Goal: Task Accomplishment & Management: Manage account settings

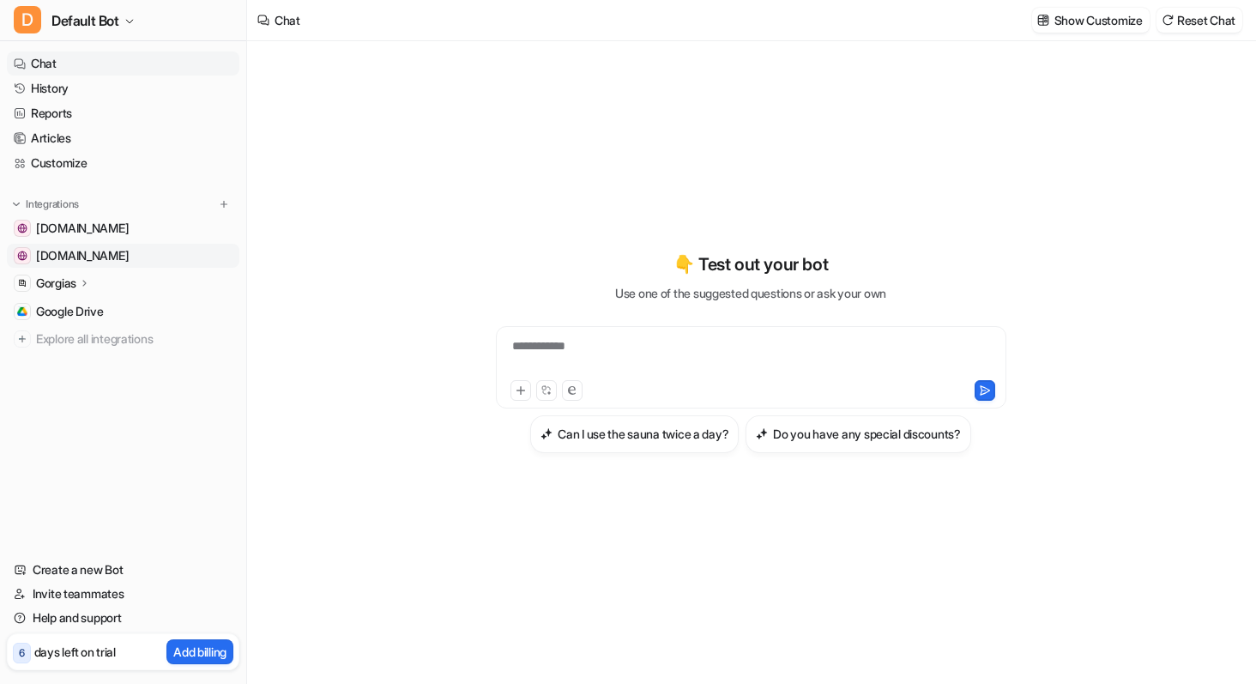
click at [140, 261] on link "[DOMAIN_NAME]" at bounding box center [123, 256] width 232 height 24
click at [120, 261] on link "[DOMAIN_NAME]" at bounding box center [123, 256] width 232 height 24
click at [112, 222] on span "[DOMAIN_NAME]" at bounding box center [82, 228] width 93 height 17
click at [93, 255] on span "[DOMAIN_NAME]" at bounding box center [82, 255] width 93 height 17
click at [222, 206] on img at bounding box center [224, 204] width 12 height 12
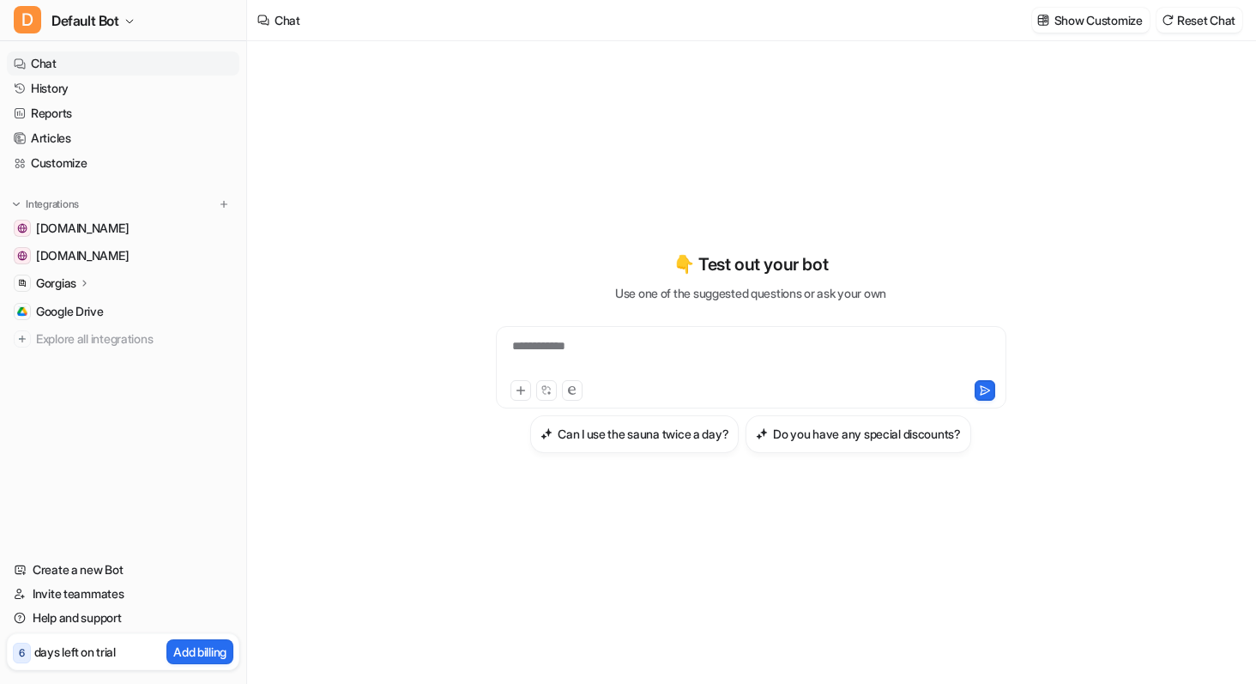
click at [286, 185] on div "**********" at bounding box center [750, 362] width 1007 height 643
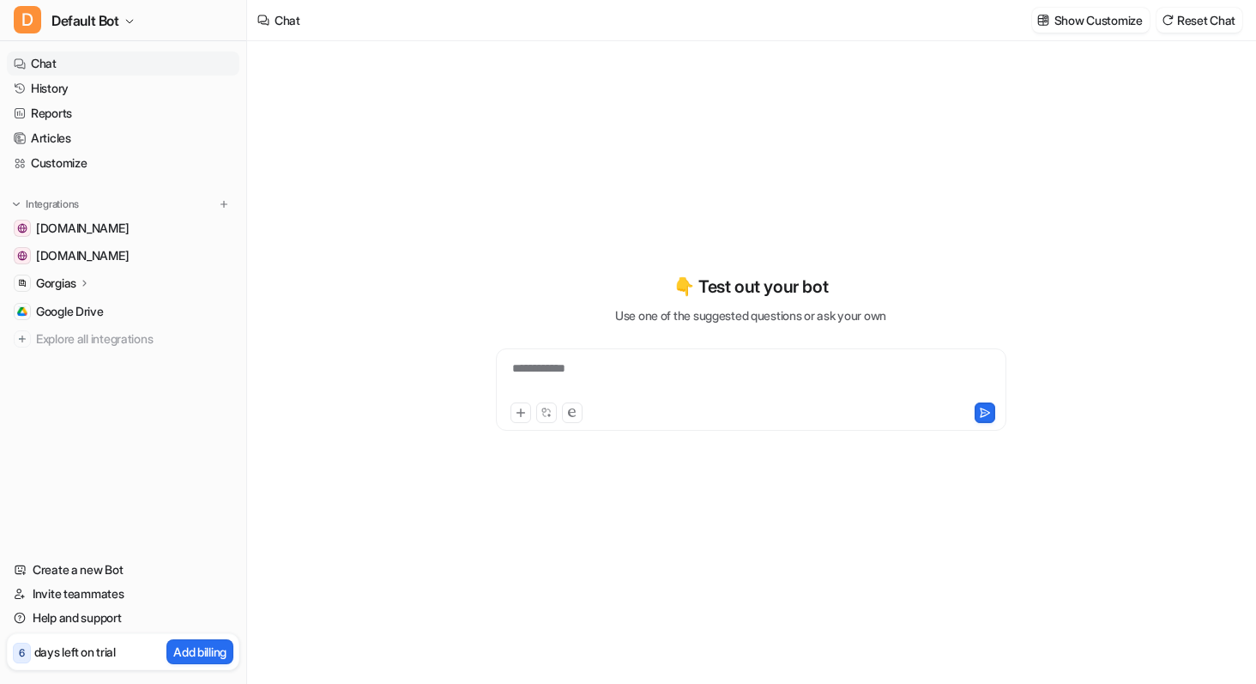
type textarea "**********"
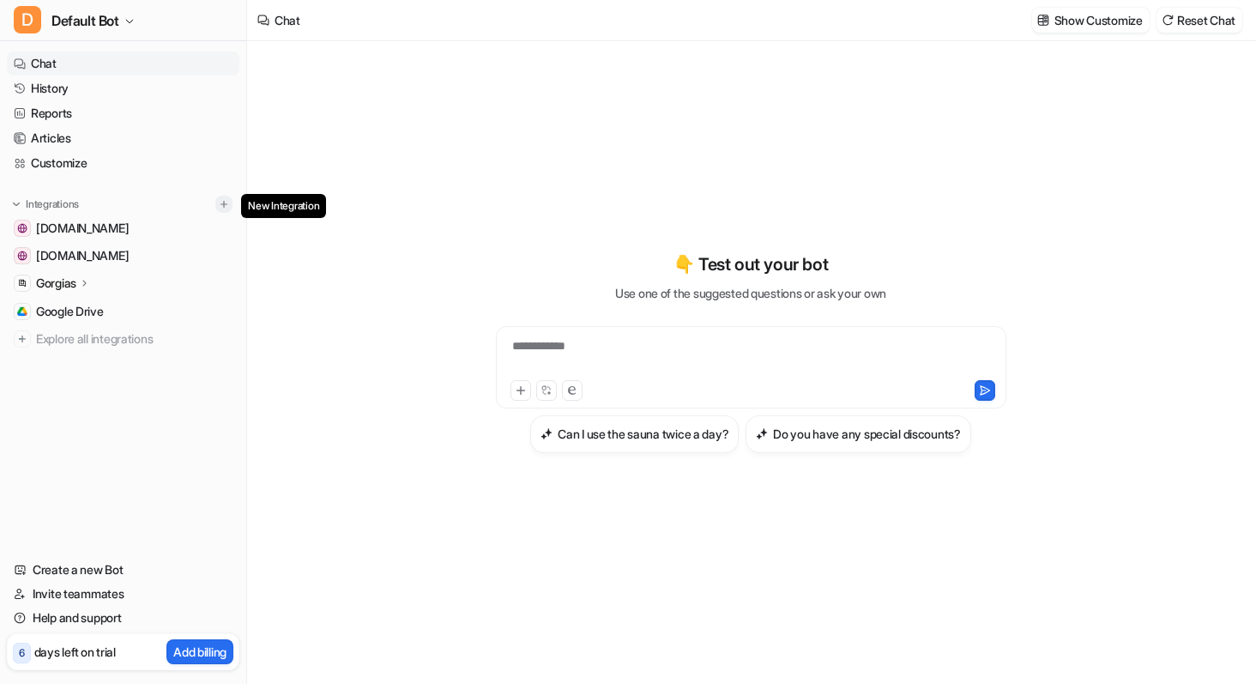
click at [220, 204] on img at bounding box center [224, 204] width 12 height 12
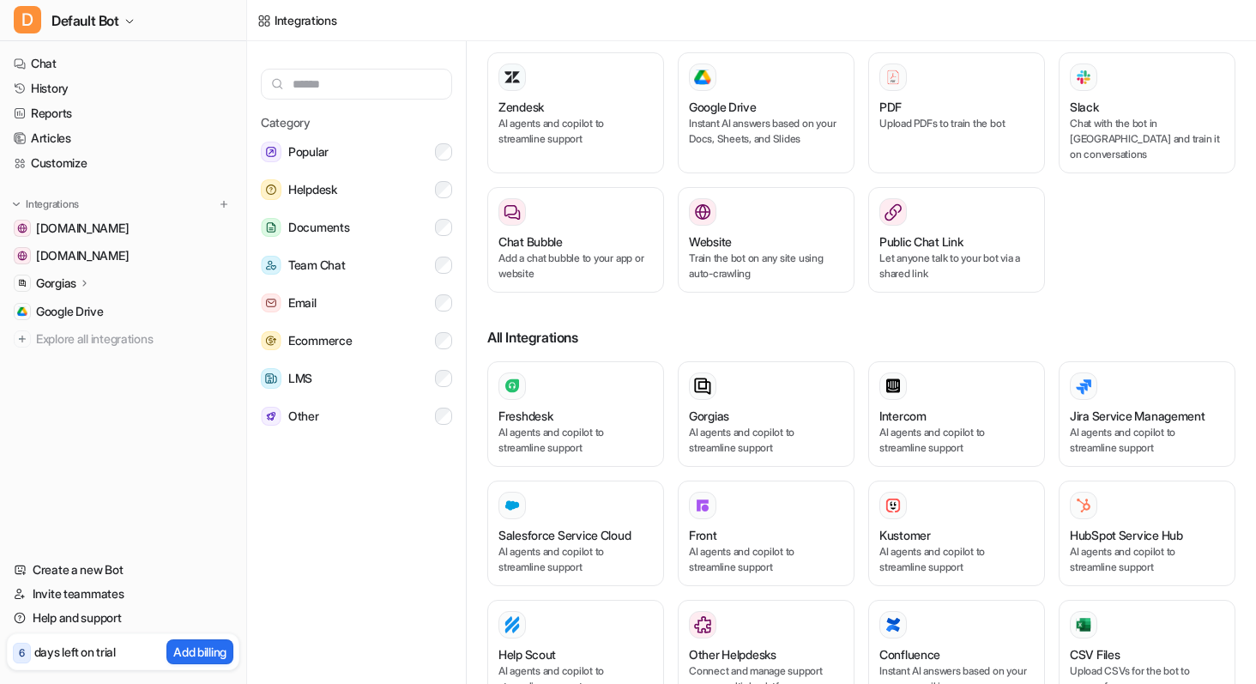
scroll to position [46, 0]
click at [124, 310] on link "Google Drive" at bounding box center [123, 311] width 232 height 24
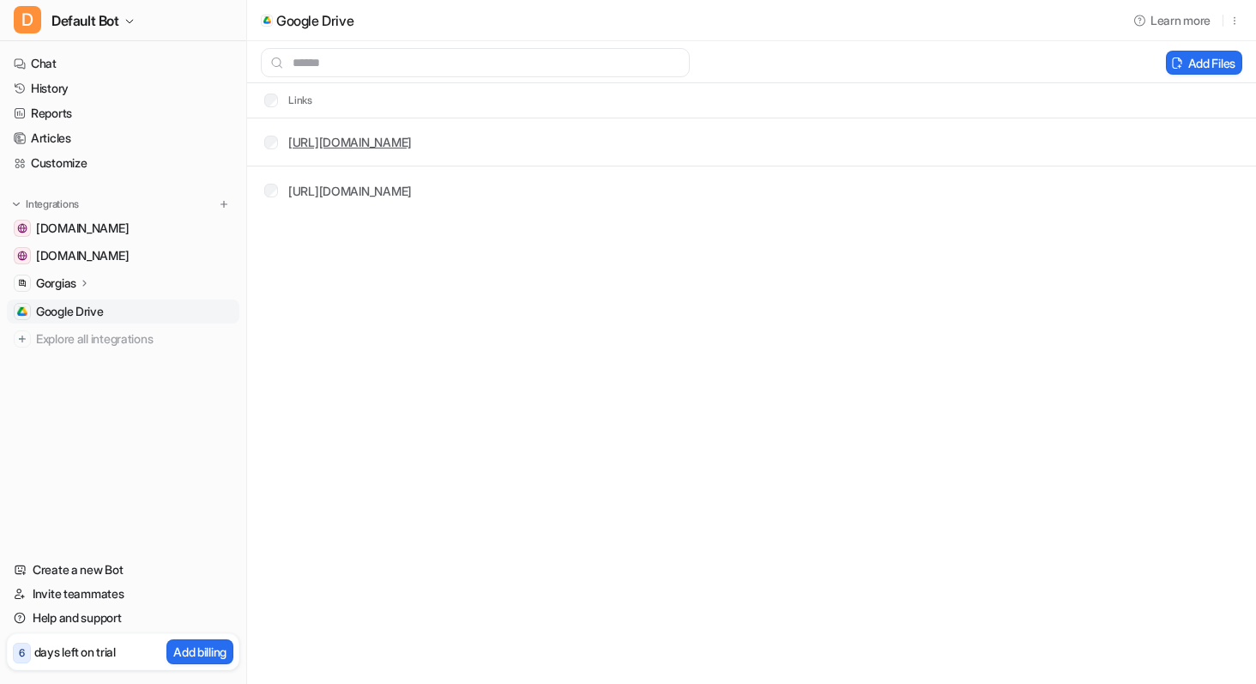
click at [412, 142] on link "[URL][DOMAIN_NAME]" at bounding box center [350, 142] width 124 height 15
click at [412, 188] on link "[URL][DOMAIN_NAME]" at bounding box center [350, 191] width 124 height 15
click at [582, 274] on div "Google Drive Learn more Add Files Links [URL][DOMAIN_NAME] [URL][DOMAIN_NAME]" at bounding box center [628, 342] width 1256 height 684
click at [50, 61] on link "Chat" at bounding box center [123, 63] width 232 height 24
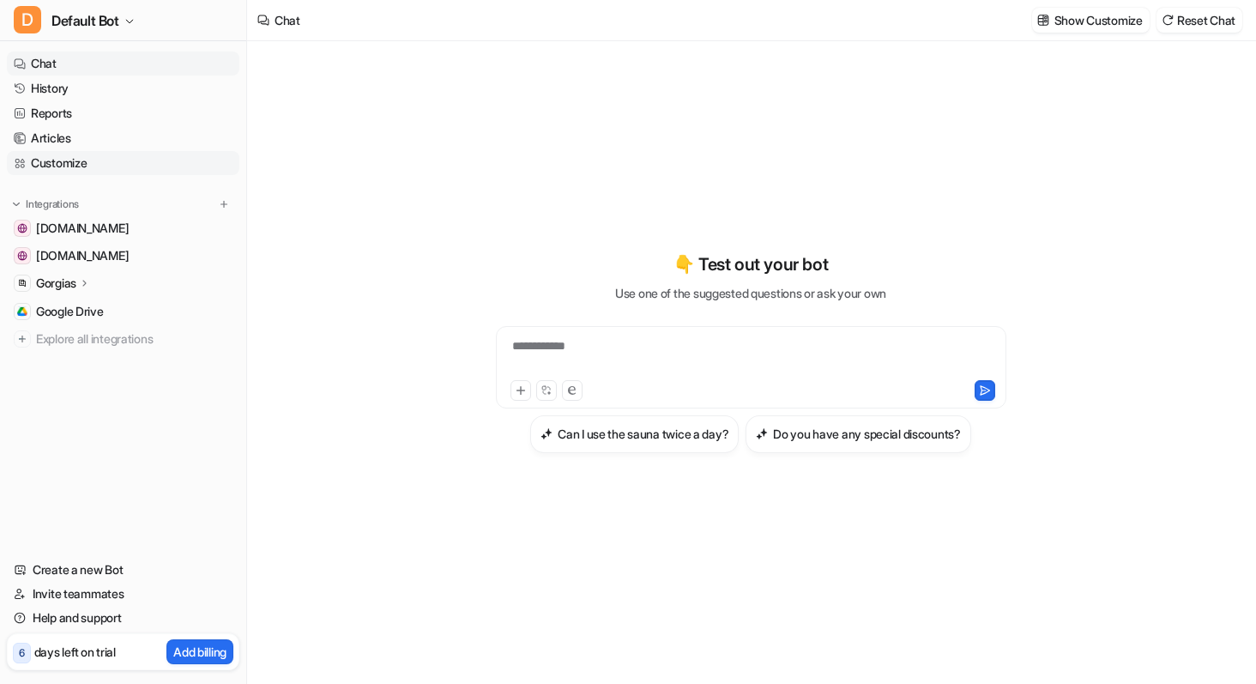
click at [67, 166] on link "Customize" at bounding box center [123, 163] width 232 height 24
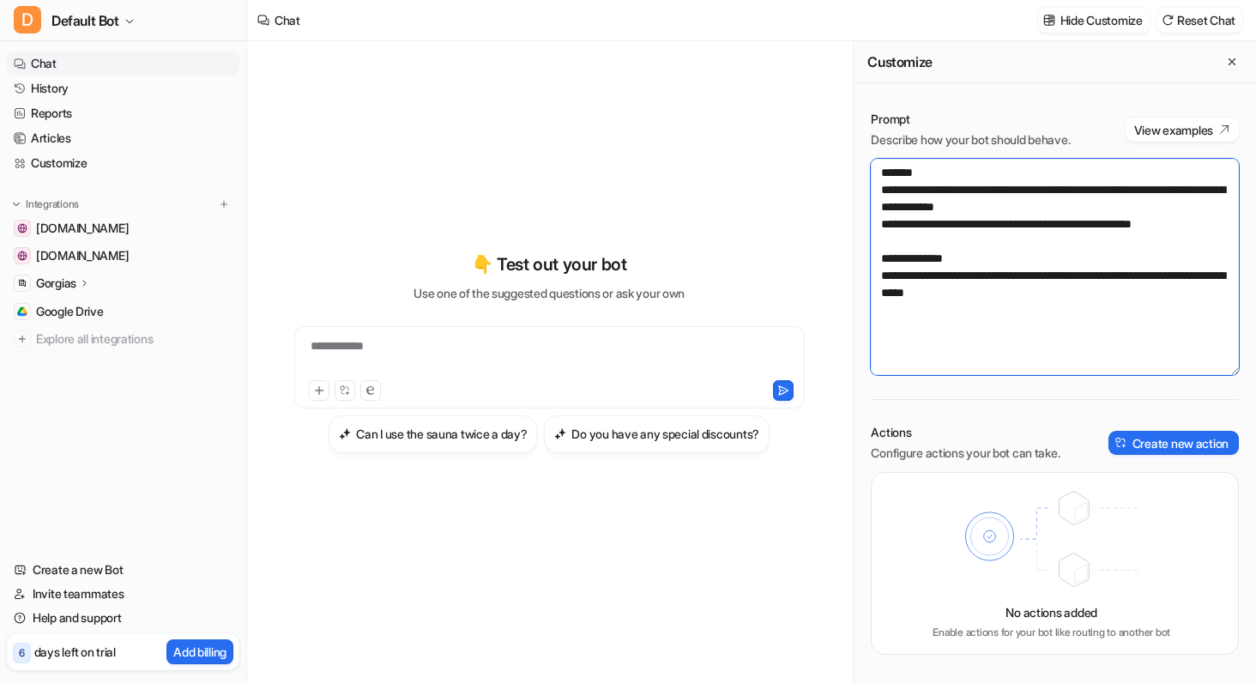
drag, startPoint x: 1042, startPoint y: 308, endPoint x: 835, endPoint y: 143, distance: 265.0
click at [835, 143] on div "**********" at bounding box center [751, 362] width 1009 height 643
paste textarea "**********"
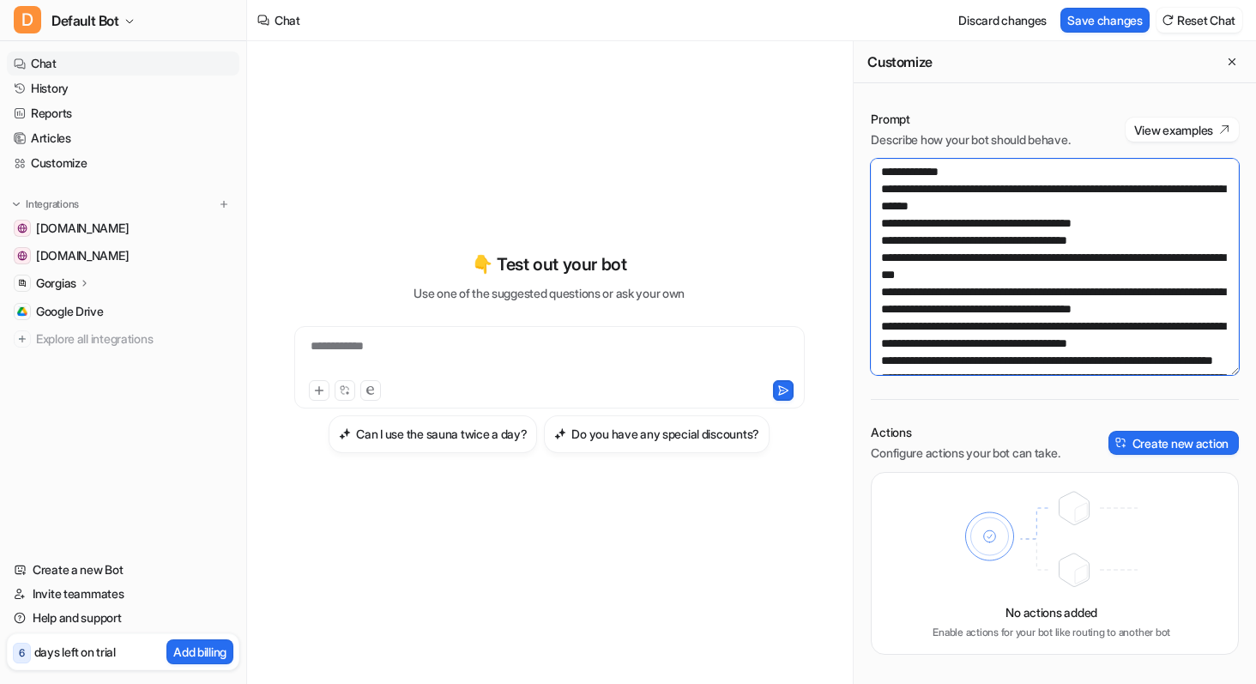
scroll to position [397, 0]
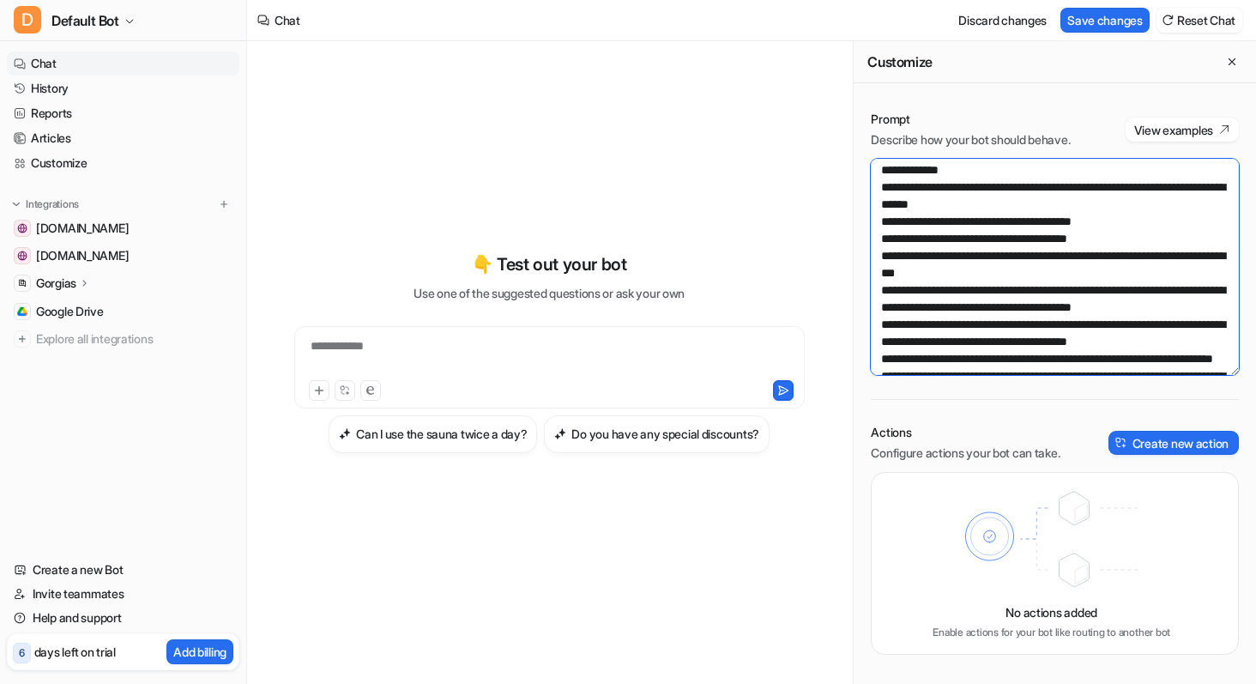
drag, startPoint x: 1051, startPoint y: 326, endPoint x: 887, endPoint y: 313, distance: 164.4
click at [887, 313] on textarea at bounding box center [1055, 267] width 368 height 216
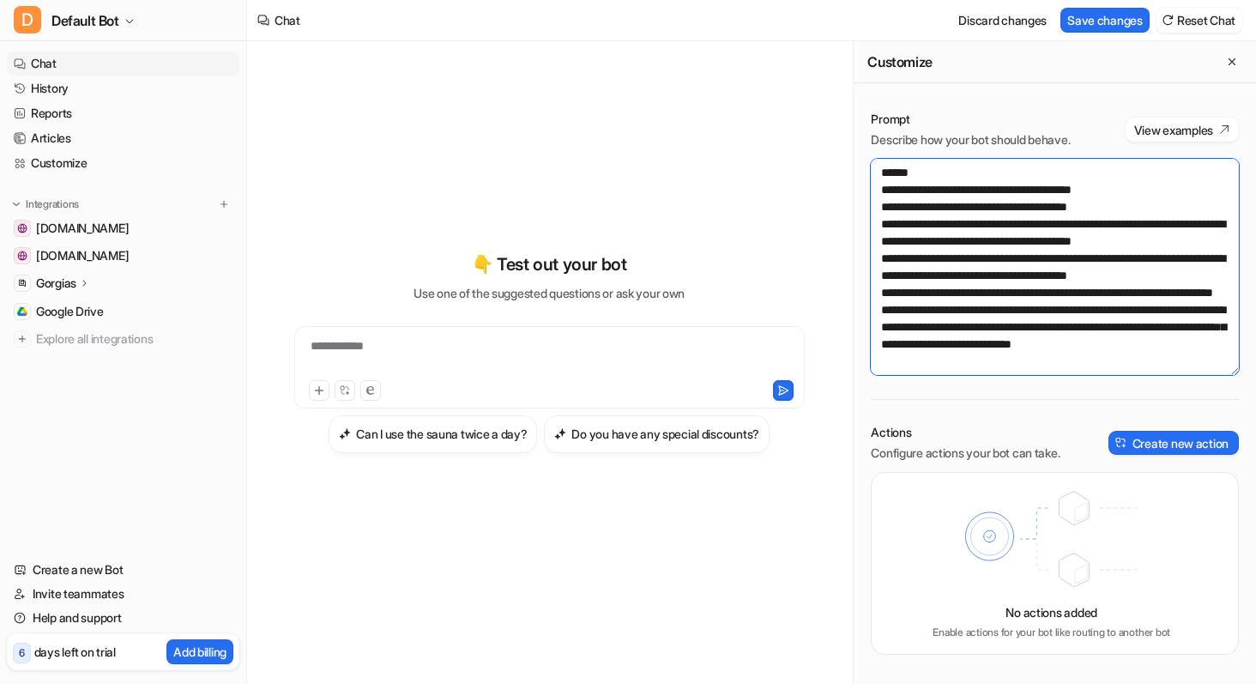
scroll to position [514, 0]
drag, startPoint x: 1176, startPoint y: 311, endPoint x: 1034, endPoint y: 345, distance: 146.3
click at [1034, 345] on textarea at bounding box center [1055, 267] width 368 height 216
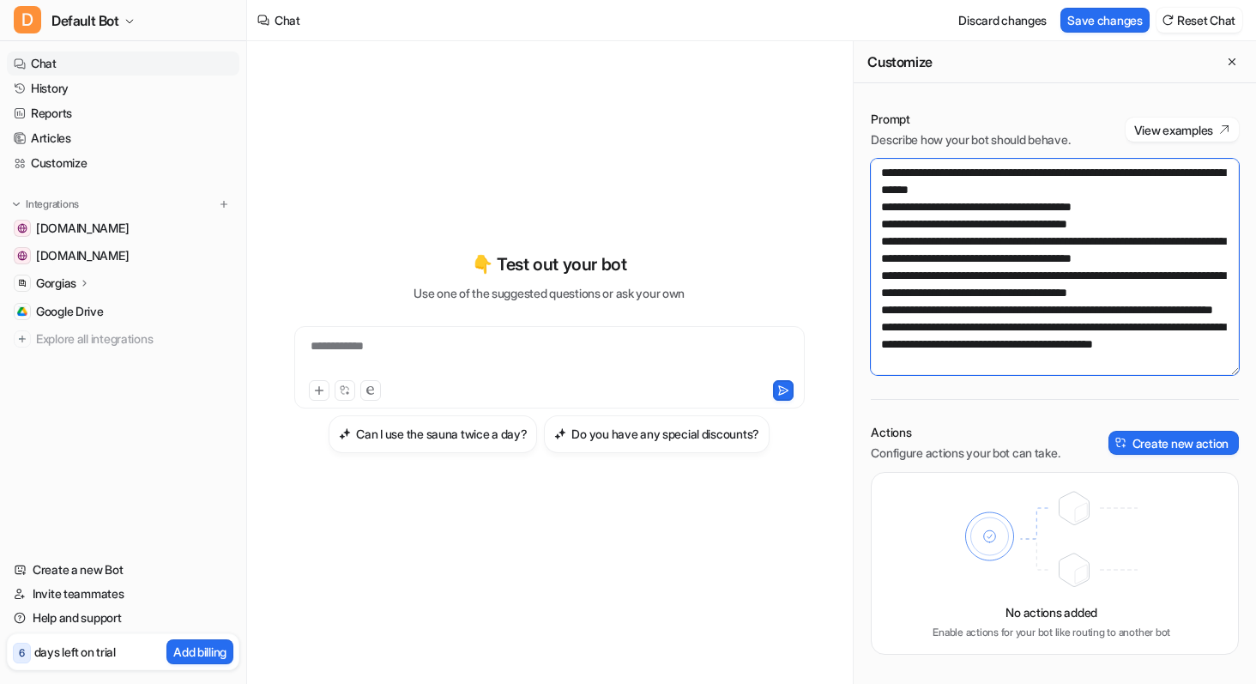
scroll to position [498, 0]
click at [988, 343] on textarea at bounding box center [1055, 267] width 368 height 216
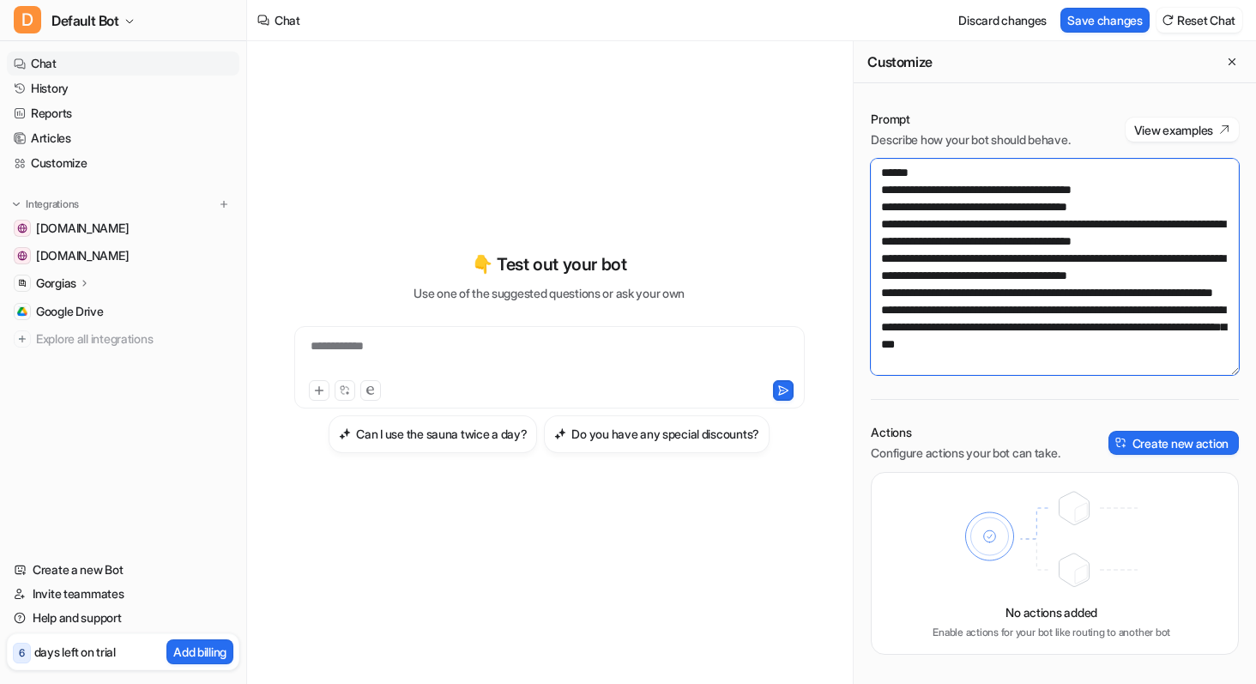
click at [1102, 343] on textarea at bounding box center [1055, 267] width 368 height 216
click at [1030, 318] on textarea at bounding box center [1055, 267] width 368 height 216
click at [1064, 355] on textarea at bounding box center [1055, 267] width 368 height 216
type textarea "**********"
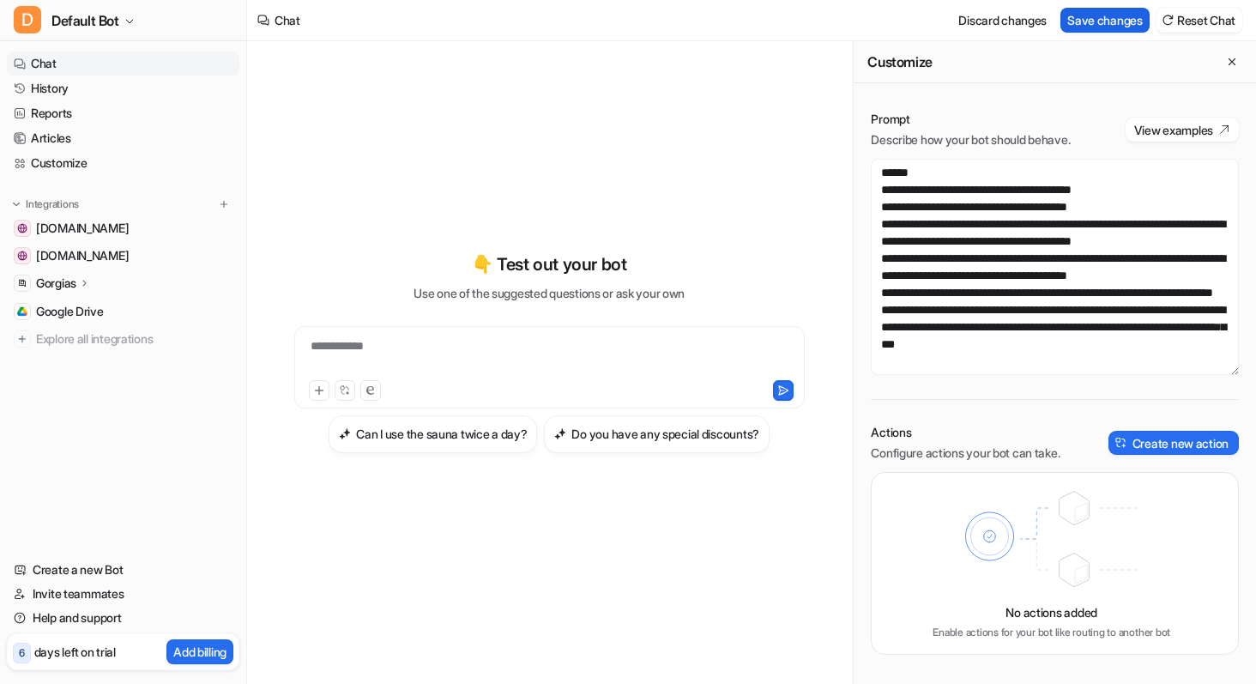
click at [1088, 22] on button "Save changes" at bounding box center [1104, 20] width 89 height 25
click at [93, 91] on link "History" at bounding box center [123, 88] width 232 height 24
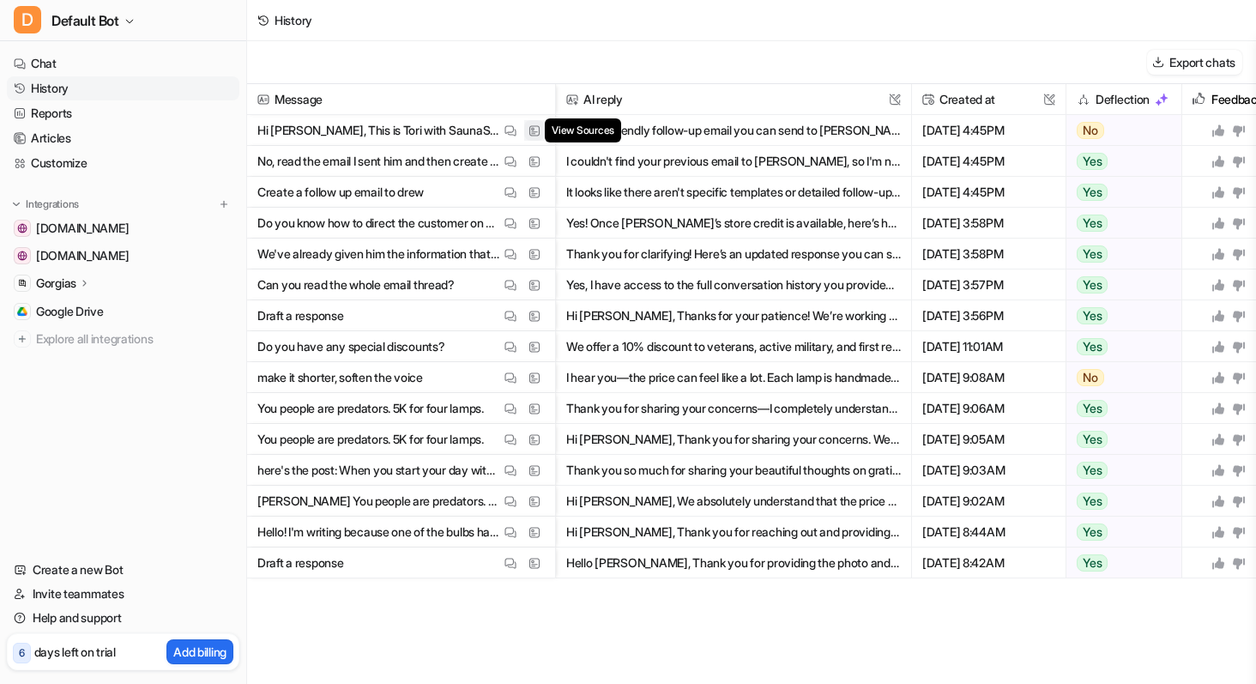
click at [535, 132] on img at bounding box center [534, 130] width 12 height 13
click at [606, 59] on div "Export chats" at bounding box center [751, 62] width 1009 height 43
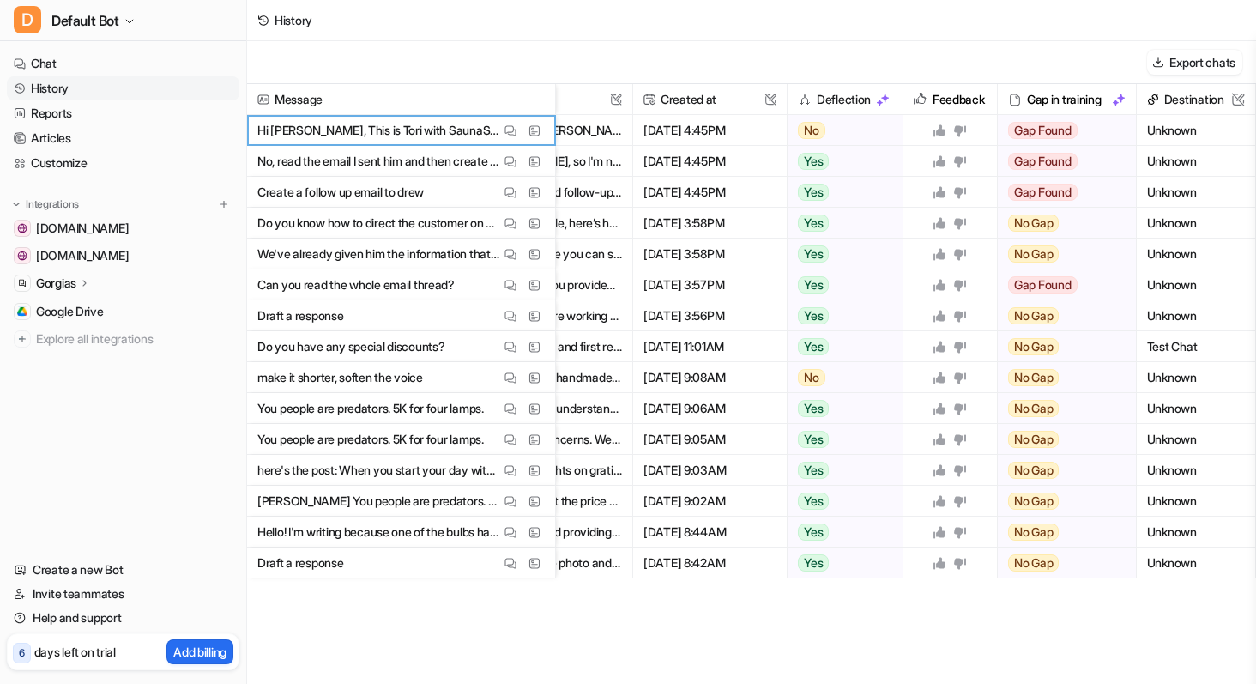
scroll to position [0, 279]
click at [457, 341] on span "Do you have any special discounts? View Thread View Sources" at bounding box center [401, 346] width 294 height 31
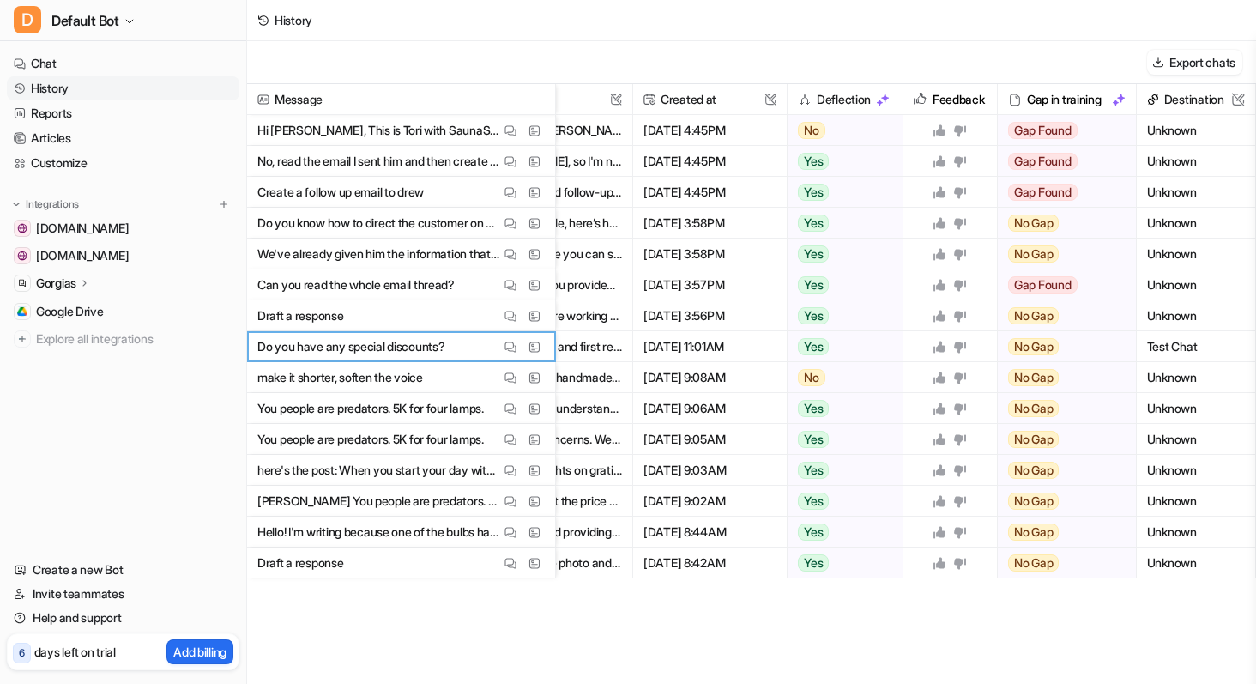
scroll to position [0, 92]
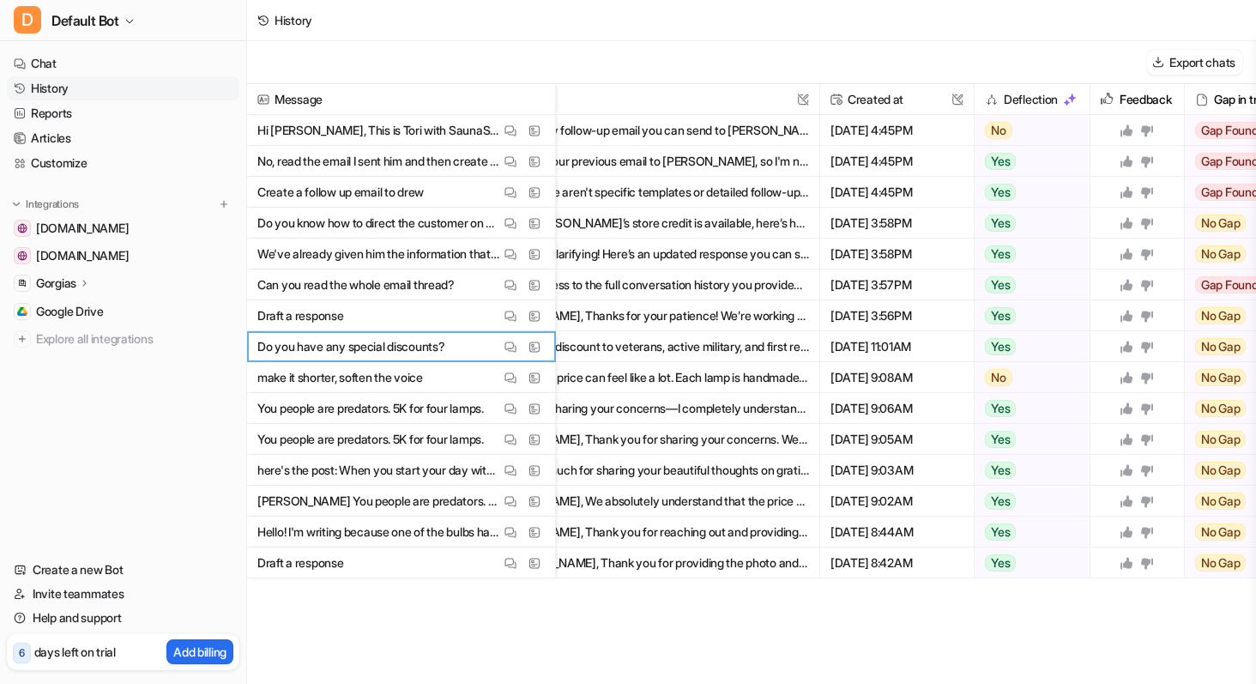
click at [658, 341] on button "We offer a 10% discount to veterans, active military, and first responders with…" at bounding box center [641, 346] width 335 height 31
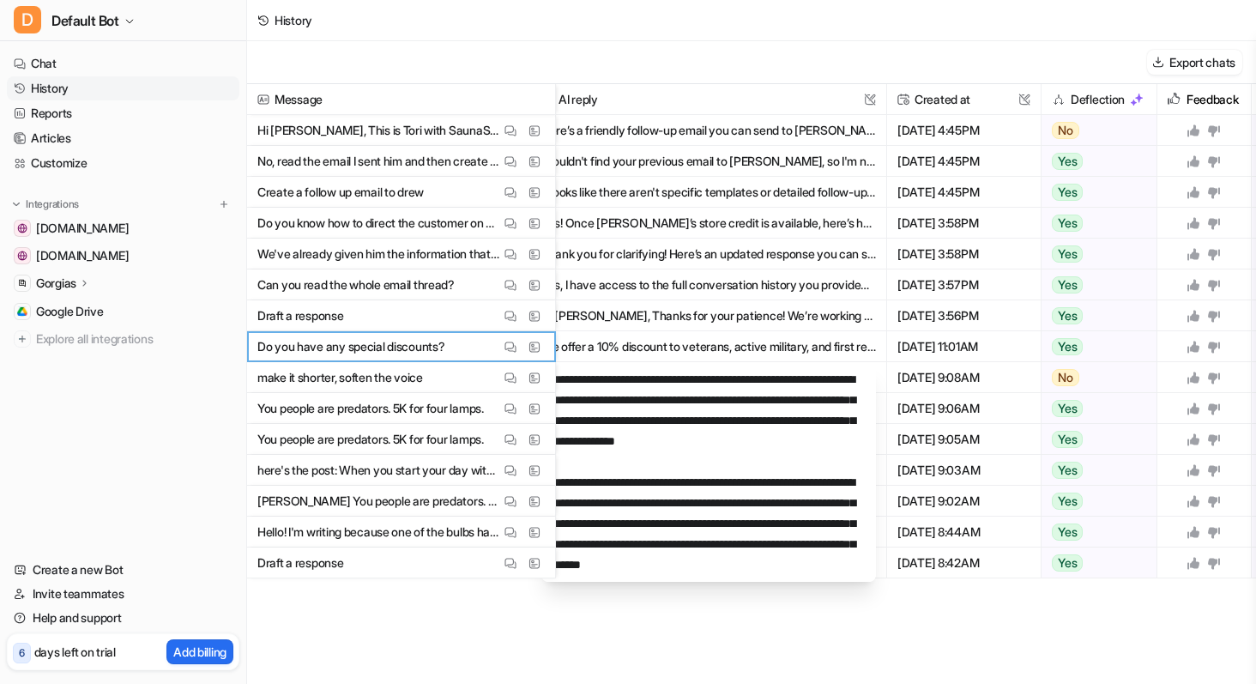
scroll to position [0, 0]
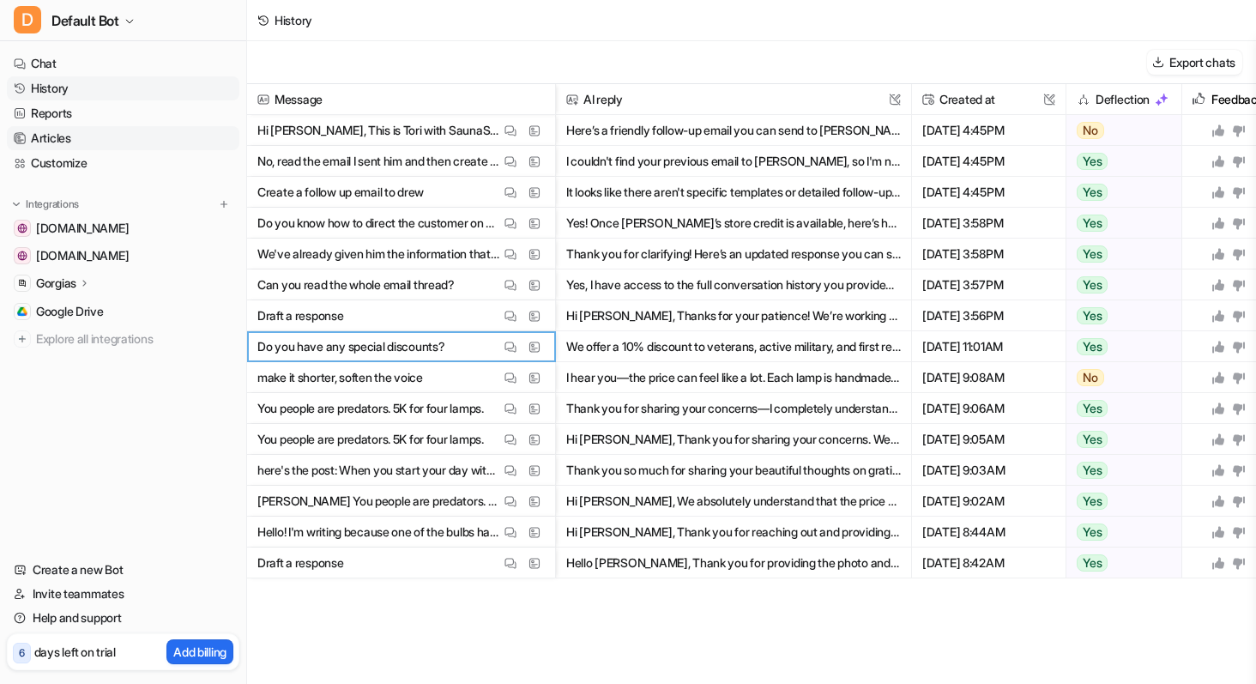
click at [84, 147] on link "Articles" at bounding box center [123, 138] width 232 height 24
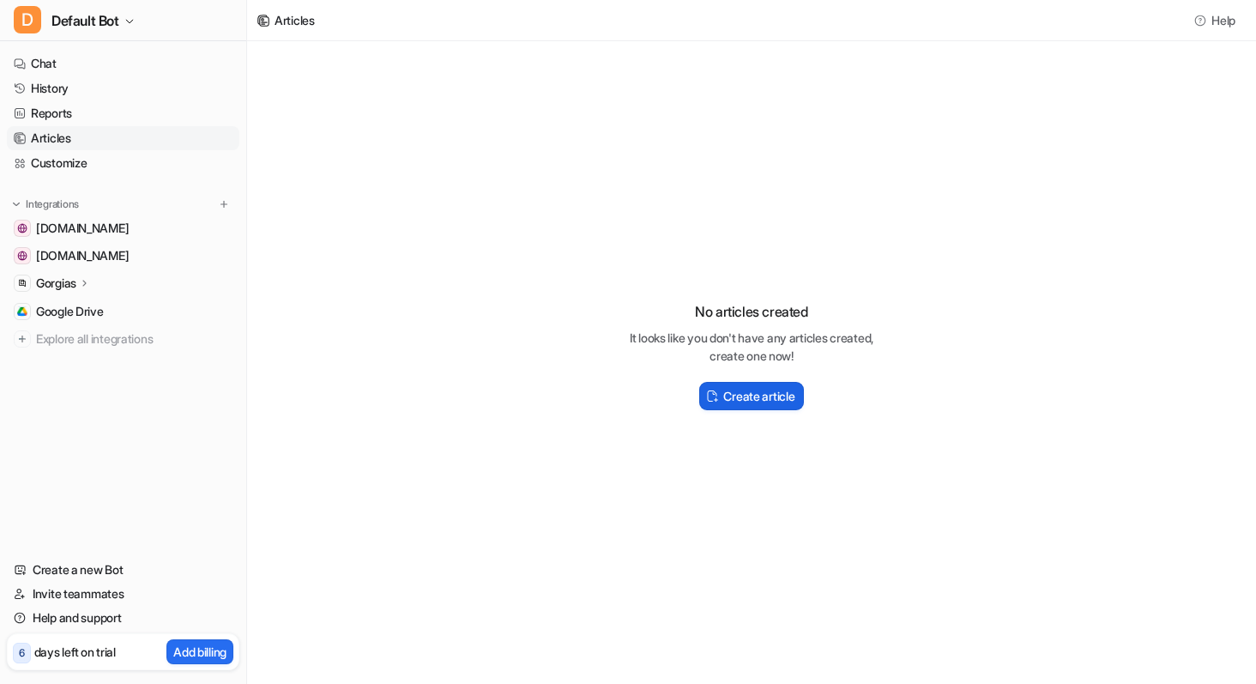
click at [746, 389] on h2 "Create article" at bounding box center [758, 396] width 71 height 18
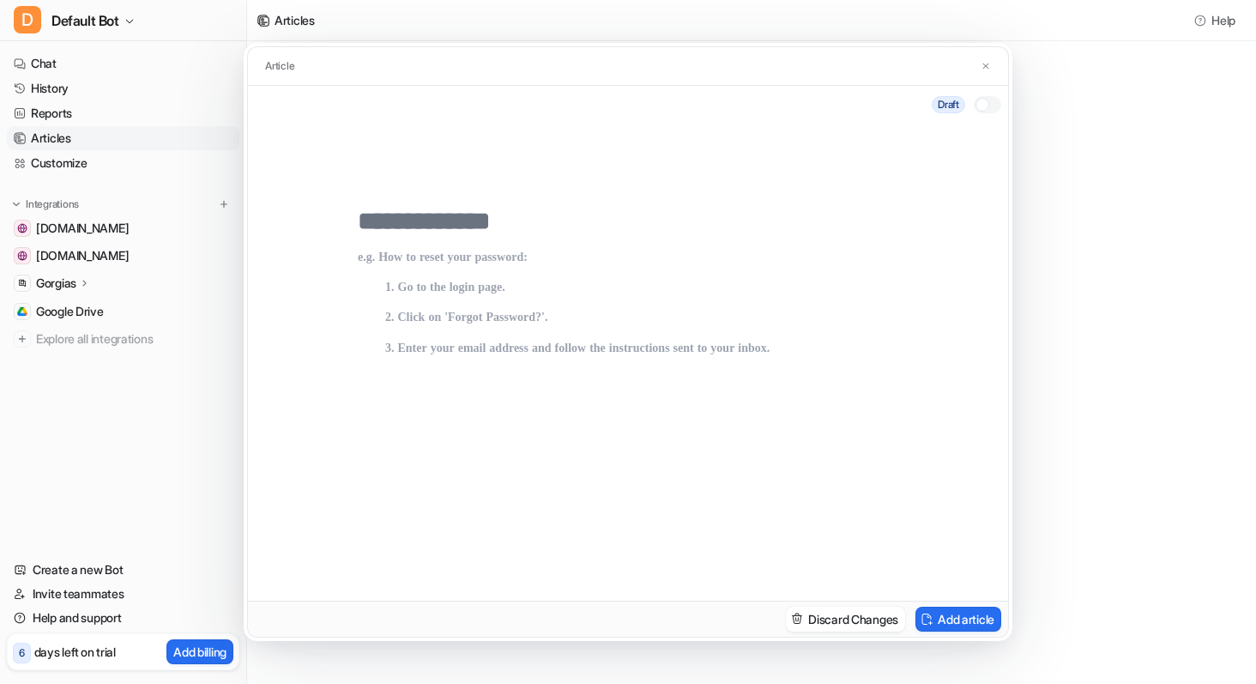
click at [438, 248] on div at bounding box center [628, 401] width 540 height 329
click at [297, 68] on div "Article" at bounding box center [281, 66] width 39 height 21
click at [338, 77] on div "Article" at bounding box center [628, 66] width 760 height 39
click at [987, 67] on img at bounding box center [986, 66] width 10 height 11
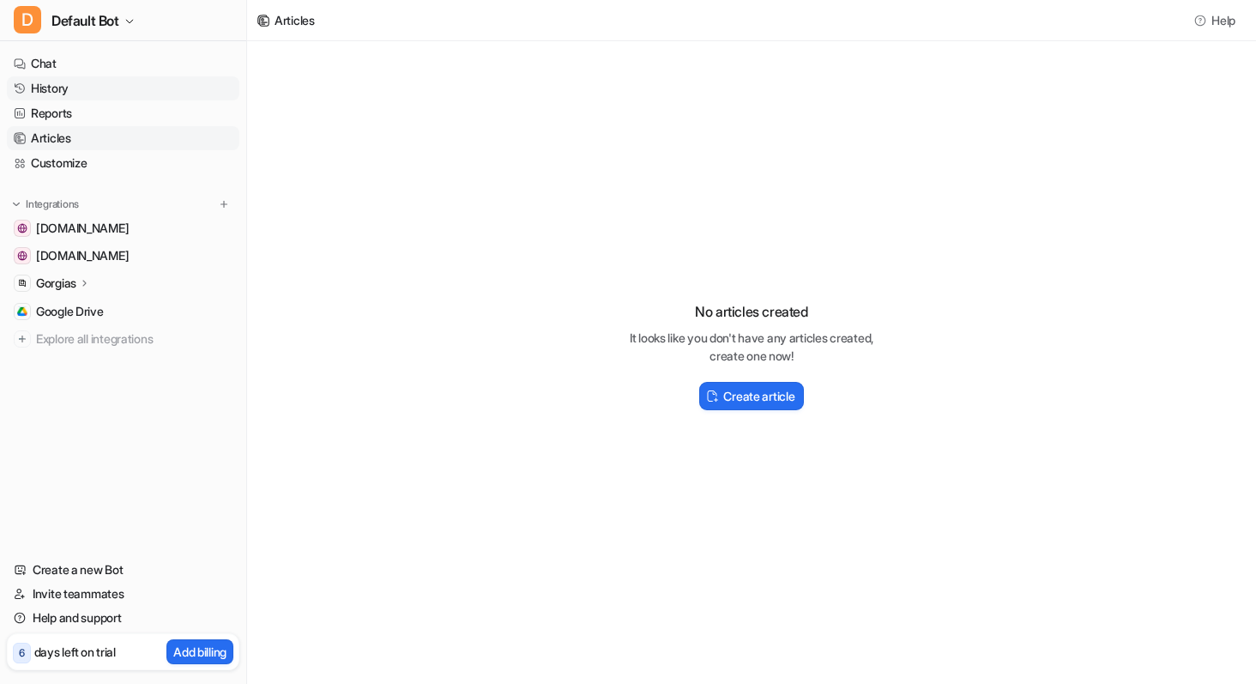
click at [87, 89] on link "History" at bounding box center [123, 88] width 232 height 24
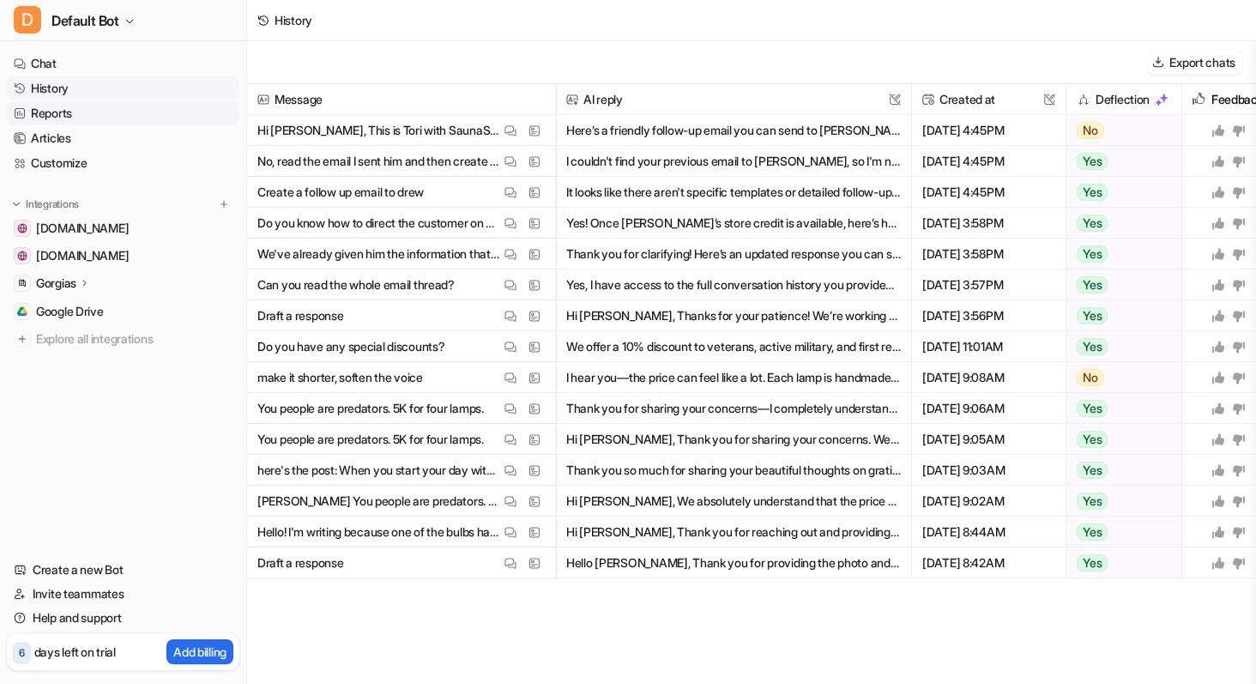
click at [74, 112] on link "Reports" at bounding box center [123, 113] width 232 height 24
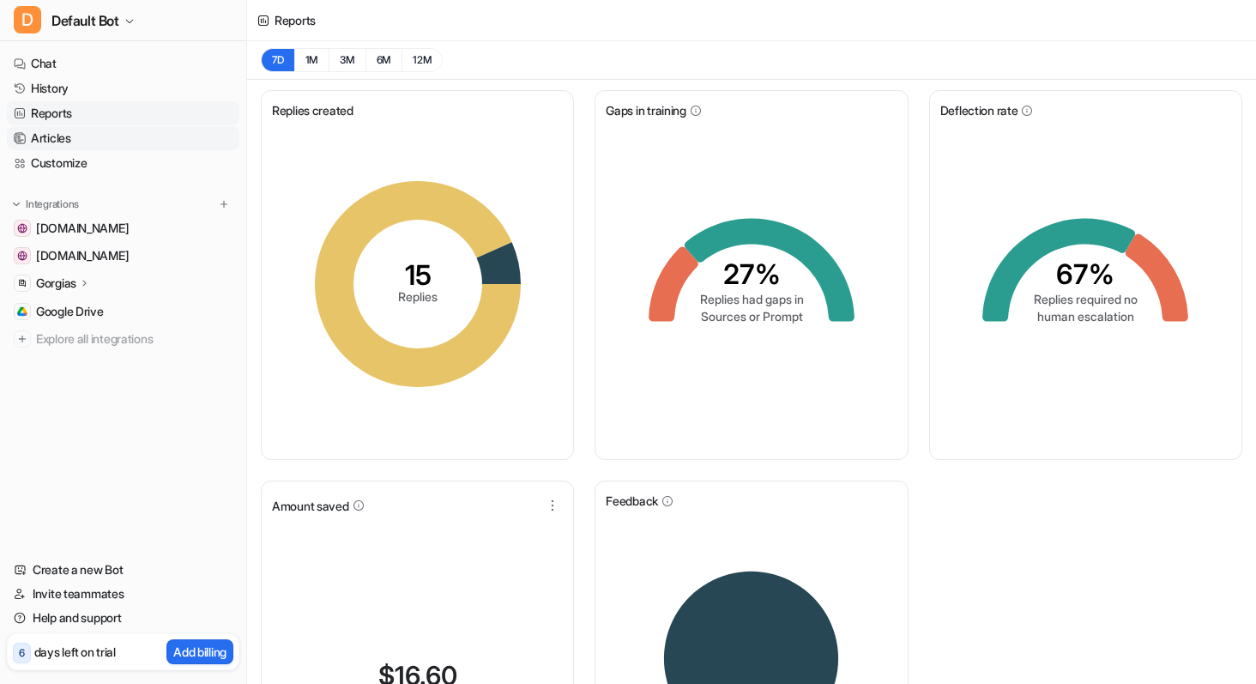
click at [90, 130] on link "Articles" at bounding box center [123, 138] width 232 height 24
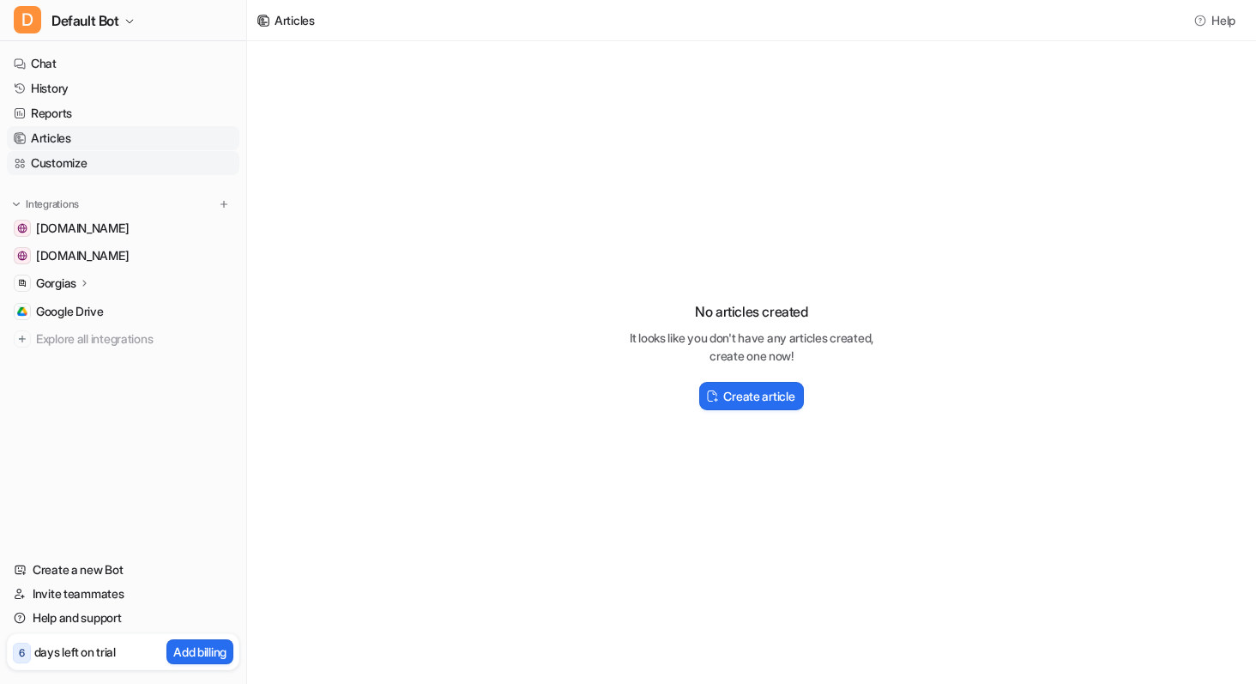
click at [75, 165] on link "Customize" at bounding box center [123, 163] width 232 height 24
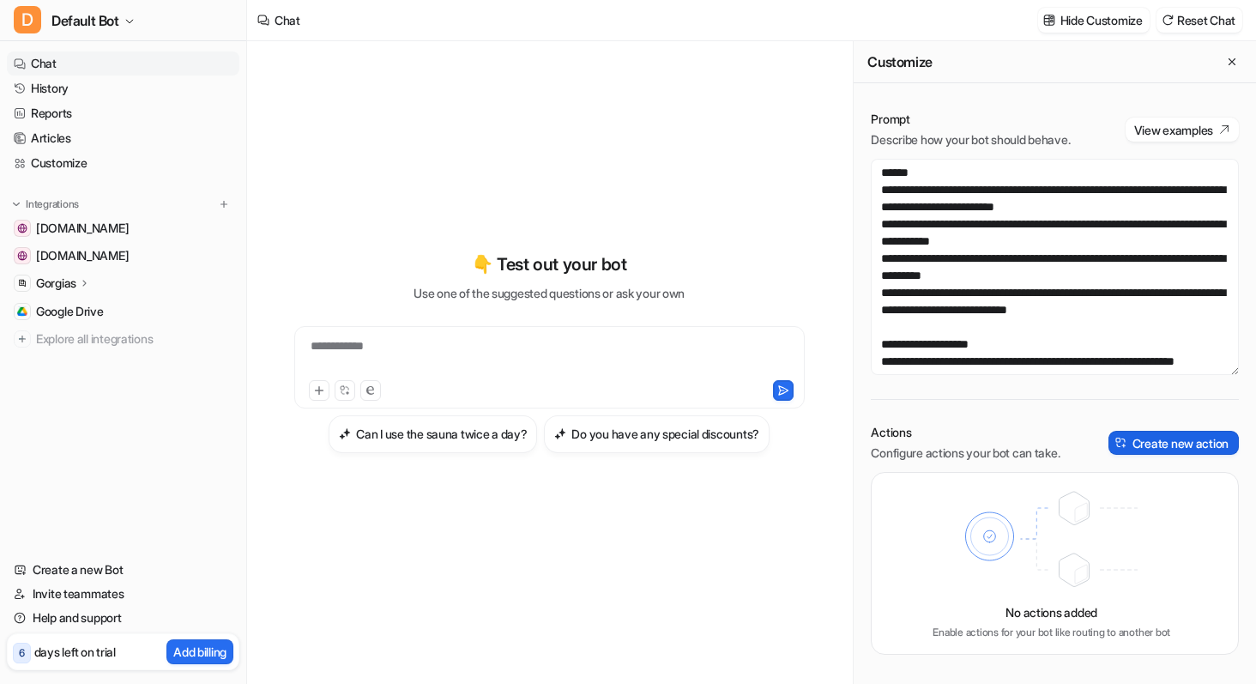
click at [1135, 445] on button "Create new action" at bounding box center [1173, 443] width 130 height 24
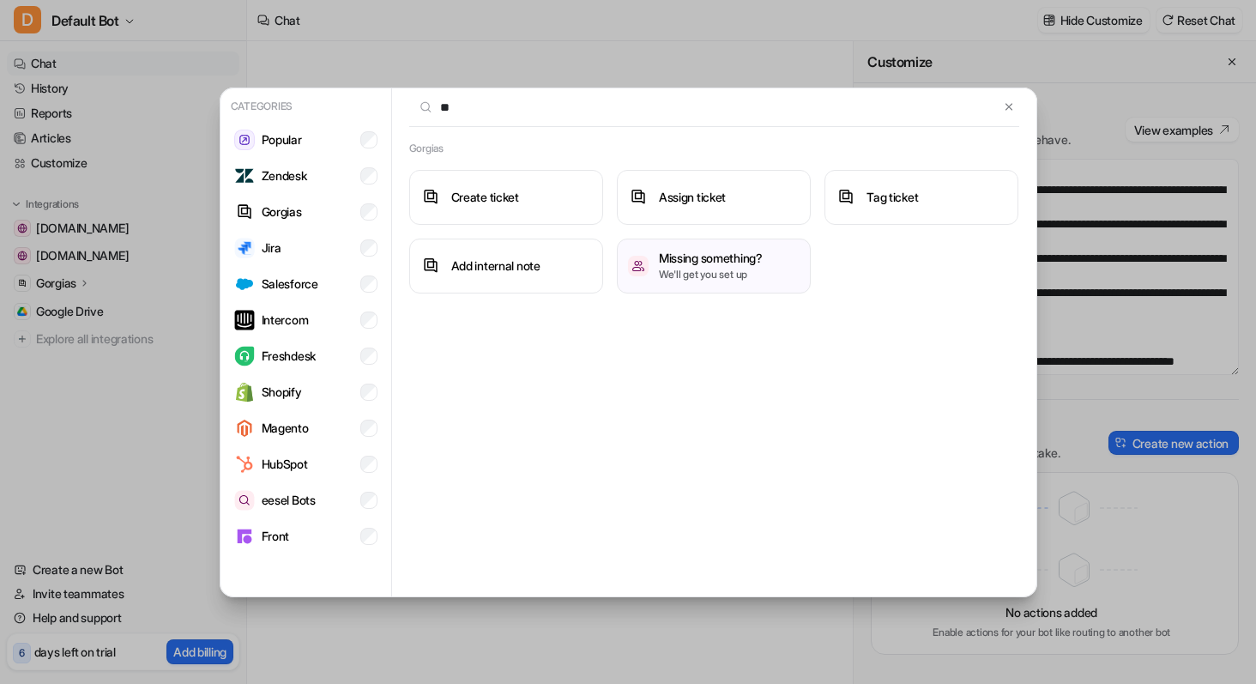
type input "*"
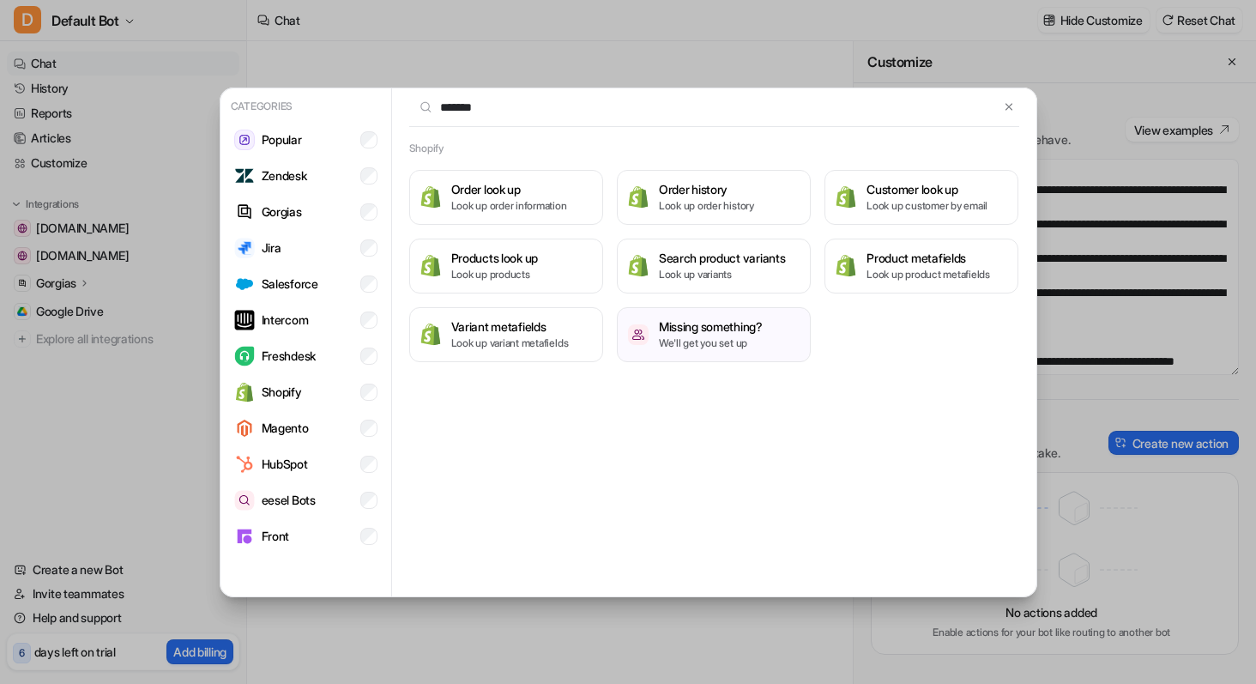
type input "*******"
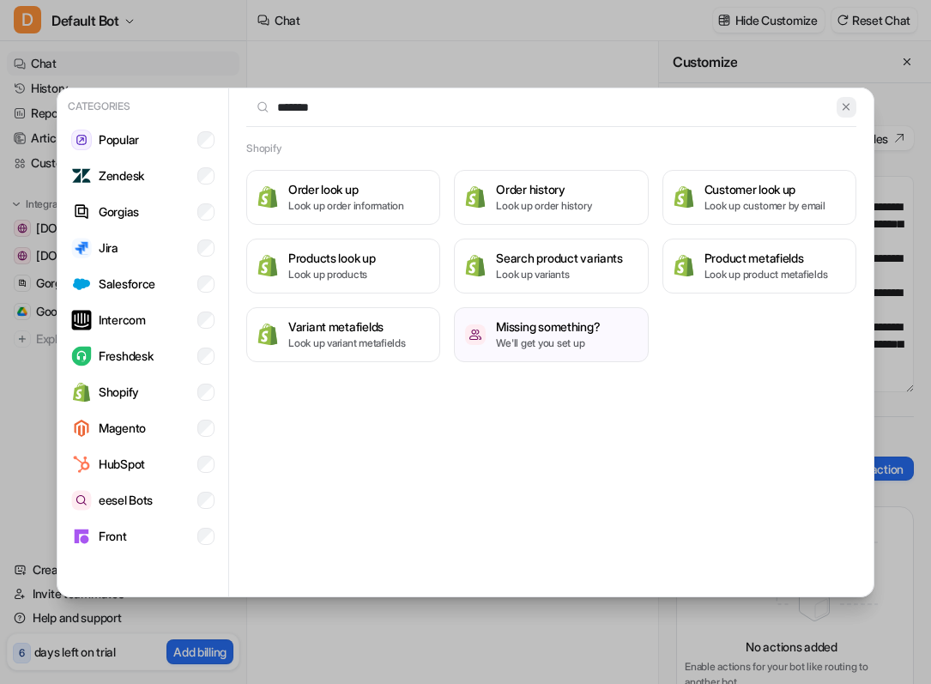
click at [852, 101] on button at bounding box center [846, 107] width 20 height 21
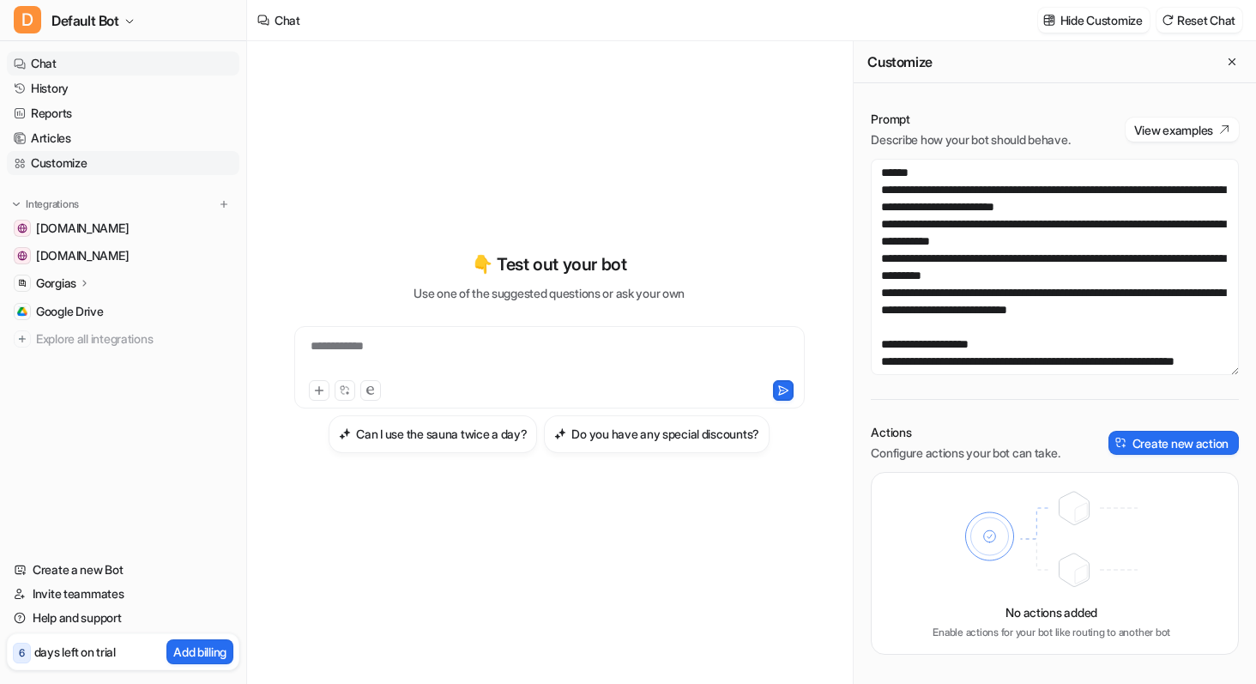
click at [87, 160] on link "Customize" at bounding box center [123, 163] width 232 height 24
click at [107, 591] on link "Invite teammates" at bounding box center [123, 594] width 232 height 24
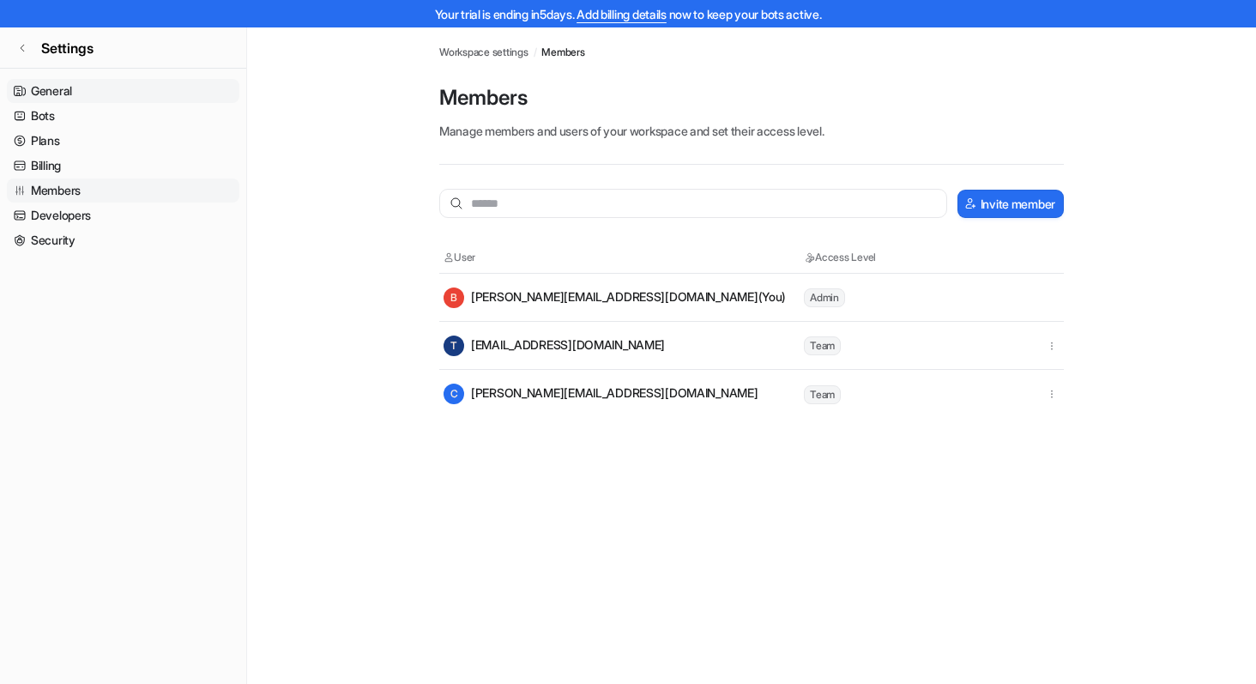
click at [67, 88] on link "General" at bounding box center [123, 91] width 232 height 24
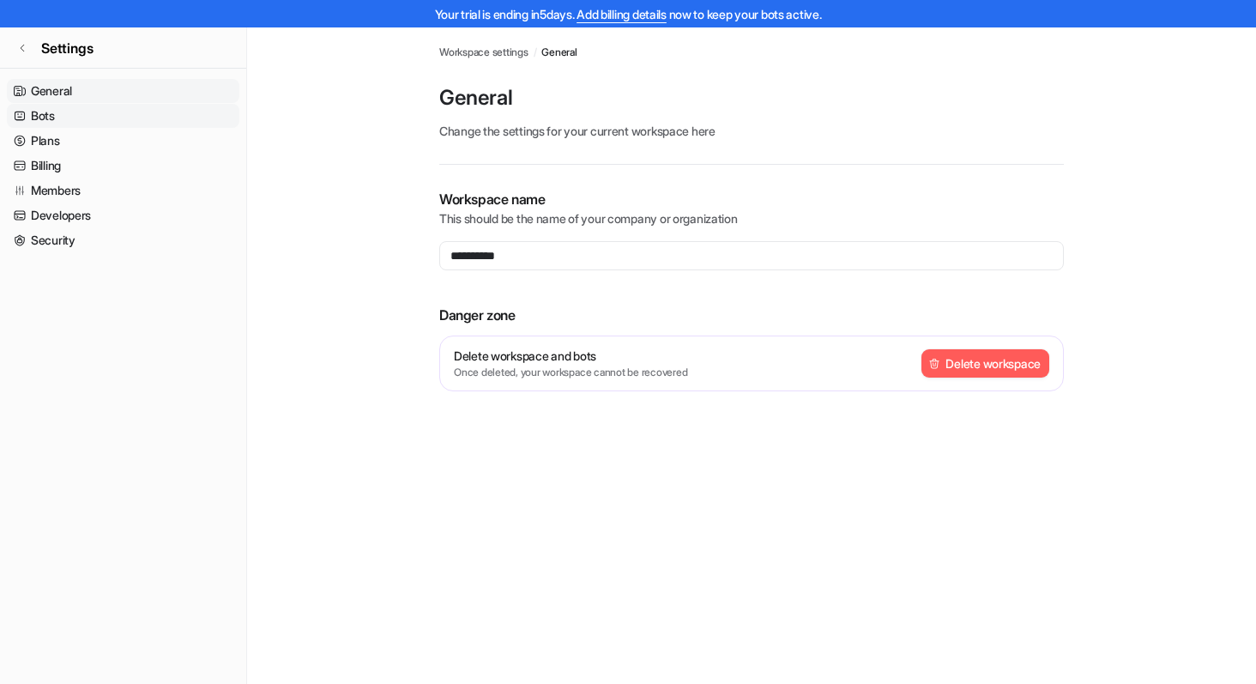
click at [64, 116] on link "Bots" at bounding box center [123, 116] width 232 height 24
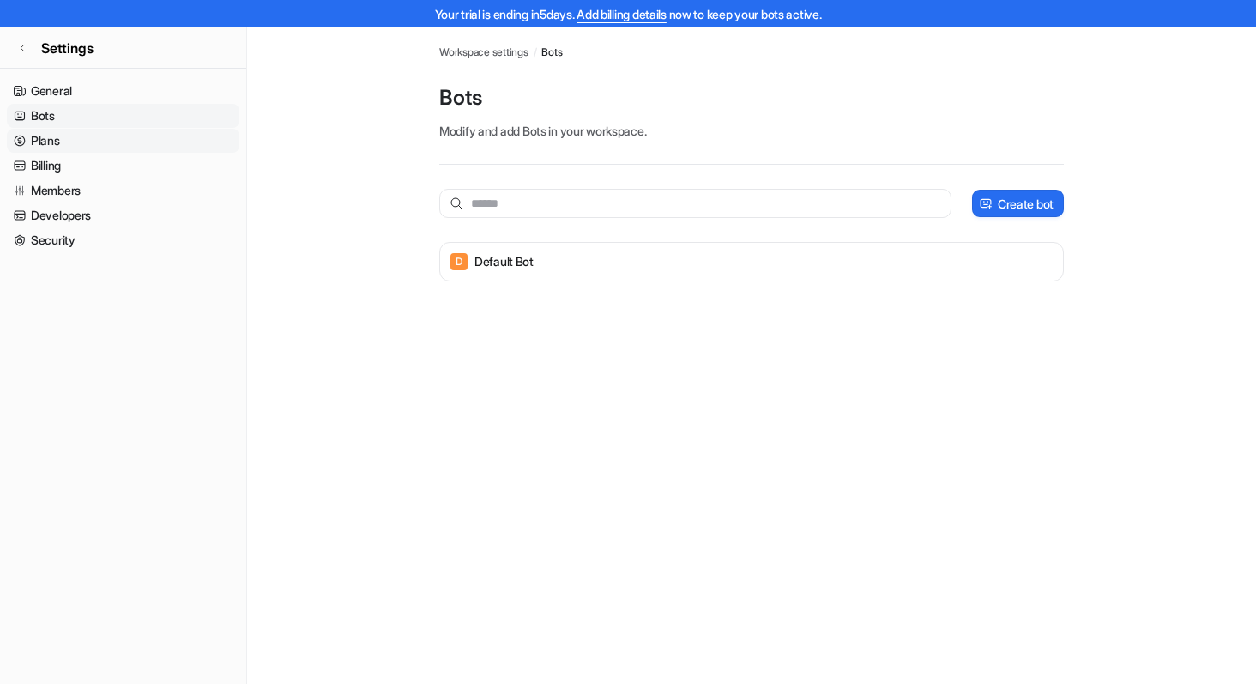
click at [75, 134] on link "Plans" at bounding box center [123, 141] width 232 height 24
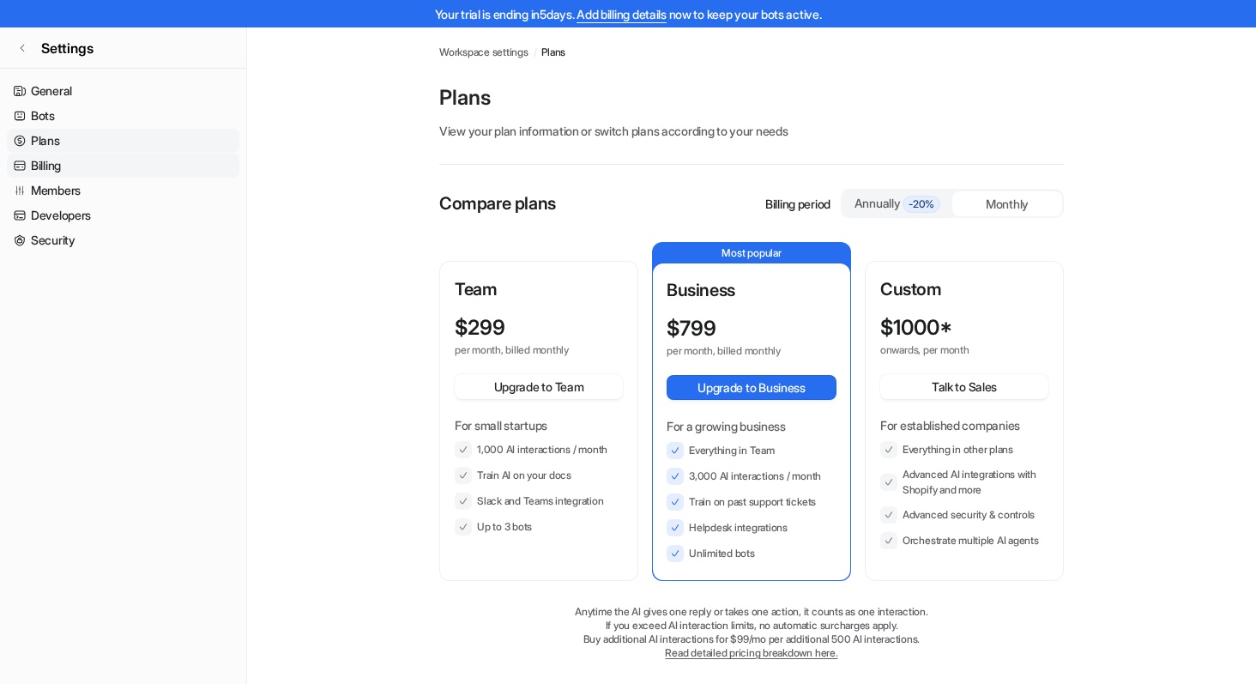
click at [80, 169] on link "Billing" at bounding box center [123, 166] width 232 height 24
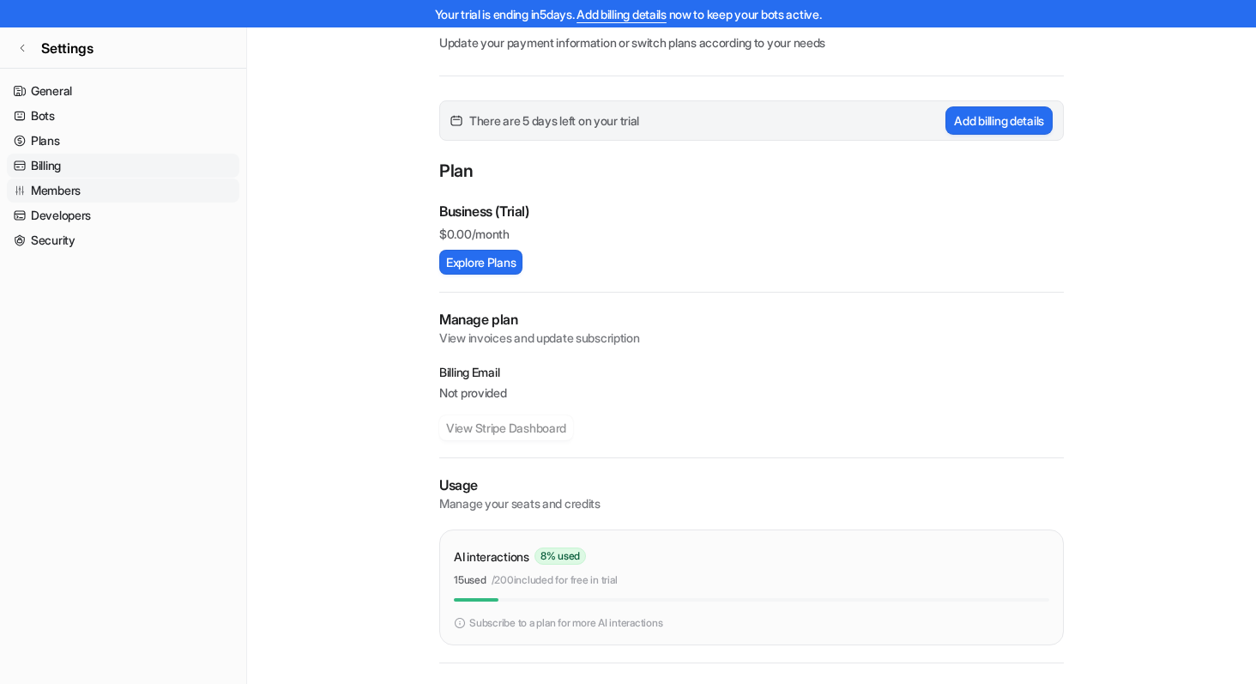
click at [84, 192] on link "Members" at bounding box center [123, 190] width 232 height 24
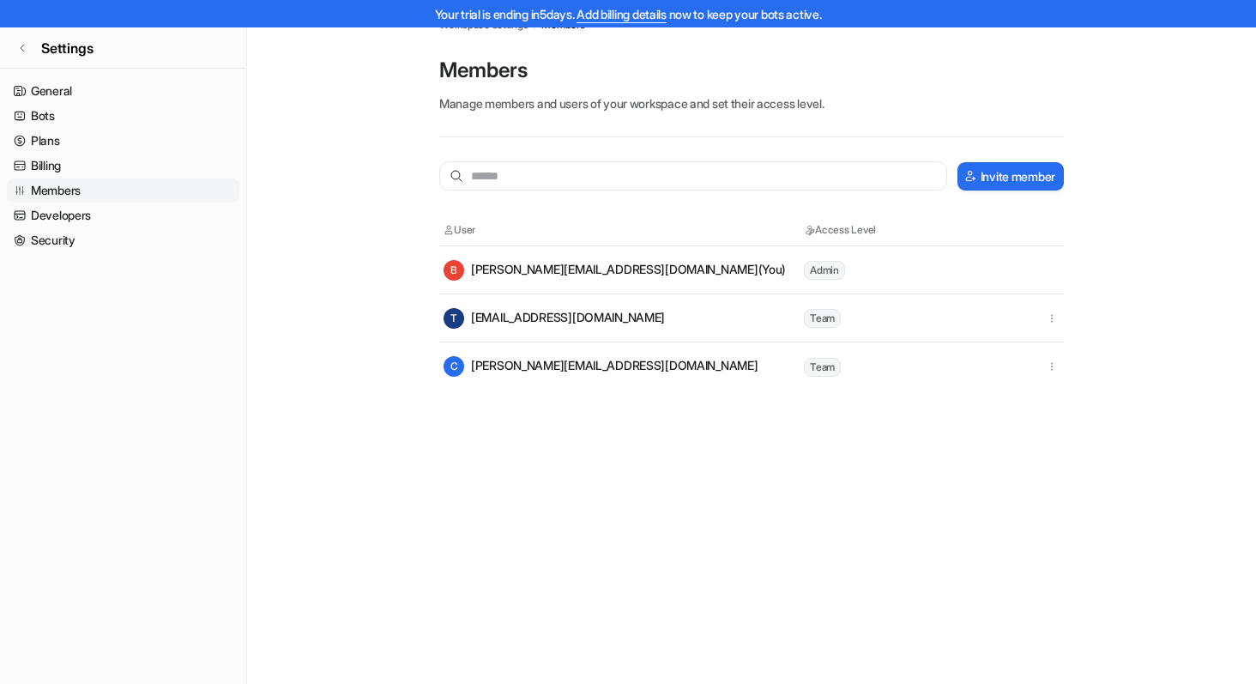
scroll to position [27, 0]
click at [85, 221] on link "Developers" at bounding box center [123, 215] width 232 height 24
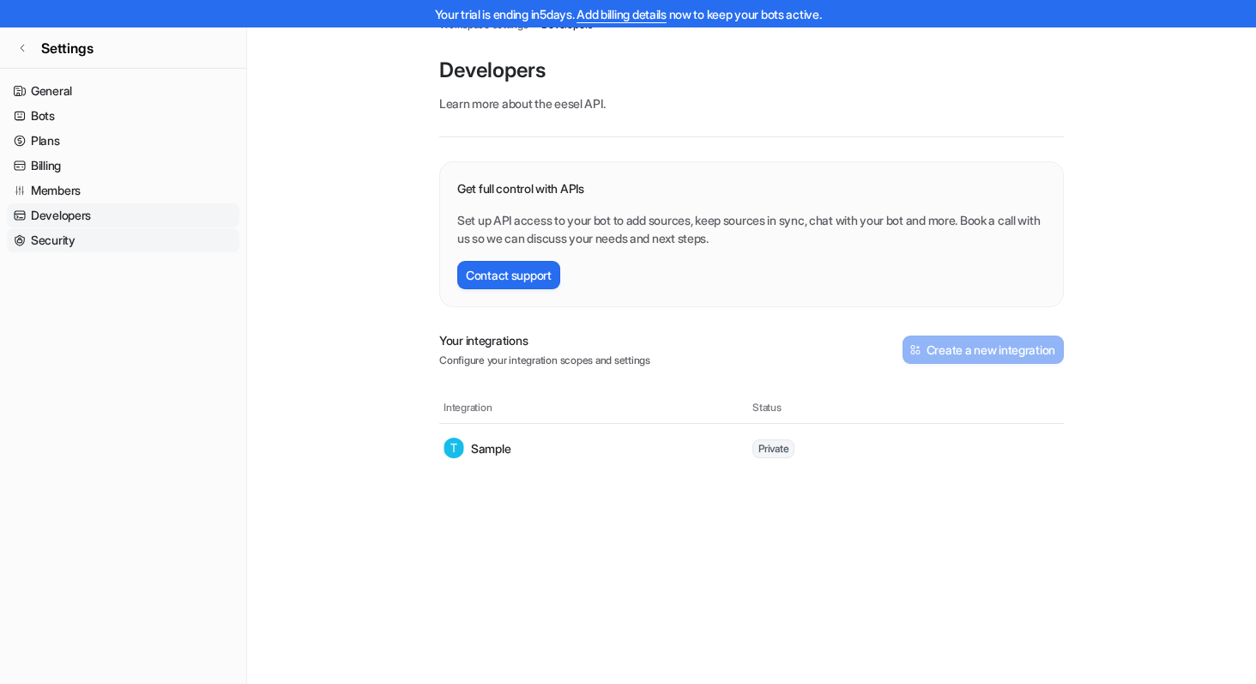
click at [85, 238] on link "Security" at bounding box center [123, 240] width 232 height 24
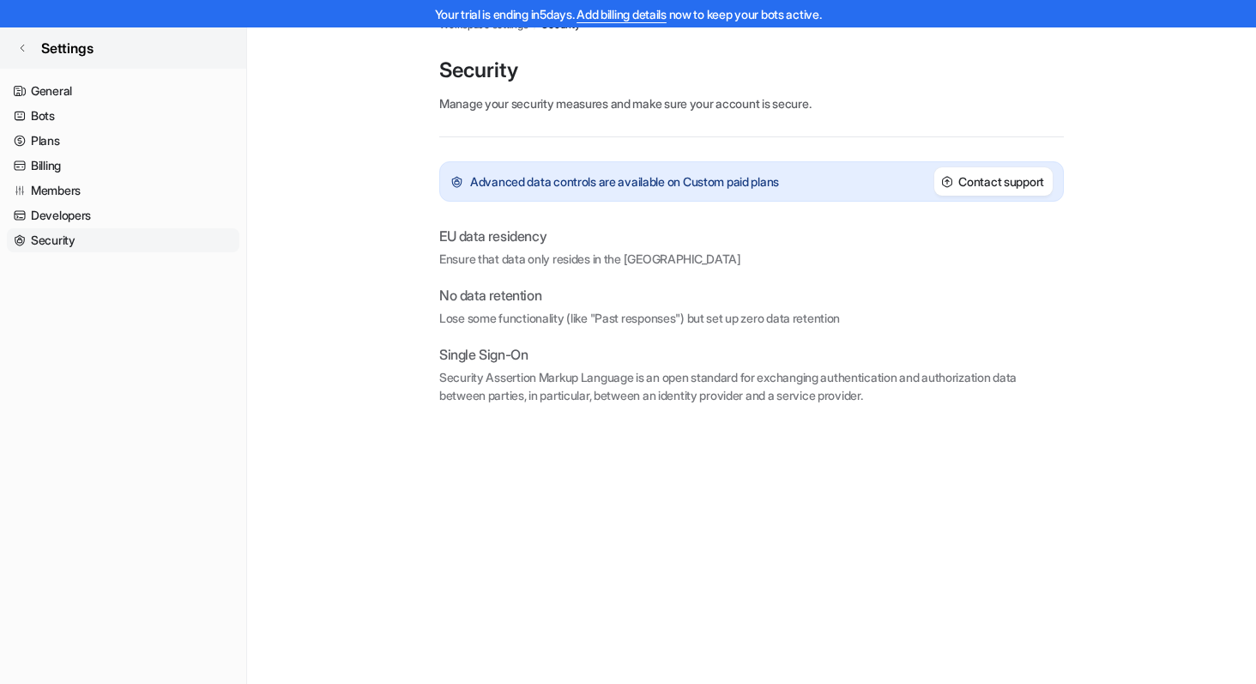
click at [31, 52] on link "Settings" at bounding box center [123, 47] width 246 height 41
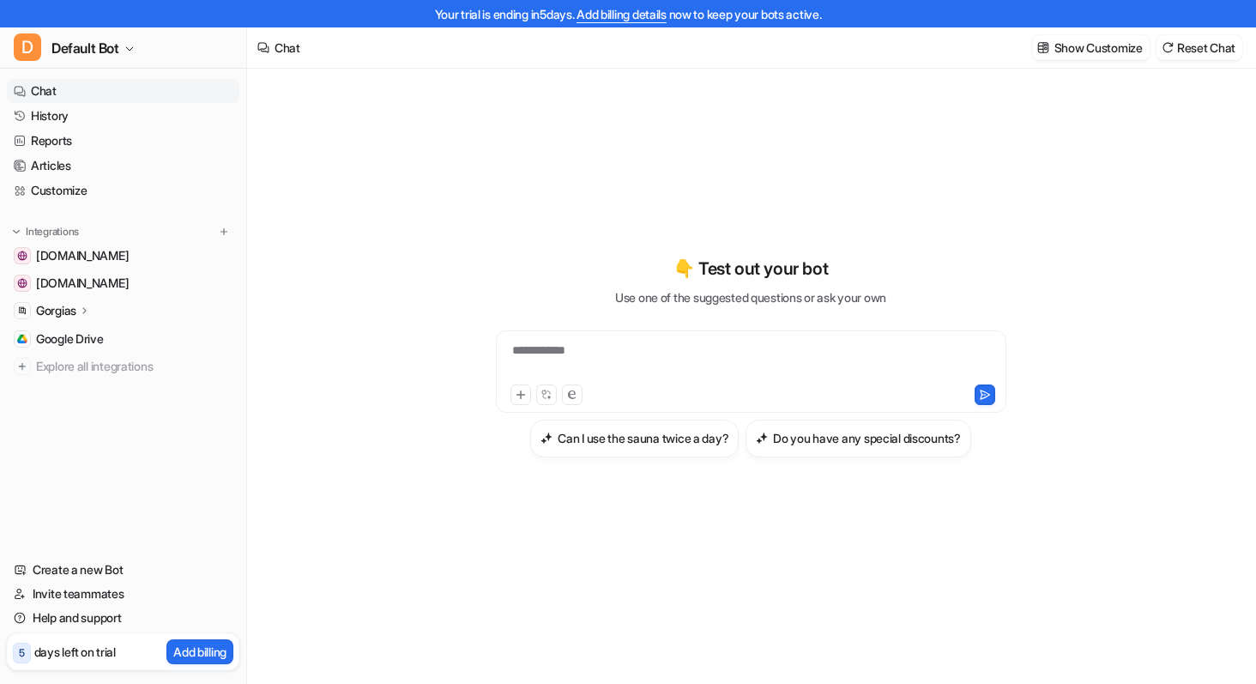
scroll to position [27, 0]
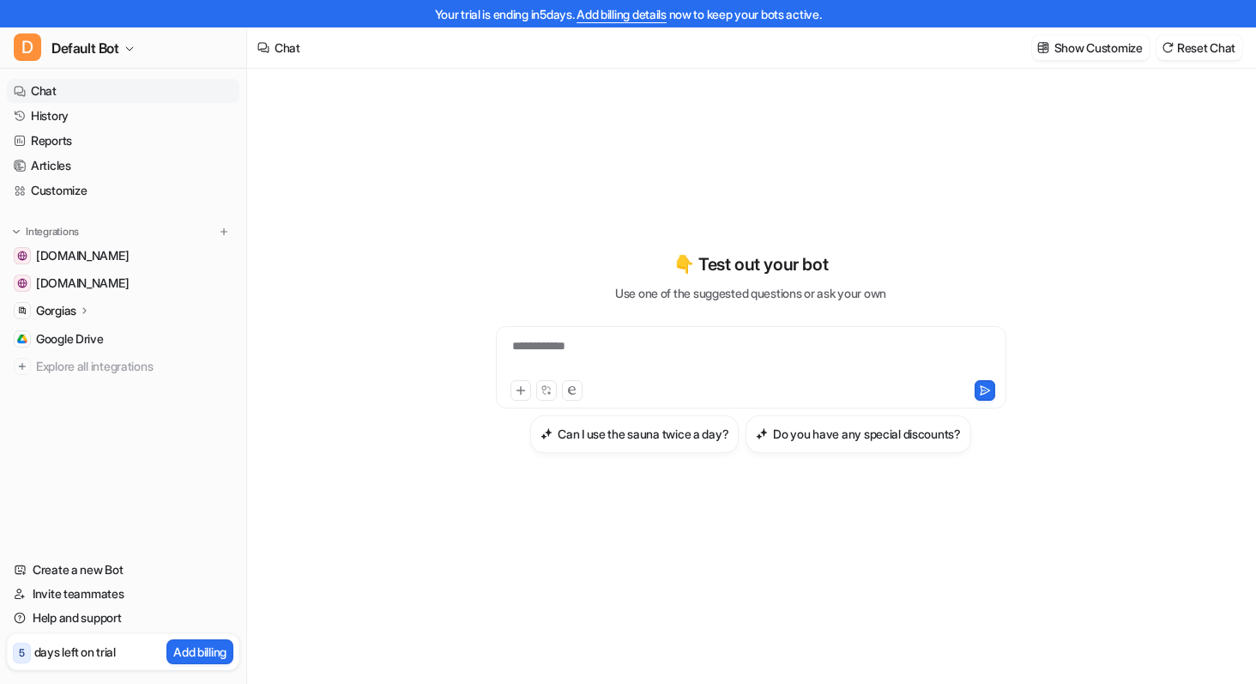
click at [82, 91] on link "Chat" at bounding box center [123, 91] width 232 height 24
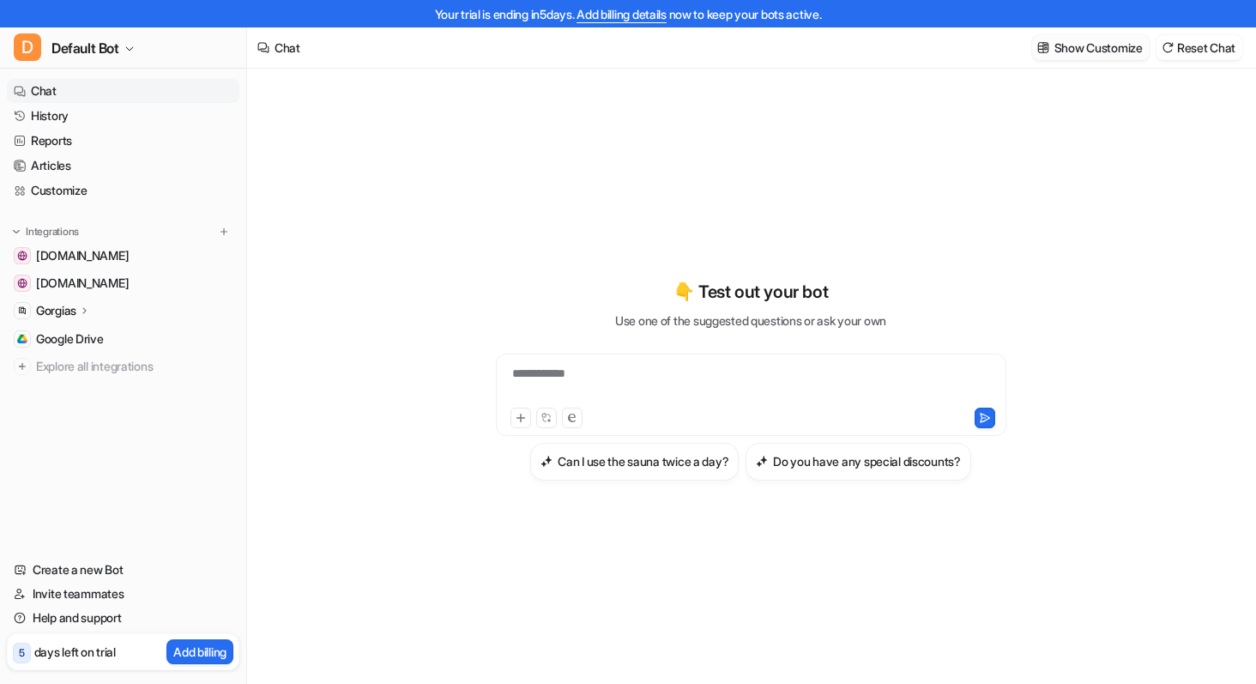
click at [1054, 50] on p "Show Customize" at bounding box center [1098, 48] width 88 height 18
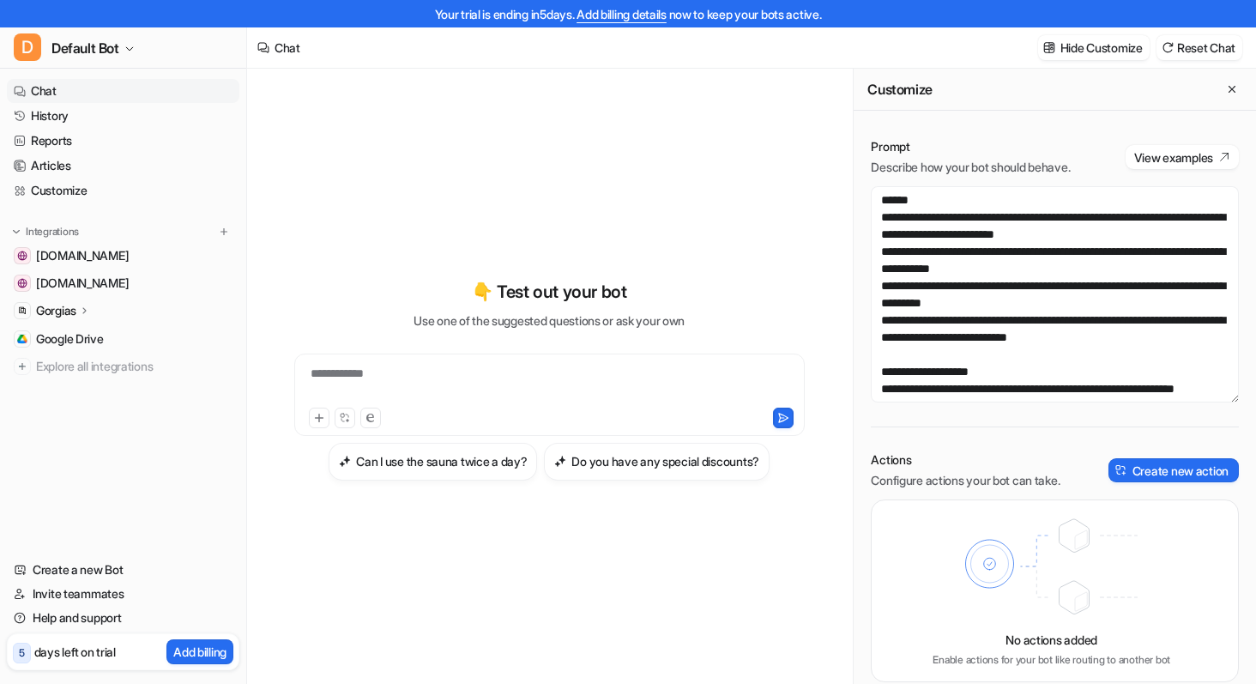
click at [88, 234] on div "Integrations" at bounding box center [123, 231] width 219 height 17
click at [20, 232] on img at bounding box center [16, 232] width 12 height 12
click at [229, 230] on img at bounding box center [224, 232] width 12 height 12
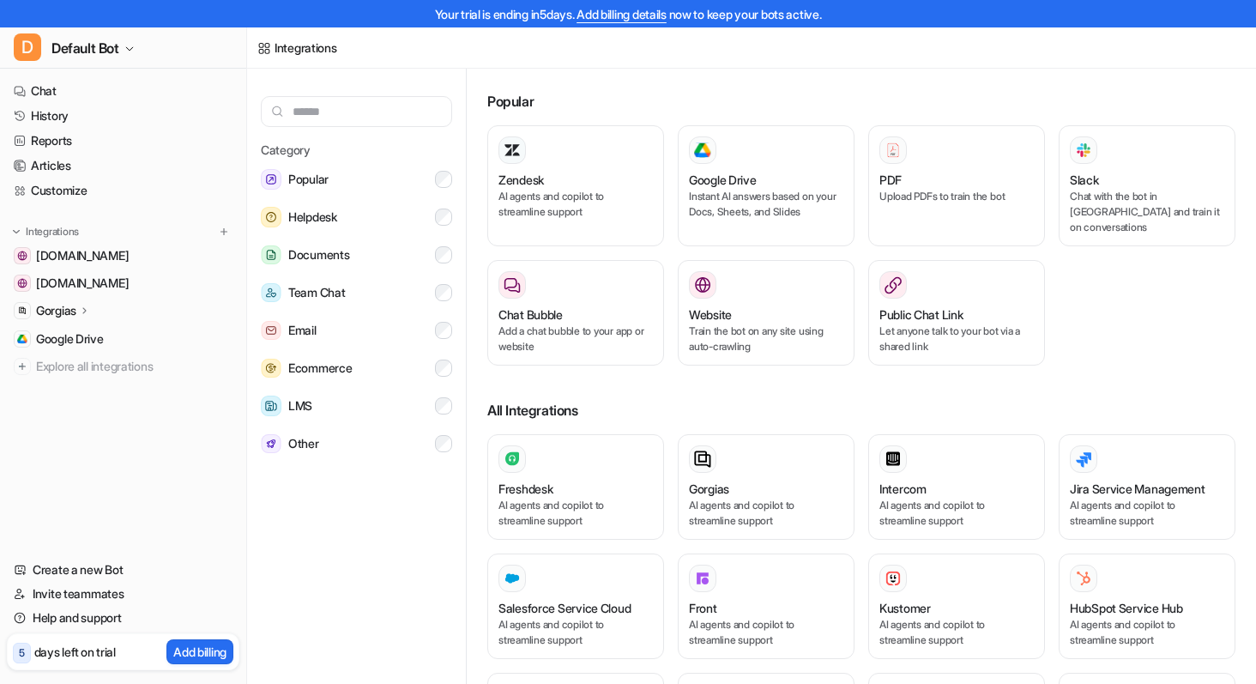
click at [112, 453] on nav "Chat History Reports Articles Customize Integrations [DOMAIN_NAME] [DOMAIN_NAME…" at bounding box center [123, 308] width 246 height 472
click at [79, 313] on div "Gorgias" at bounding box center [63, 310] width 55 height 17
click at [81, 339] on p "Overview" at bounding box center [74, 335] width 51 height 17
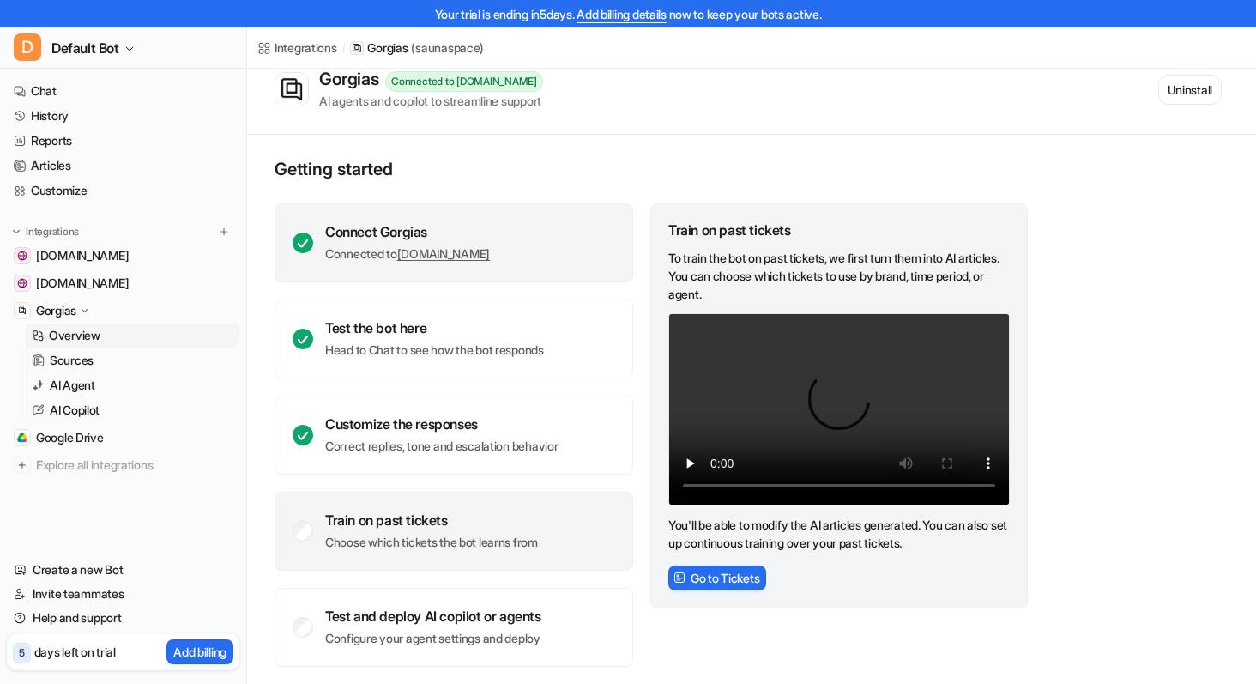
scroll to position [66, 0]
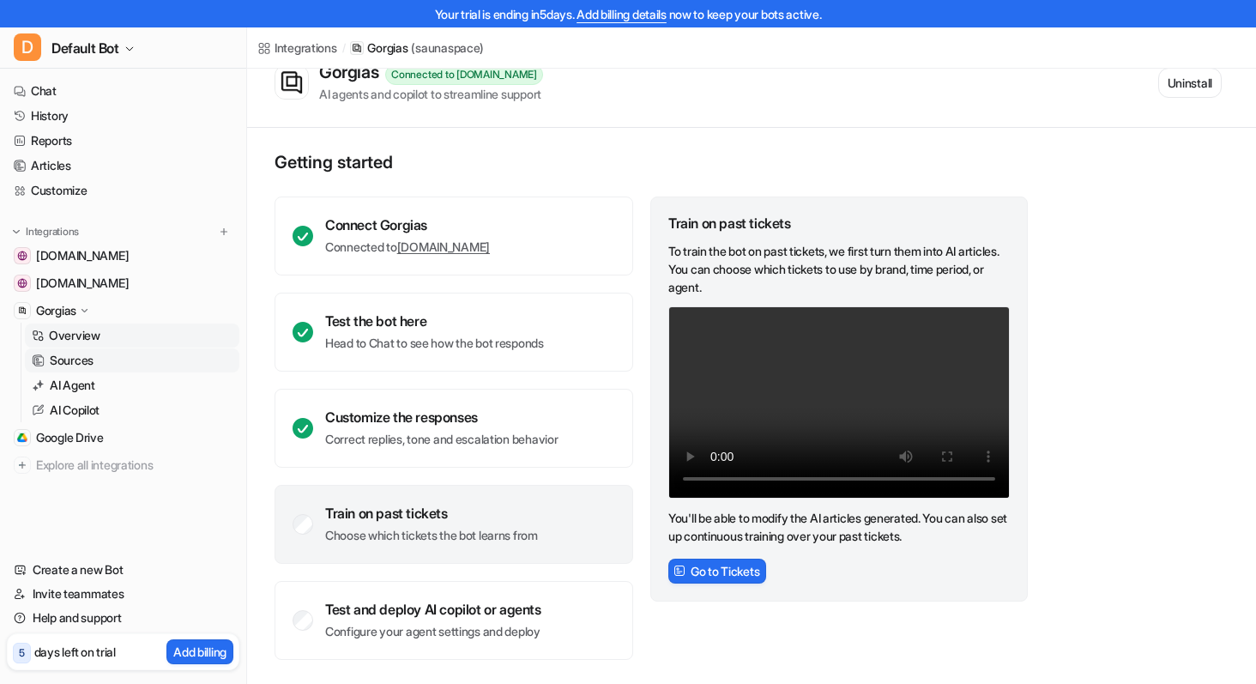
click at [88, 351] on link "Sources" at bounding box center [132, 360] width 214 height 24
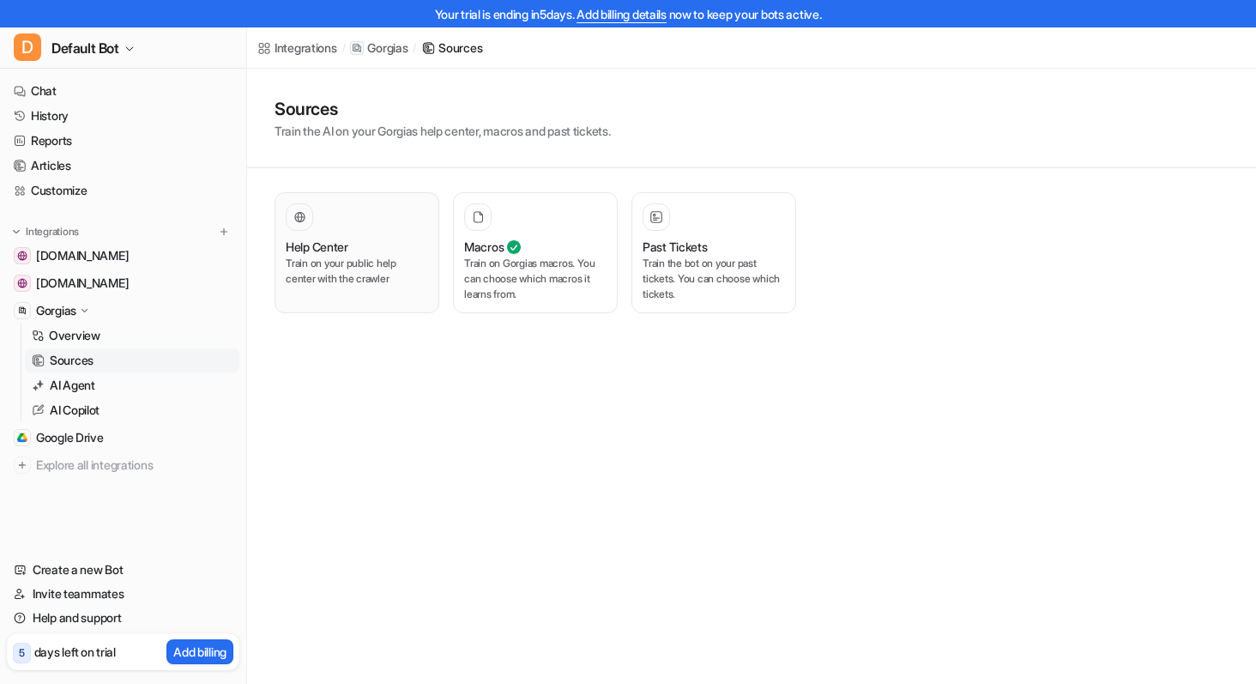
click at [338, 251] on h3 "Help Center" at bounding box center [317, 247] width 63 height 18
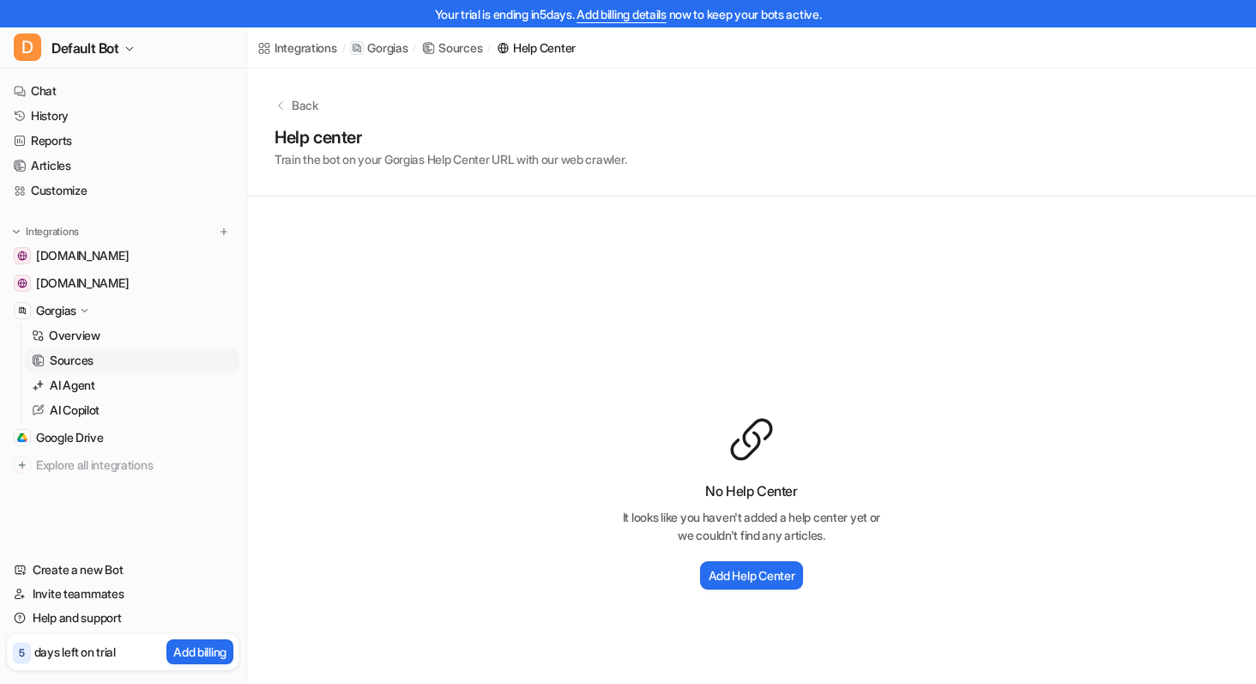
click at [294, 104] on p "Back" at bounding box center [305, 105] width 27 height 18
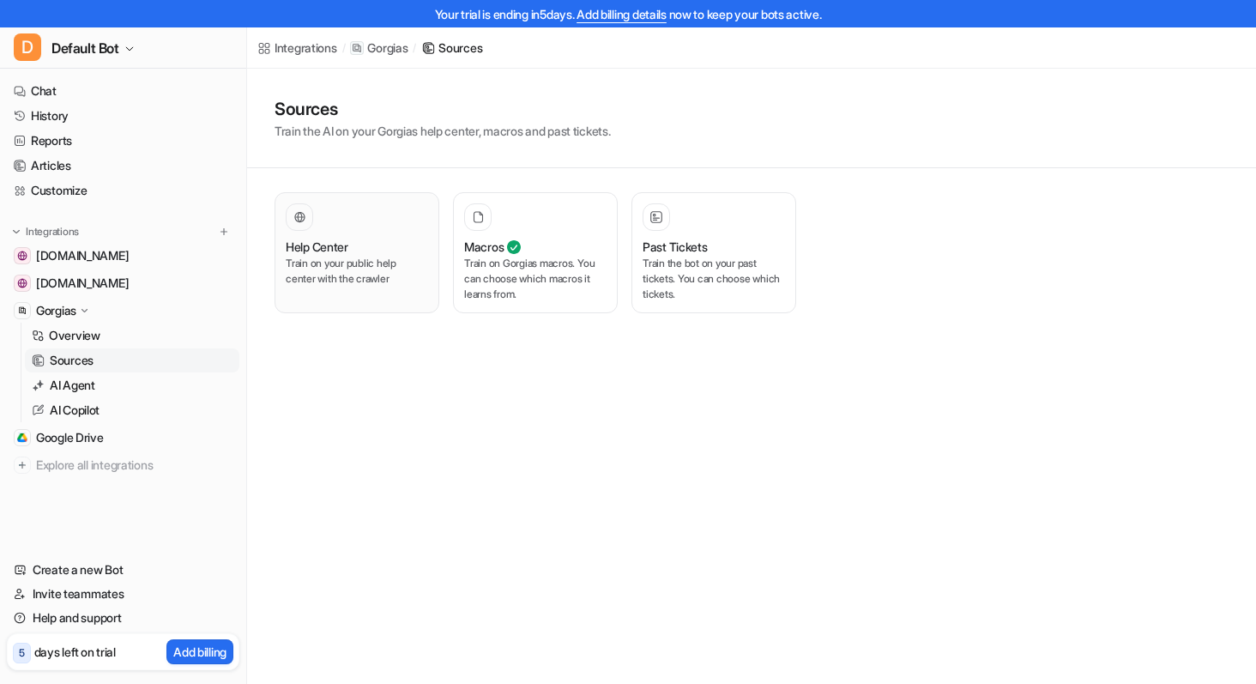
click at [343, 228] on div at bounding box center [357, 216] width 142 height 27
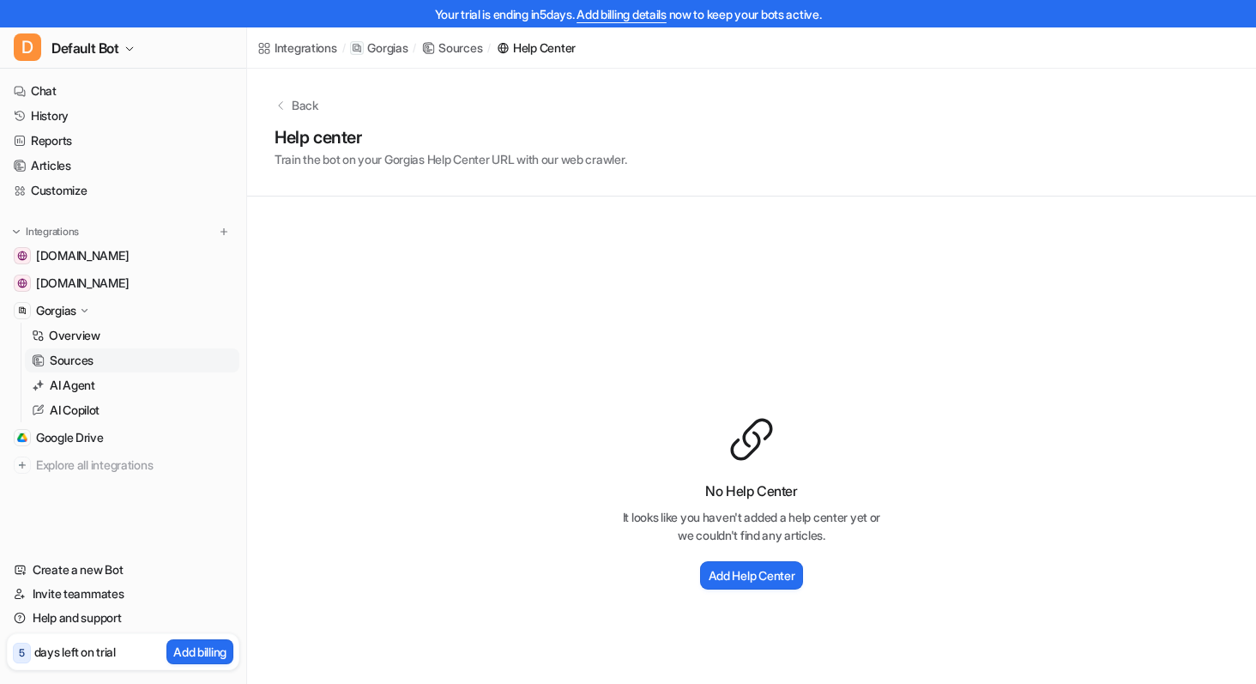
click at [300, 115] on div "Back Help center Train the bot on your Gorgias Help Center URL with our web cra…" at bounding box center [751, 133] width 1009 height 128
click at [295, 111] on p "Back" at bounding box center [305, 105] width 27 height 18
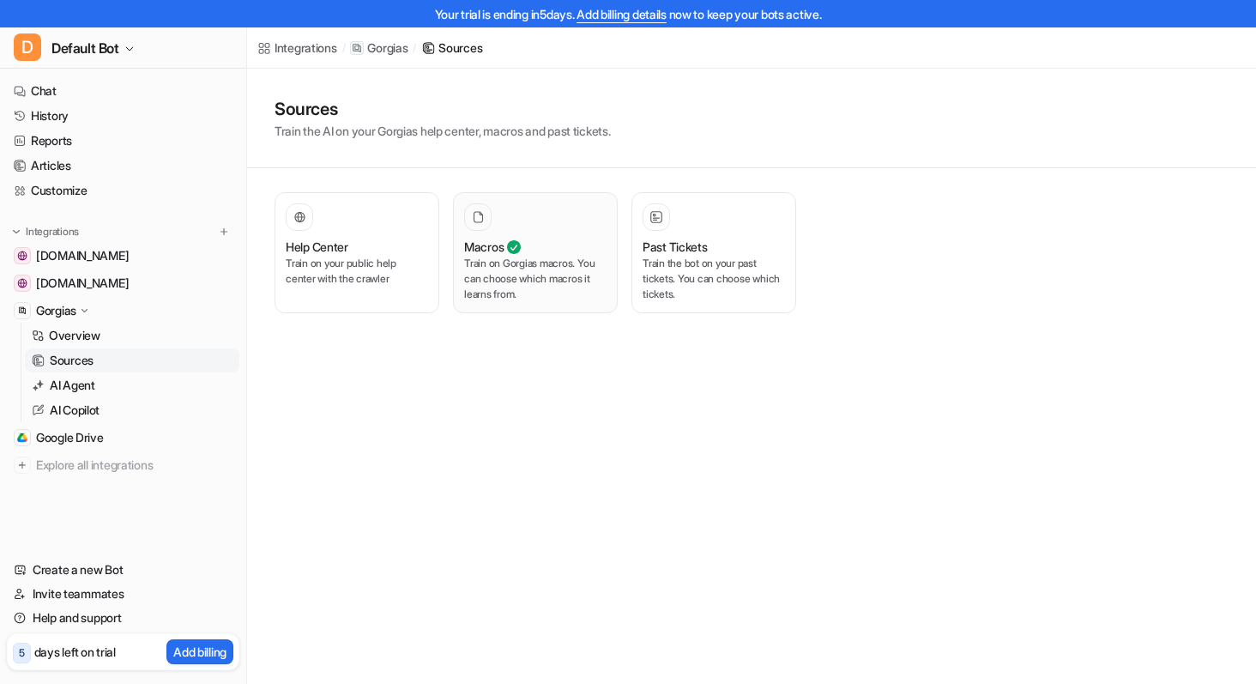
click at [546, 262] on p "Train on Gorgias macros. You can choose which macros it learns from." at bounding box center [535, 279] width 142 height 46
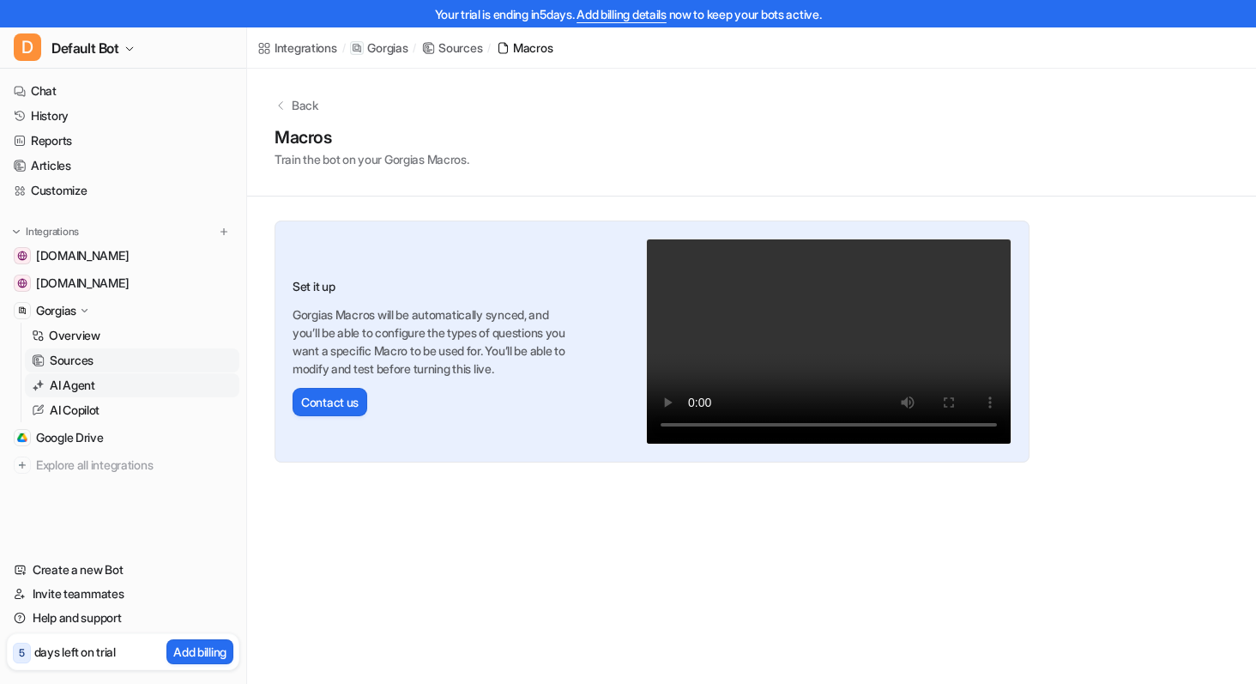
click at [94, 391] on p "AI Agent" at bounding box center [72, 385] width 45 height 17
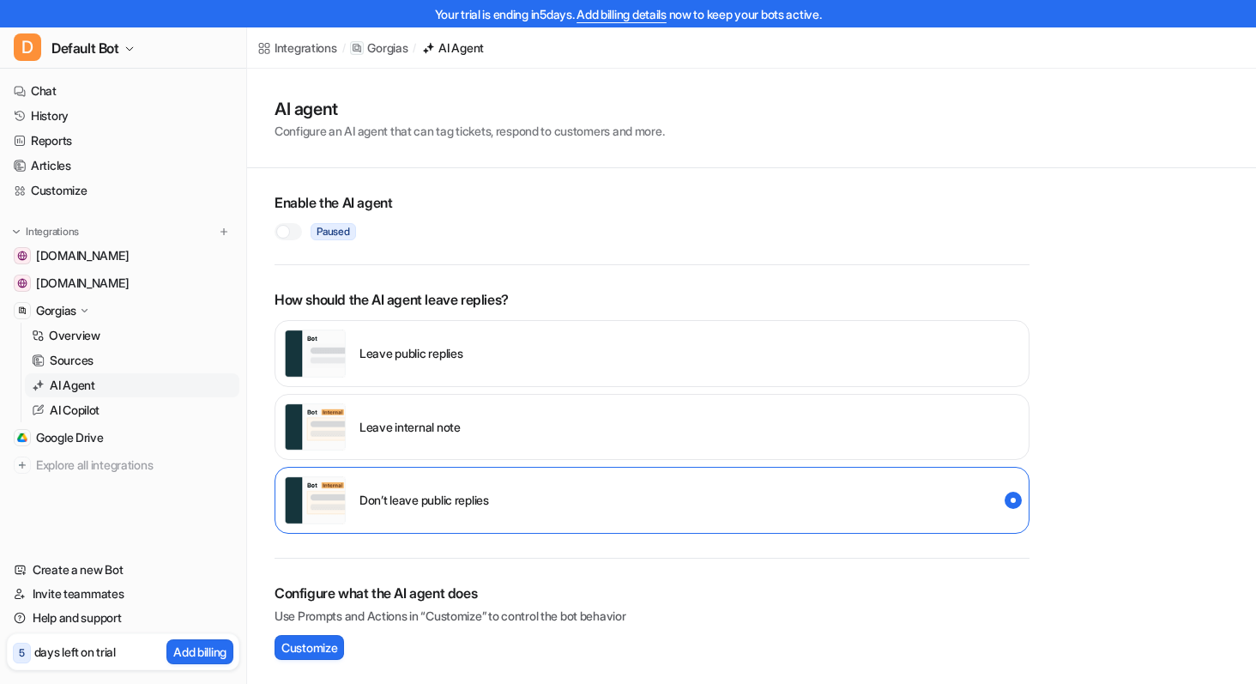
scroll to position [1, 0]
click at [462, 394] on div "Leave internal note" at bounding box center [652, 426] width 755 height 67
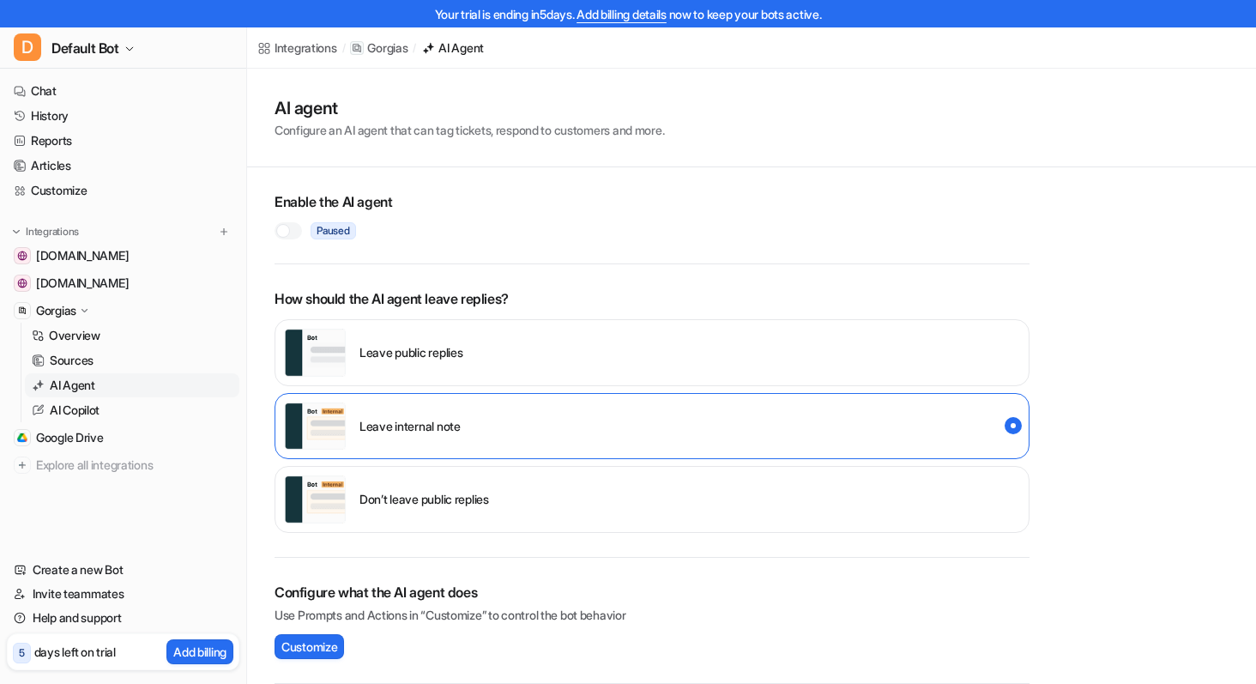
click at [470, 360] on div "Leave public replies" at bounding box center [652, 352] width 755 height 67
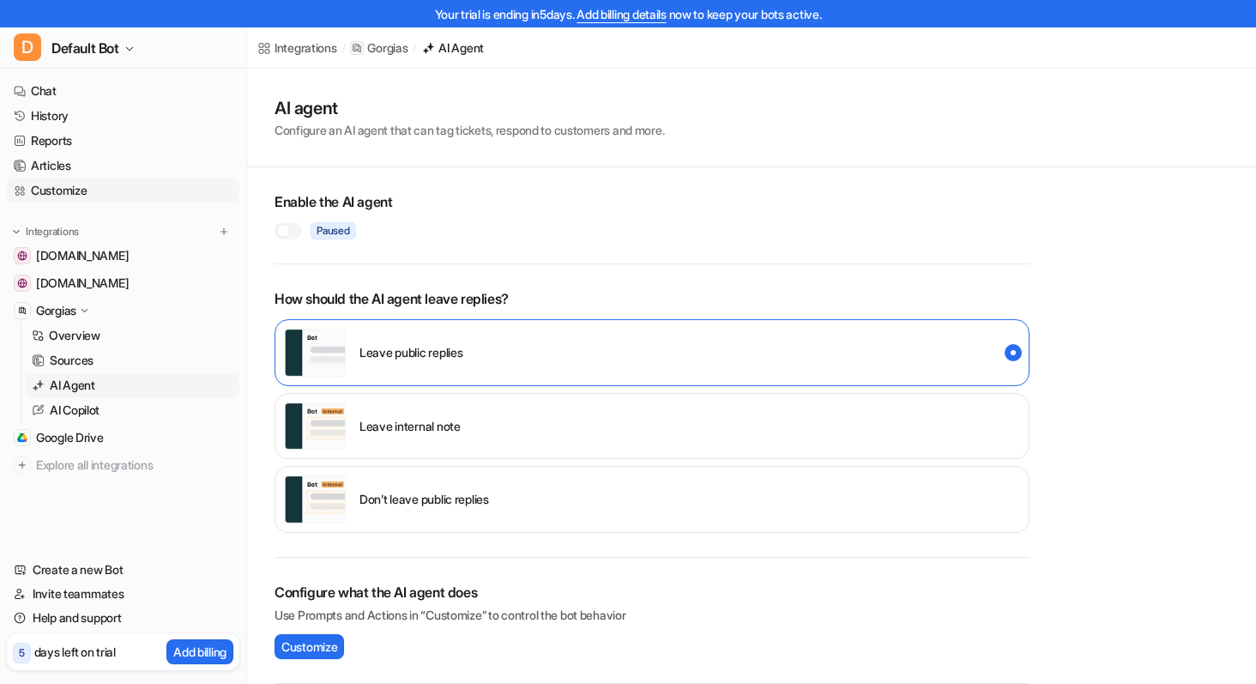
click at [50, 192] on link "Customize" at bounding box center [123, 190] width 232 height 24
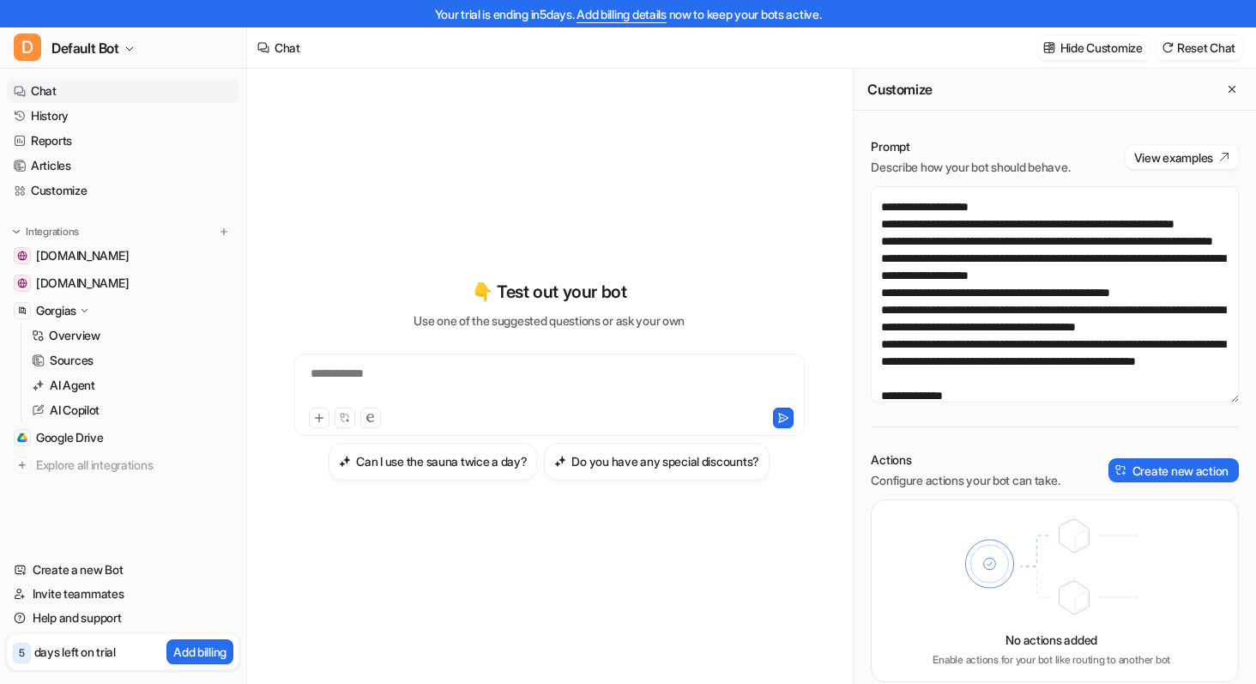
scroll to position [169, 0]
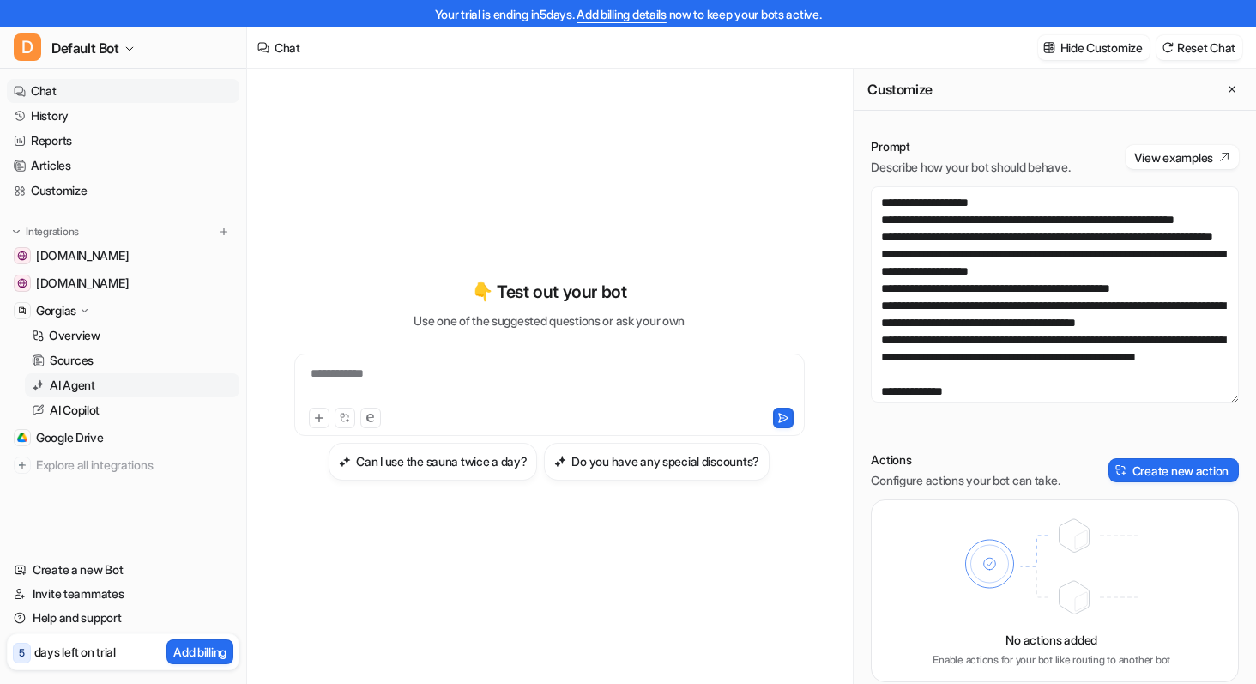
click at [98, 393] on link "AI Agent" at bounding box center [132, 385] width 214 height 24
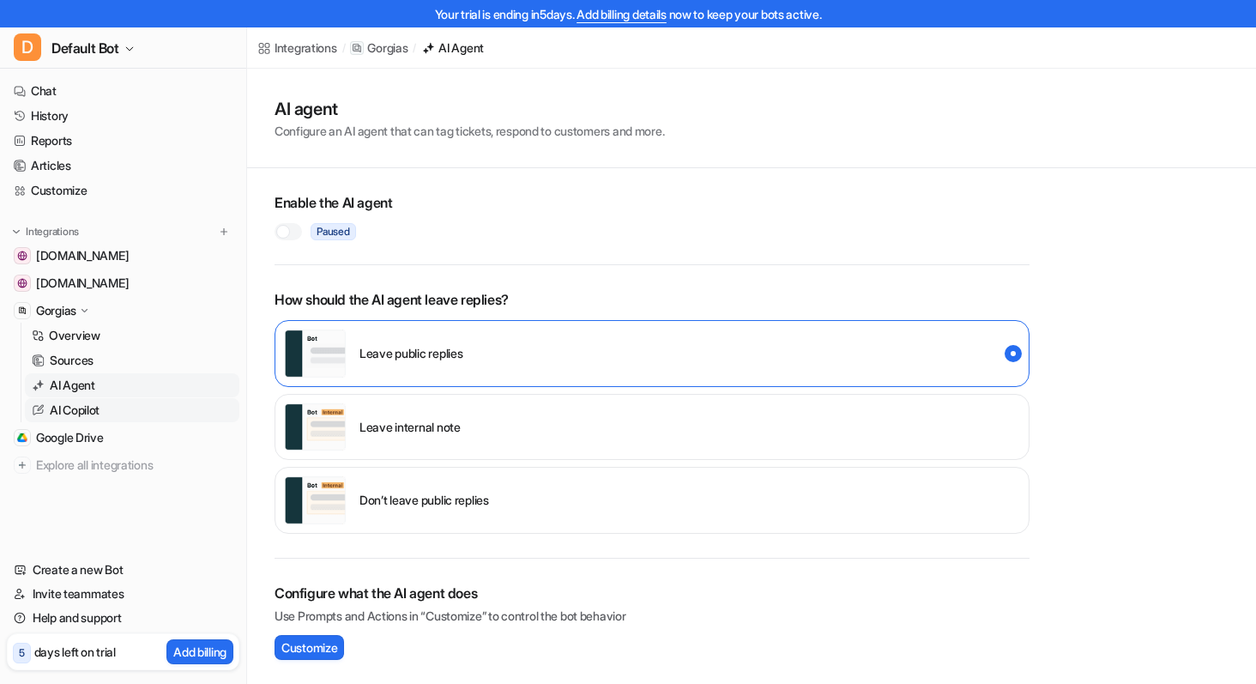
click at [106, 411] on link "AI Copilot" at bounding box center [132, 410] width 214 height 24
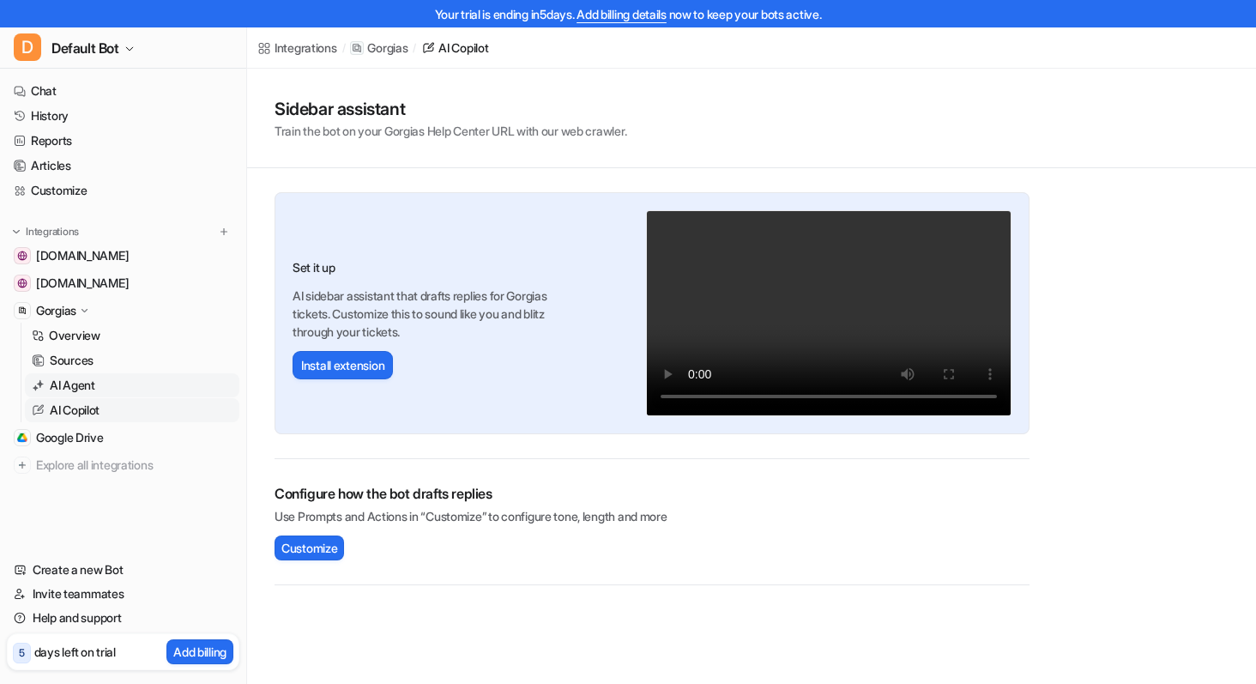
click at [99, 383] on link "AI Agent" at bounding box center [132, 385] width 214 height 24
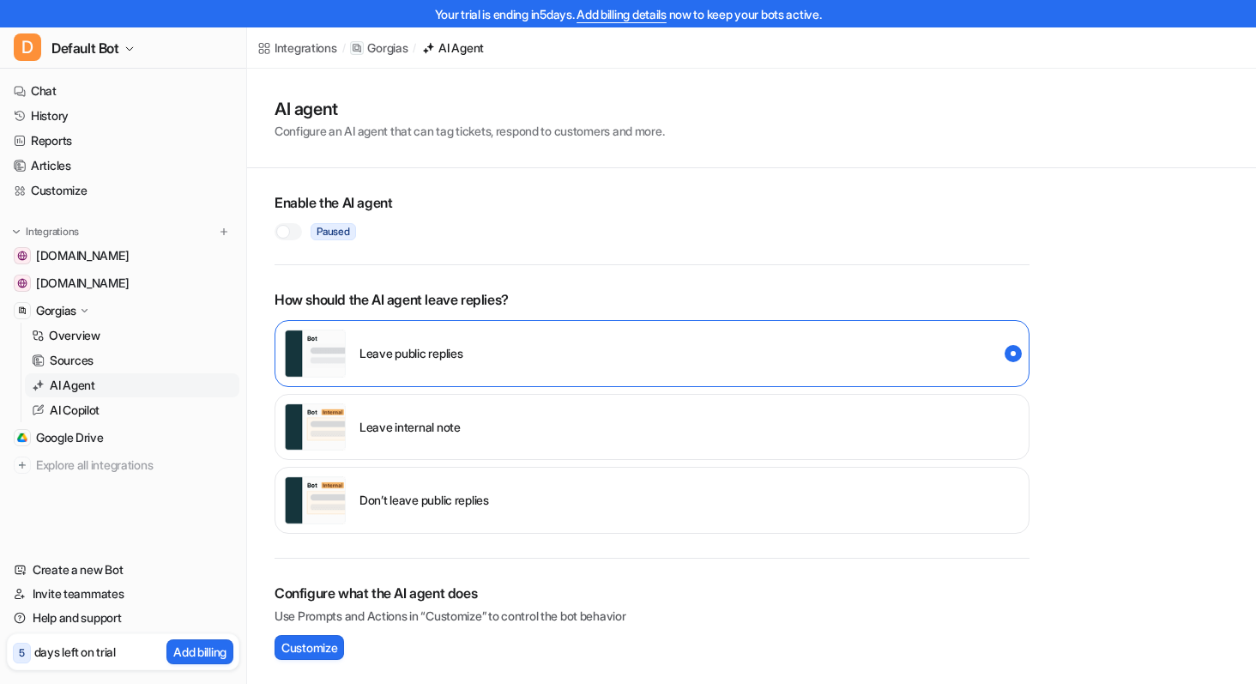
scroll to position [1, 0]
click at [472, 431] on div "Leave internal note" at bounding box center [652, 426] width 755 height 67
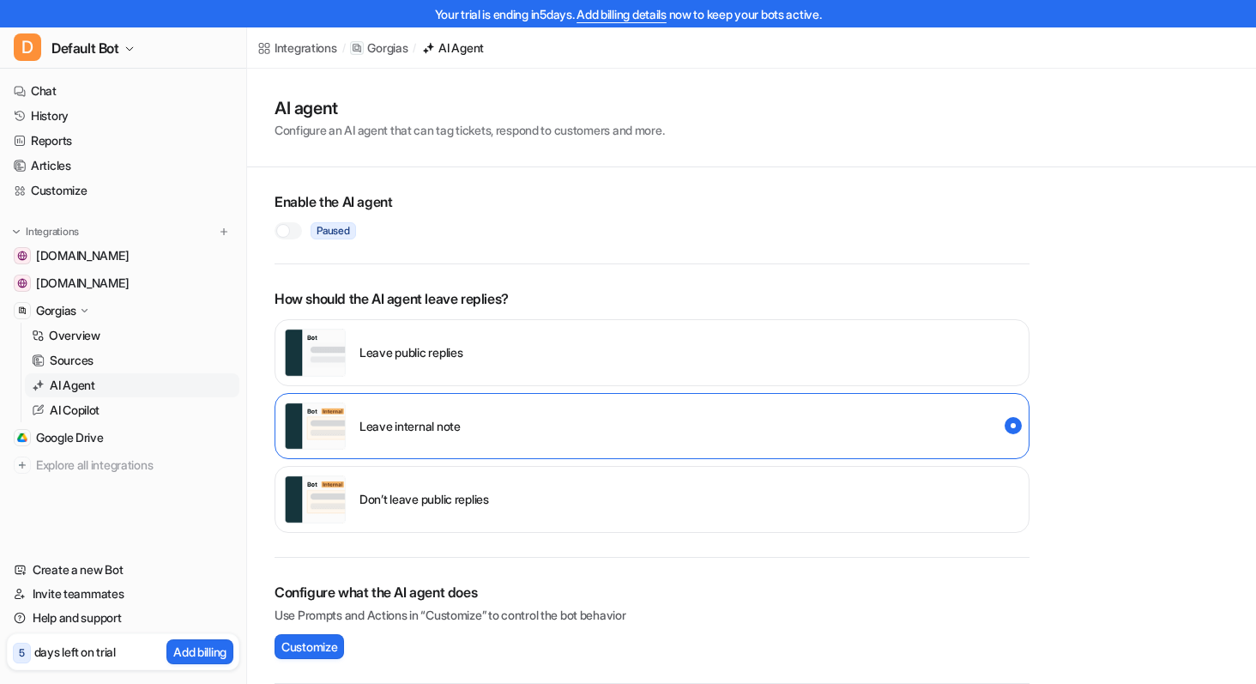
click at [290, 233] on div at bounding box center [288, 230] width 27 height 17
click at [110, 409] on link "AI Copilot" at bounding box center [132, 410] width 214 height 24
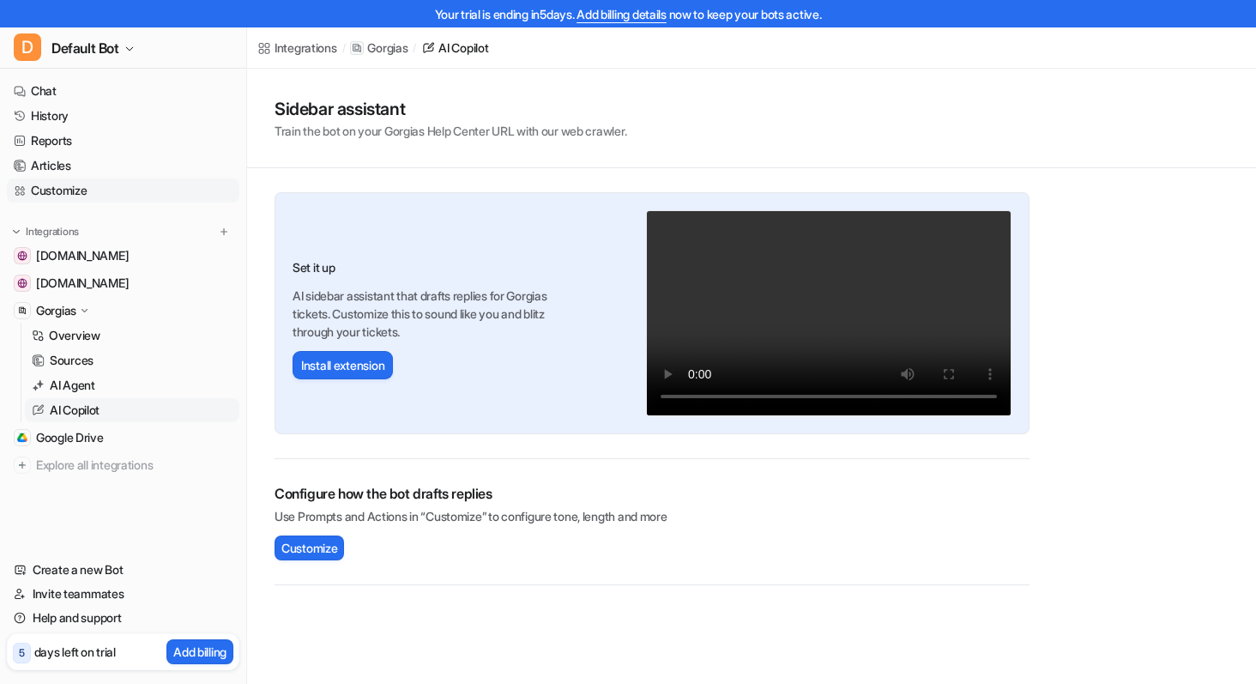
click at [65, 187] on link "Customize" at bounding box center [123, 190] width 232 height 24
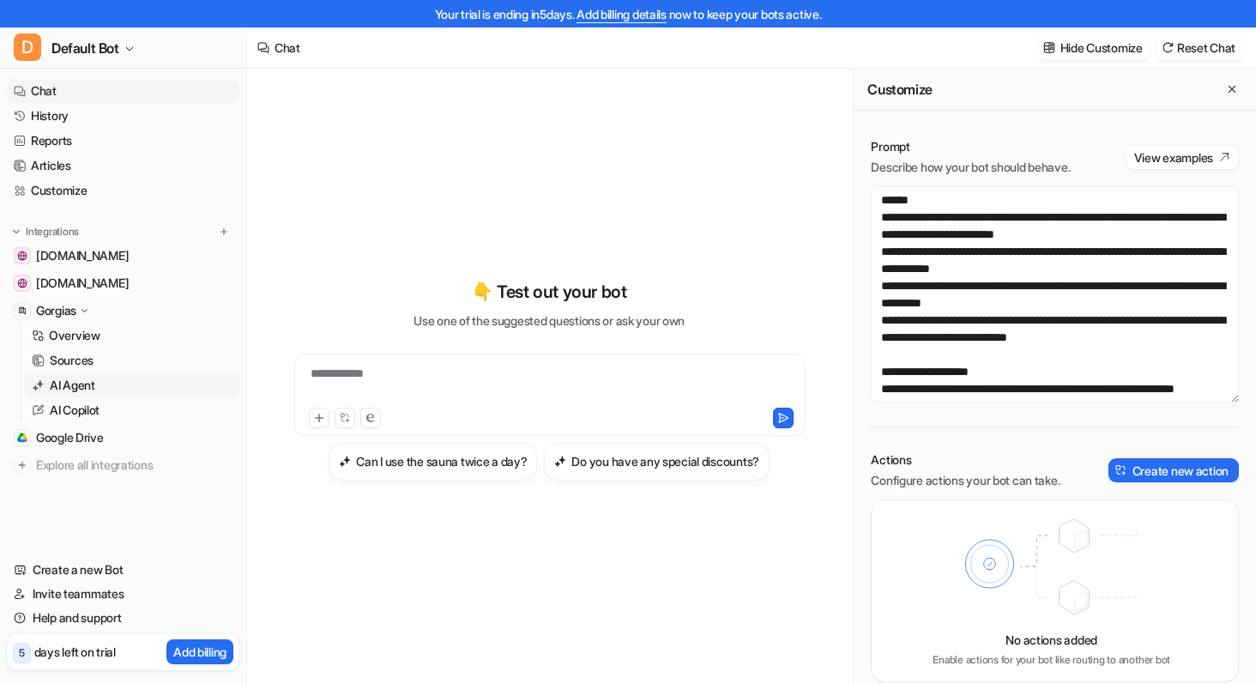
click at [119, 384] on link "AI Agent" at bounding box center [132, 385] width 214 height 24
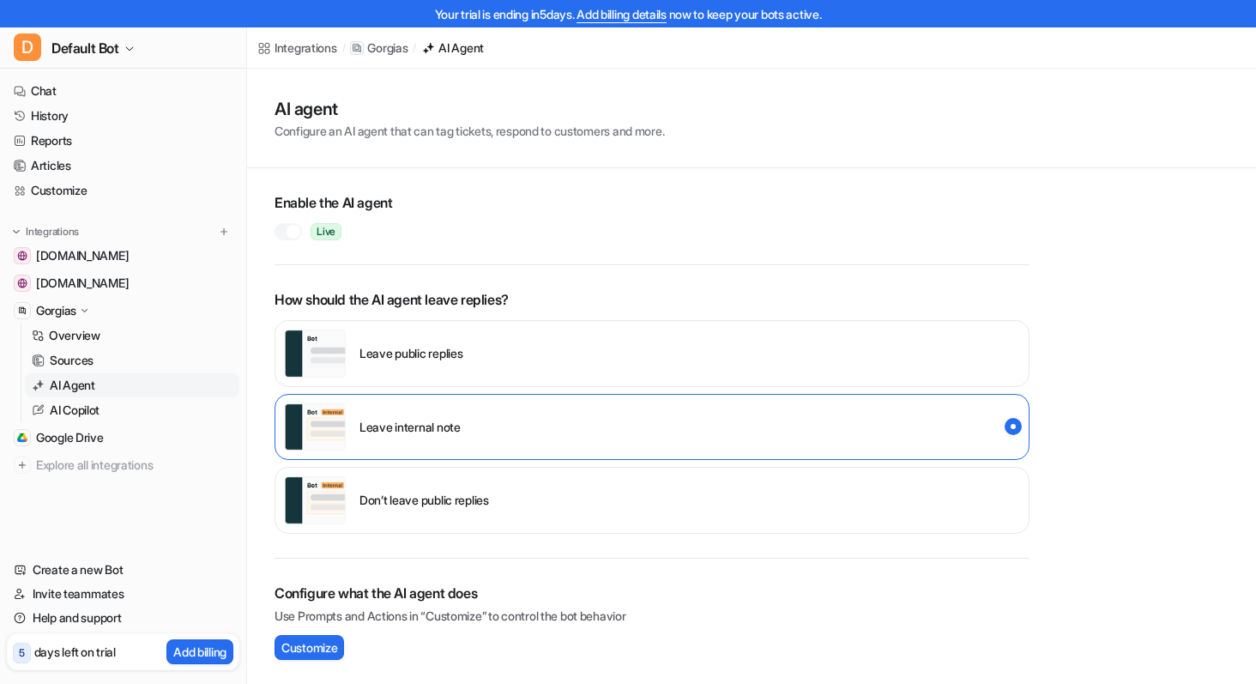
scroll to position [1, 0]
click at [75, 613] on link "Help and support" at bounding box center [123, 618] width 232 height 24
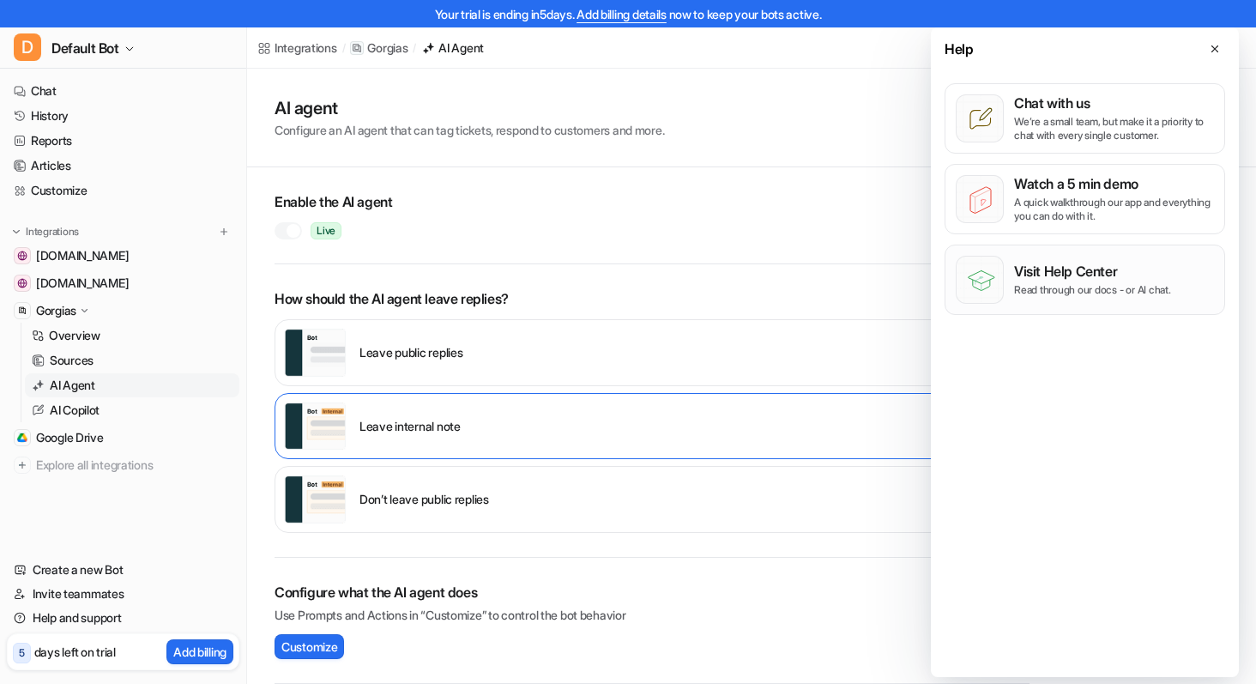
click at [1065, 270] on p "Visit Help Center" at bounding box center [1092, 271] width 157 height 17
click at [77, 160] on link "Articles" at bounding box center [123, 166] width 232 height 24
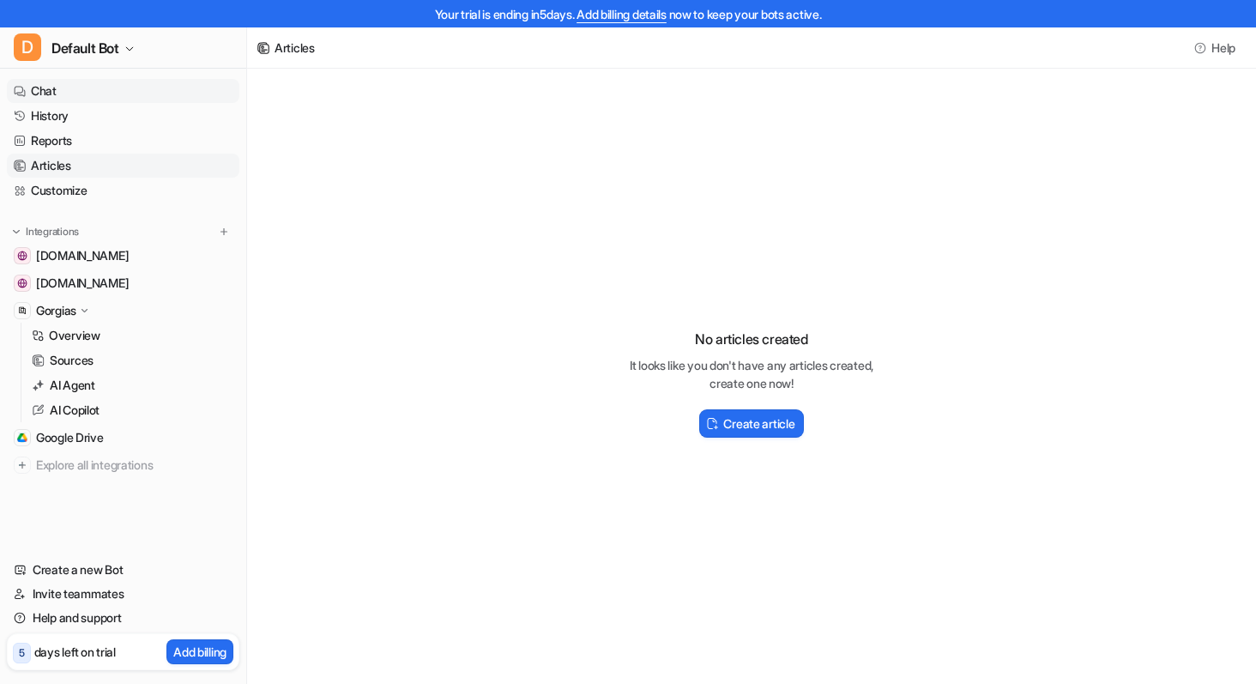
click at [69, 88] on link "Chat" at bounding box center [123, 91] width 232 height 24
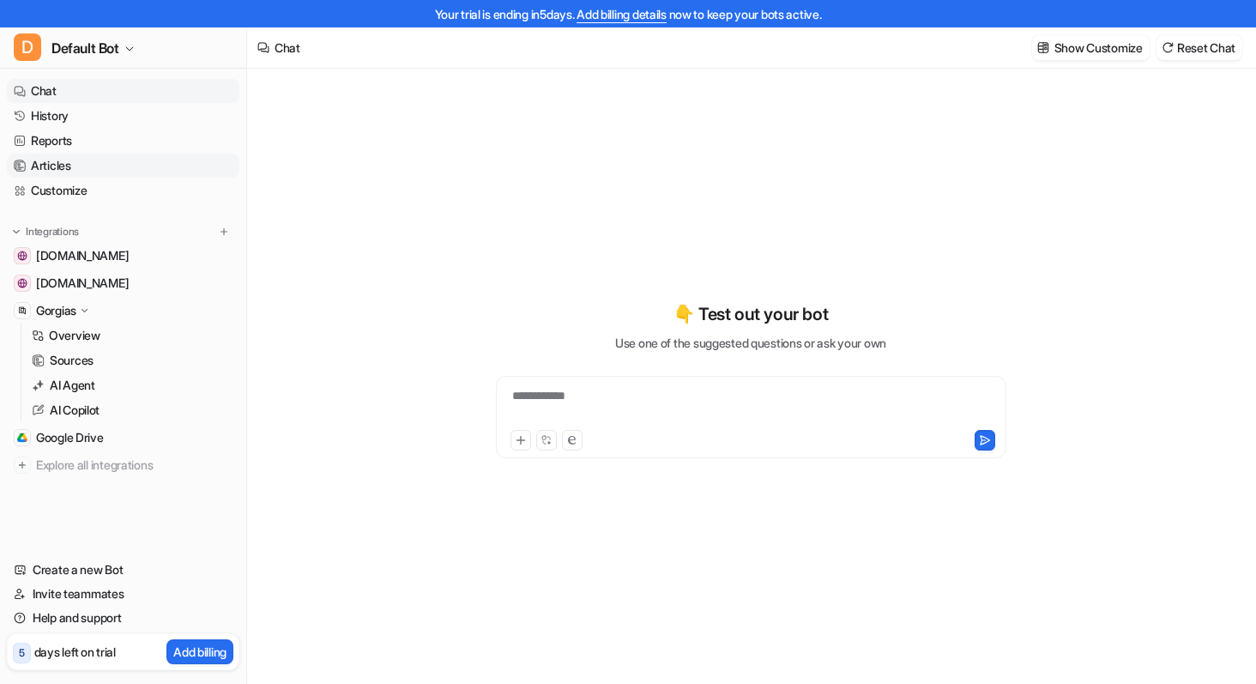
click at [114, 171] on link "Articles" at bounding box center [123, 166] width 232 height 24
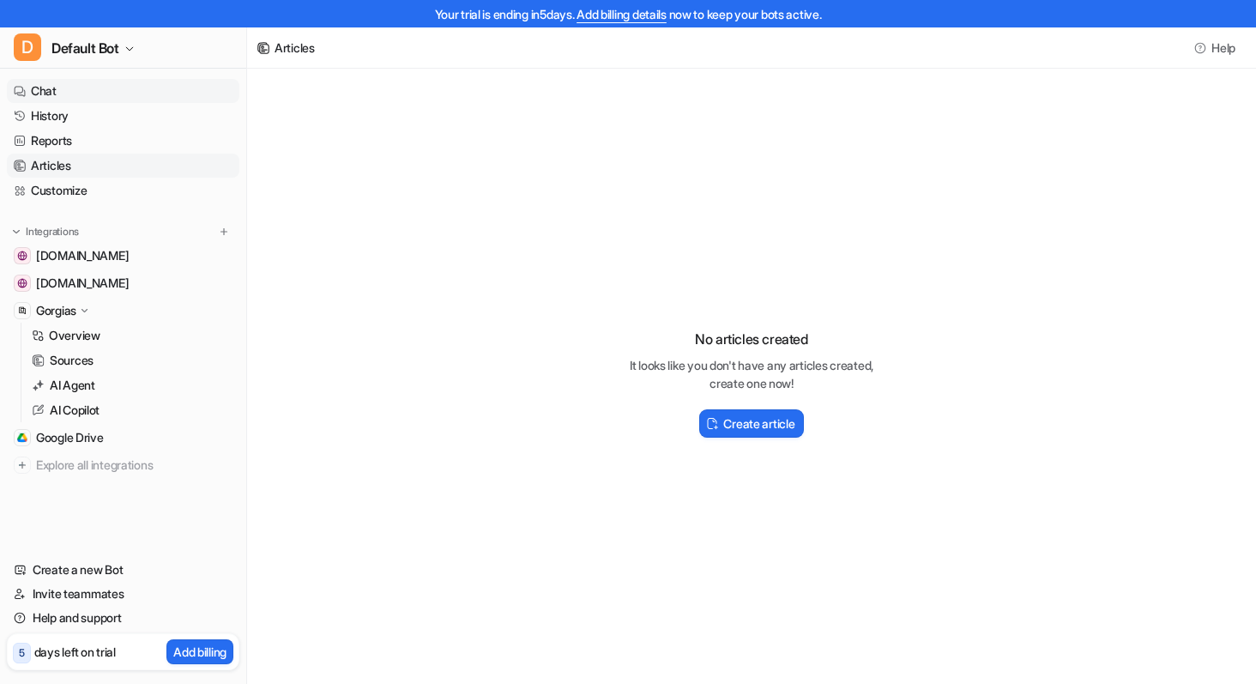
click at [73, 88] on link "Chat" at bounding box center [123, 91] width 232 height 24
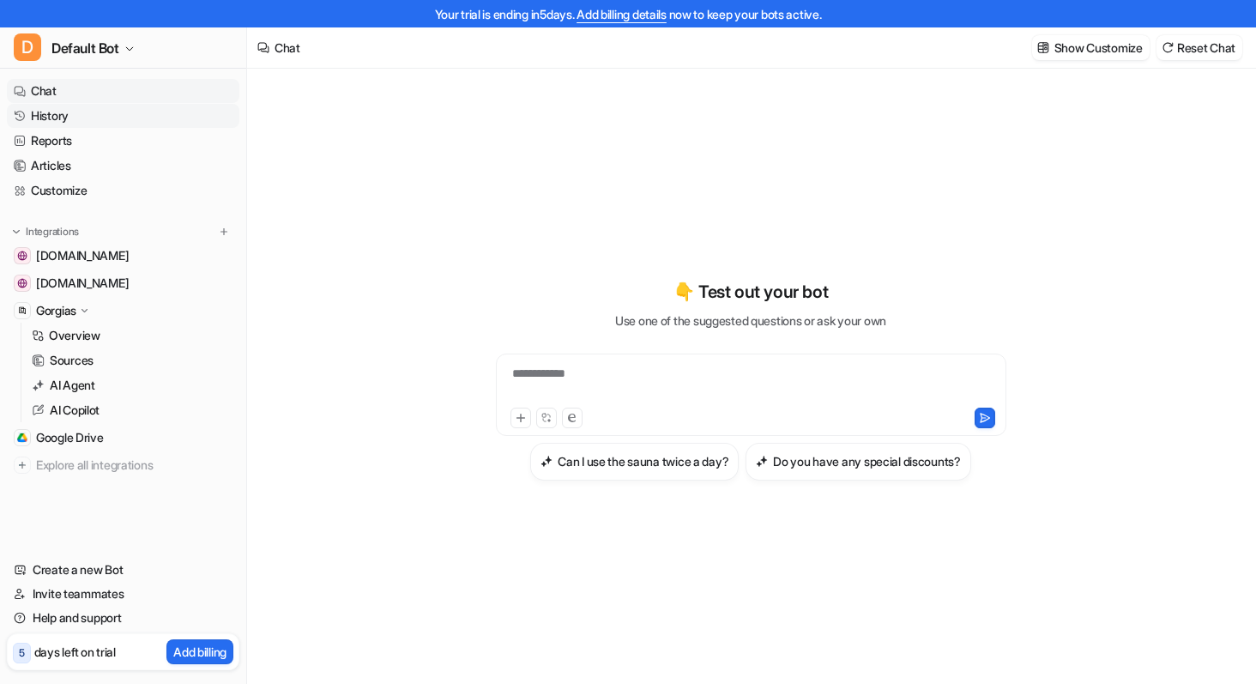
click at [89, 106] on link "History" at bounding box center [123, 116] width 232 height 24
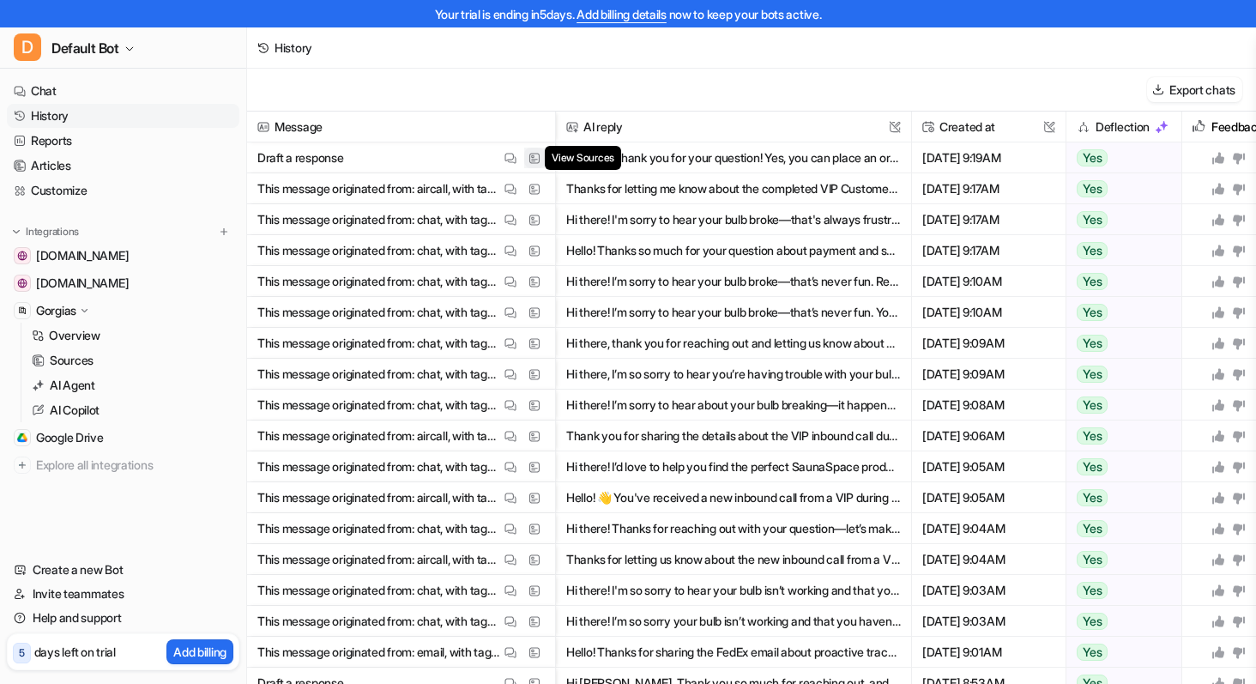
click at [586, 160] on span "View Sources" at bounding box center [583, 158] width 76 height 24
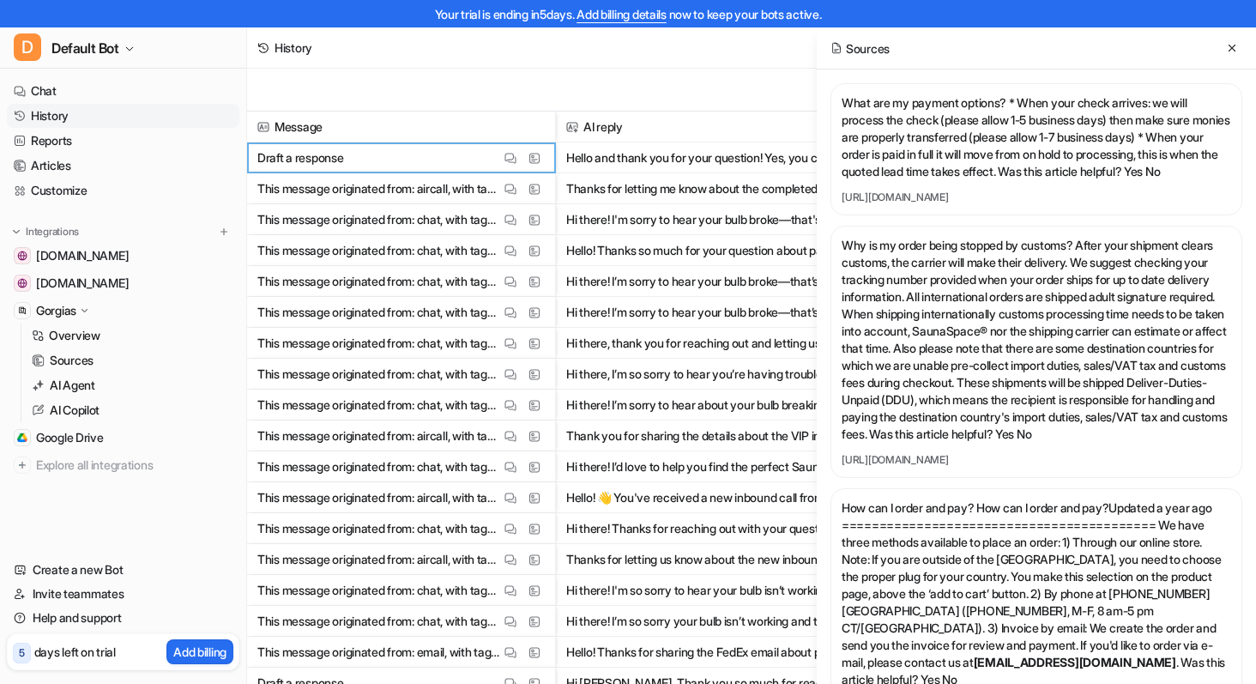
click at [369, 163] on span "Draft a response View Thread View Sources" at bounding box center [401, 157] width 294 height 31
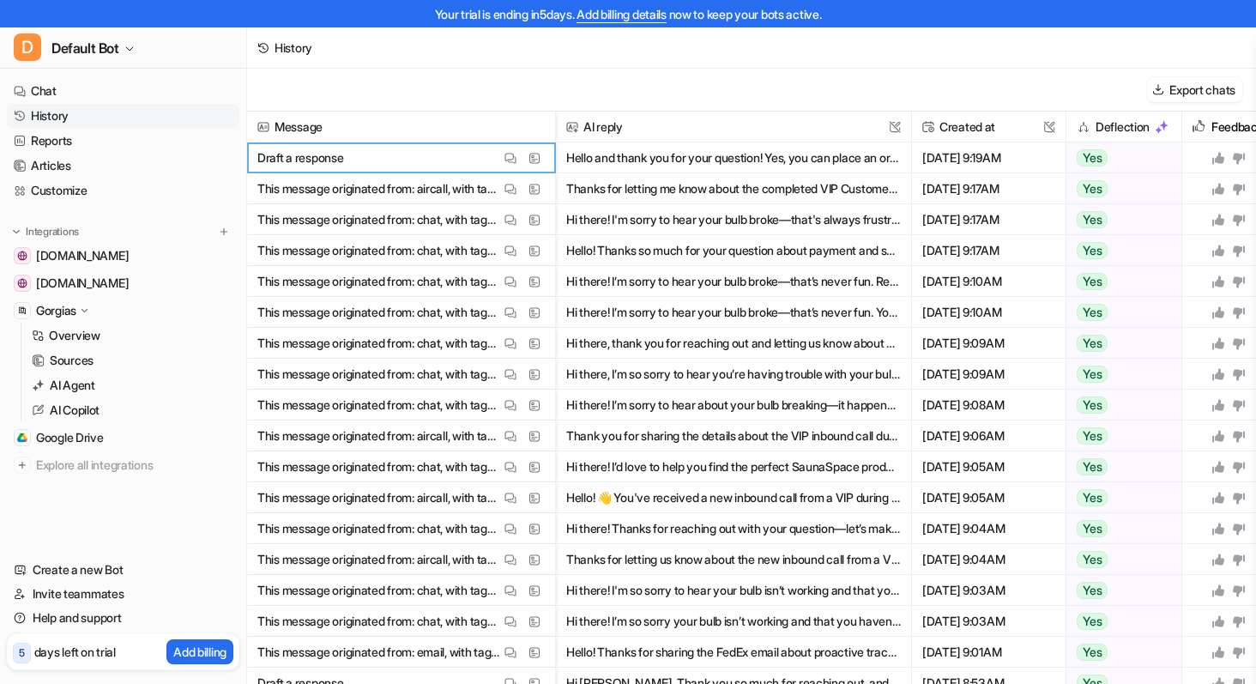
click at [473, 196] on p "This message originated from: aircall, with tags: VIP, during-business-hours, C…" at bounding box center [378, 188] width 243 height 31
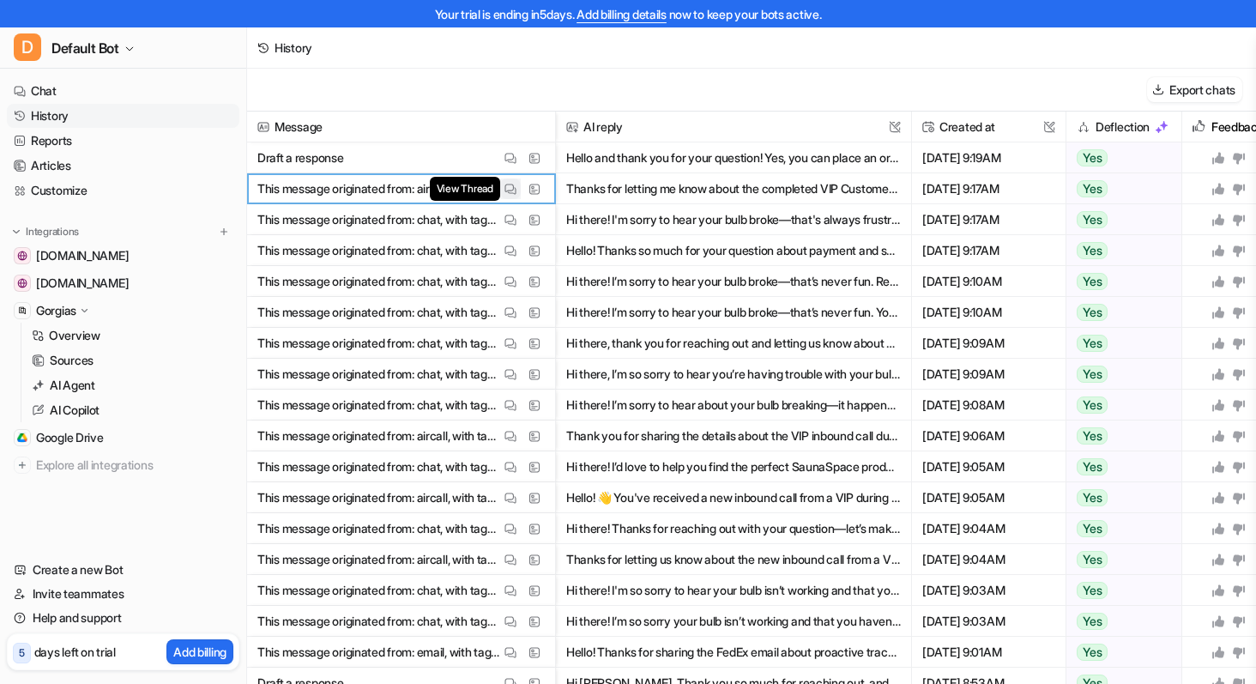
click at [508, 188] on img at bounding box center [510, 189] width 12 height 13
click at [496, 116] on span "Message" at bounding box center [401, 127] width 294 height 31
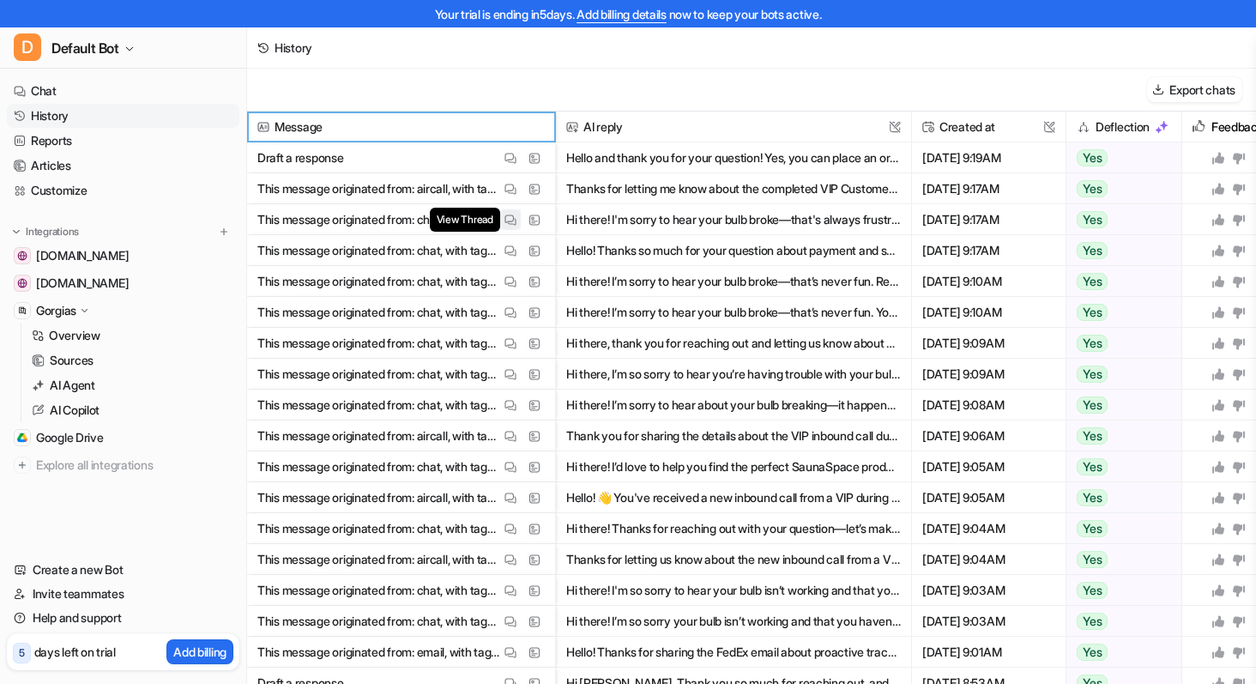
click at [510, 220] on img at bounding box center [510, 220] width 12 height 13
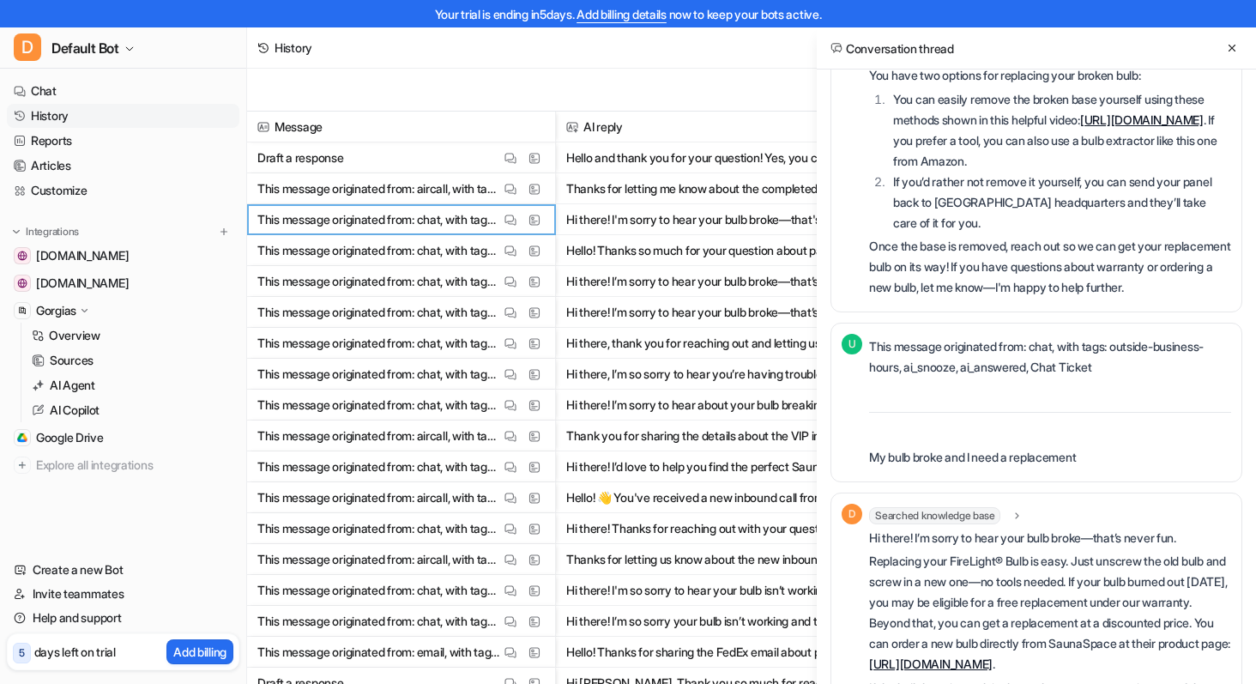
scroll to position [2283, 0]
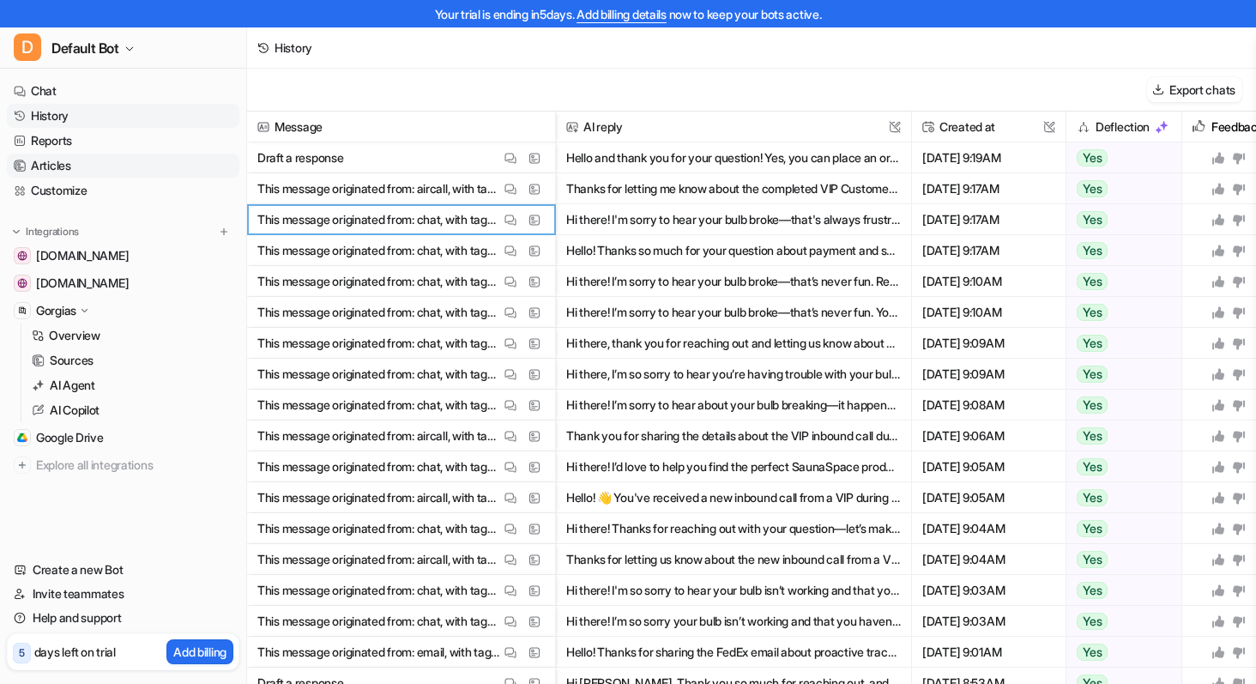
click at [74, 162] on link "Articles" at bounding box center [123, 166] width 232 height 24
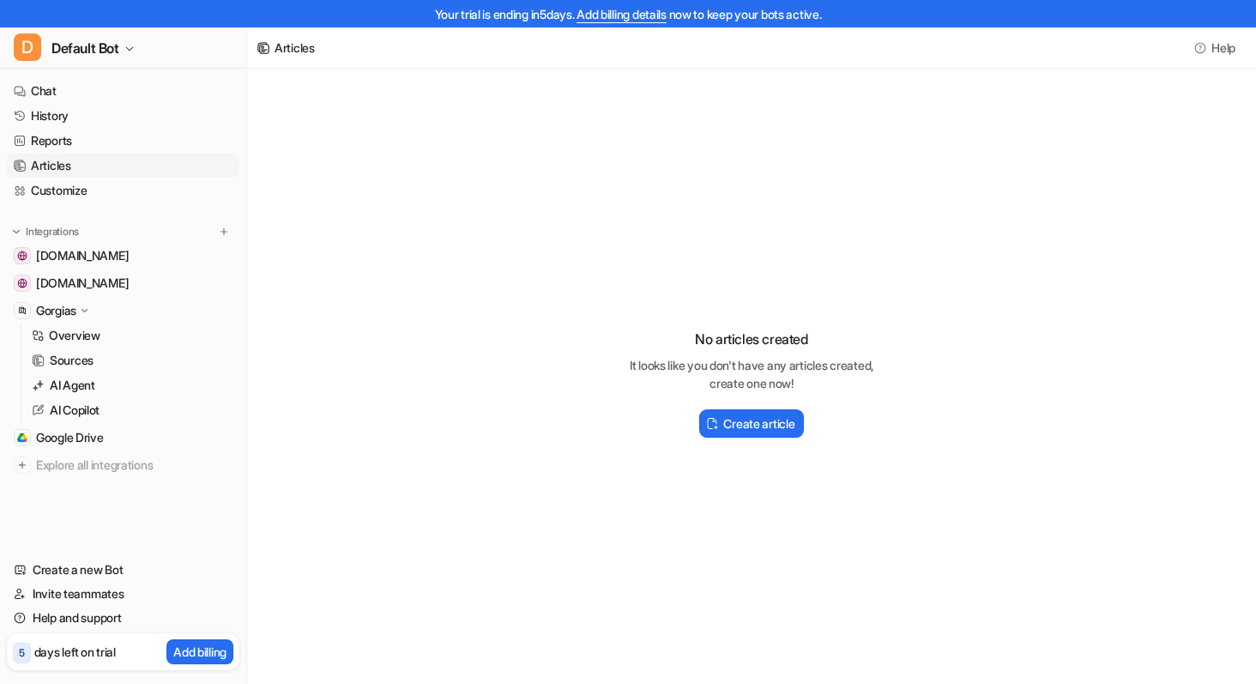
click at [47, 159] on link "Articles" at bounding box center [123, 166] width 232 height 24
click at [726, 437] on button "Create article" at bounding box center [751, 423] width 104 height 28
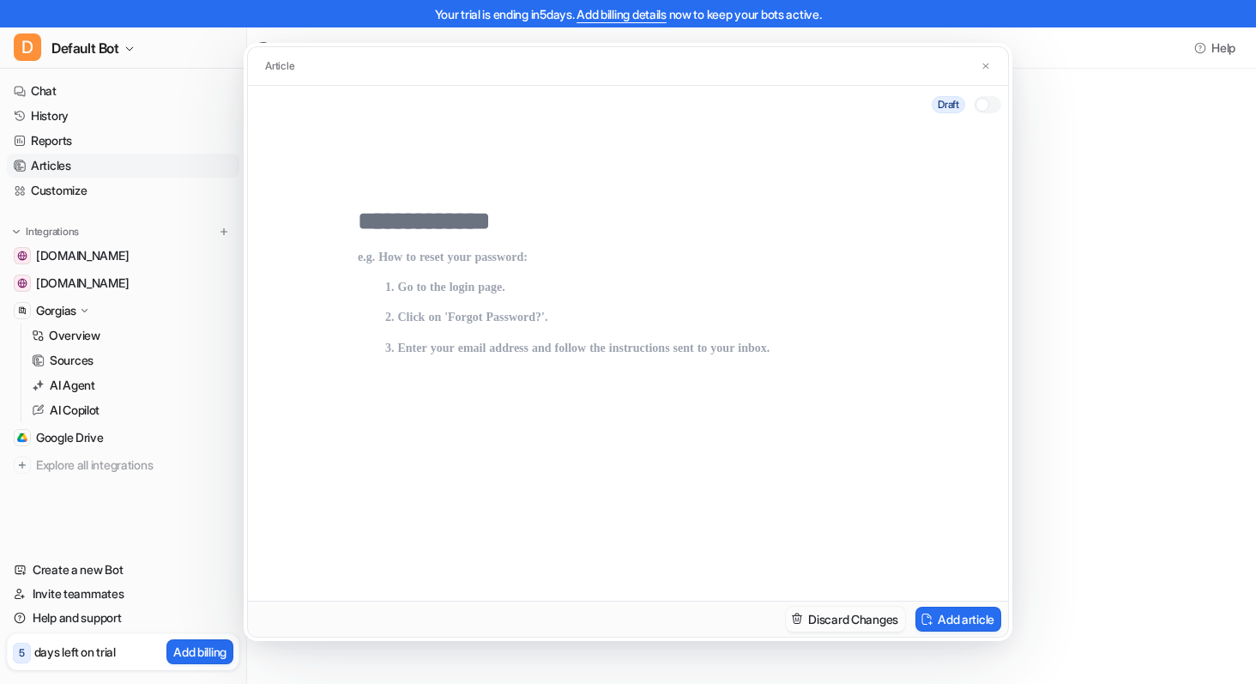
click at [824, 619] on button "Discard Changes" at bounding box center [845, 619] width 119 height 25
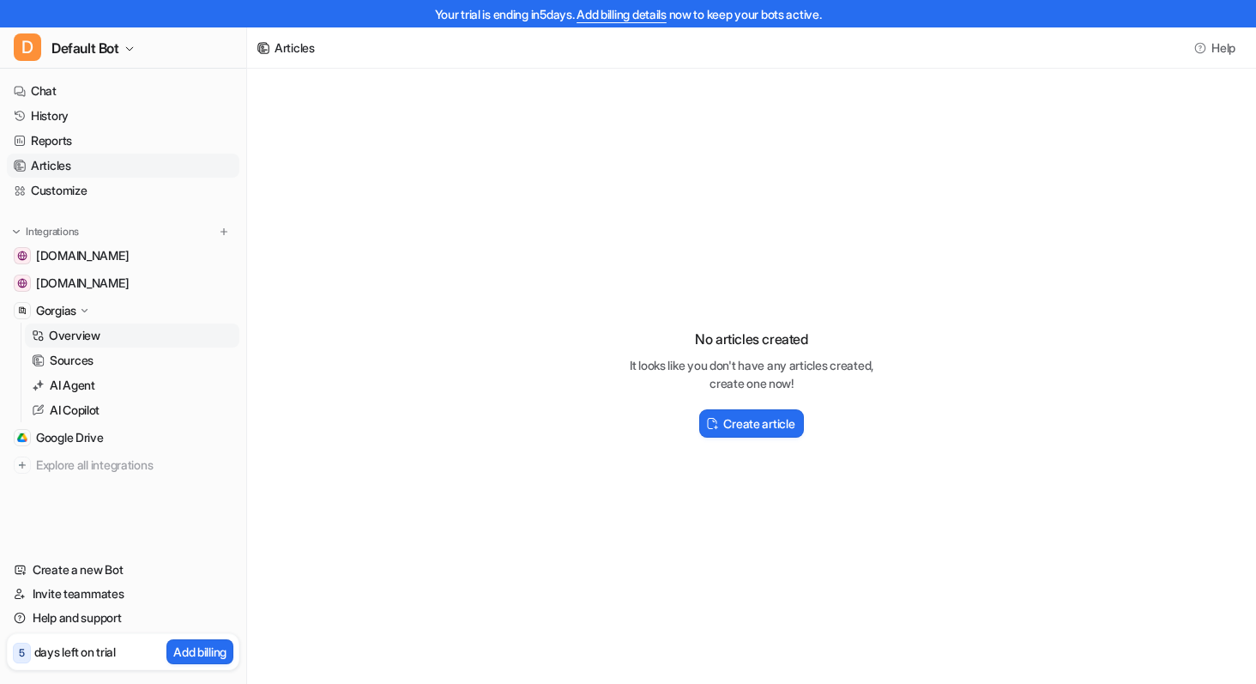
click at [74, 330] on p "Overview" at bounding box center [74, 335] width 51 height 17
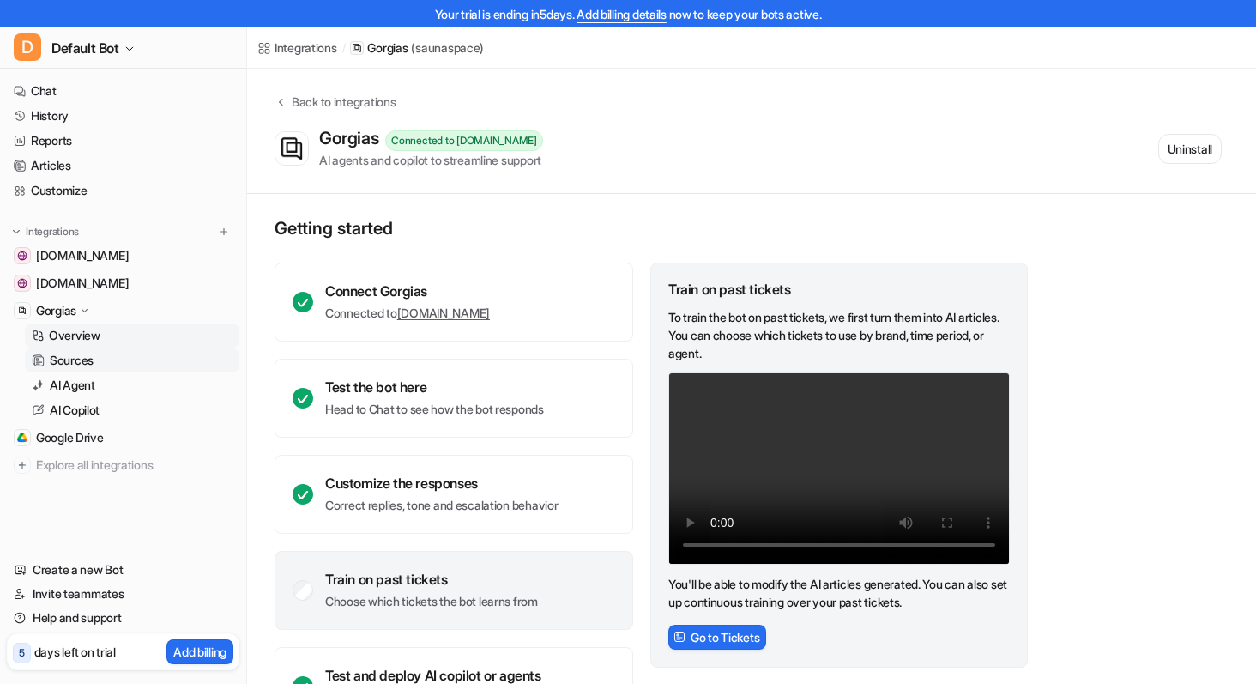
click at [80, 355] on p "Sources" at bounding box center [72, 360] width 44 height 17
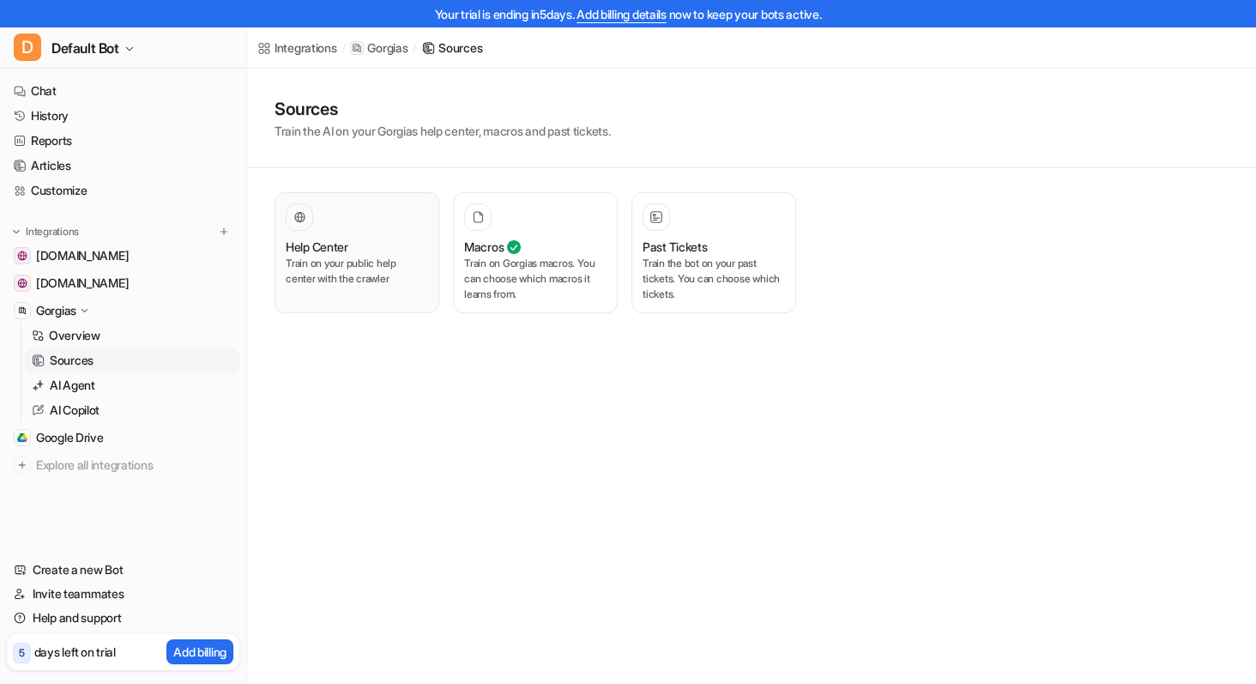
click at [335, 227] on div at bounding box center [357, 216] width 142 height 27
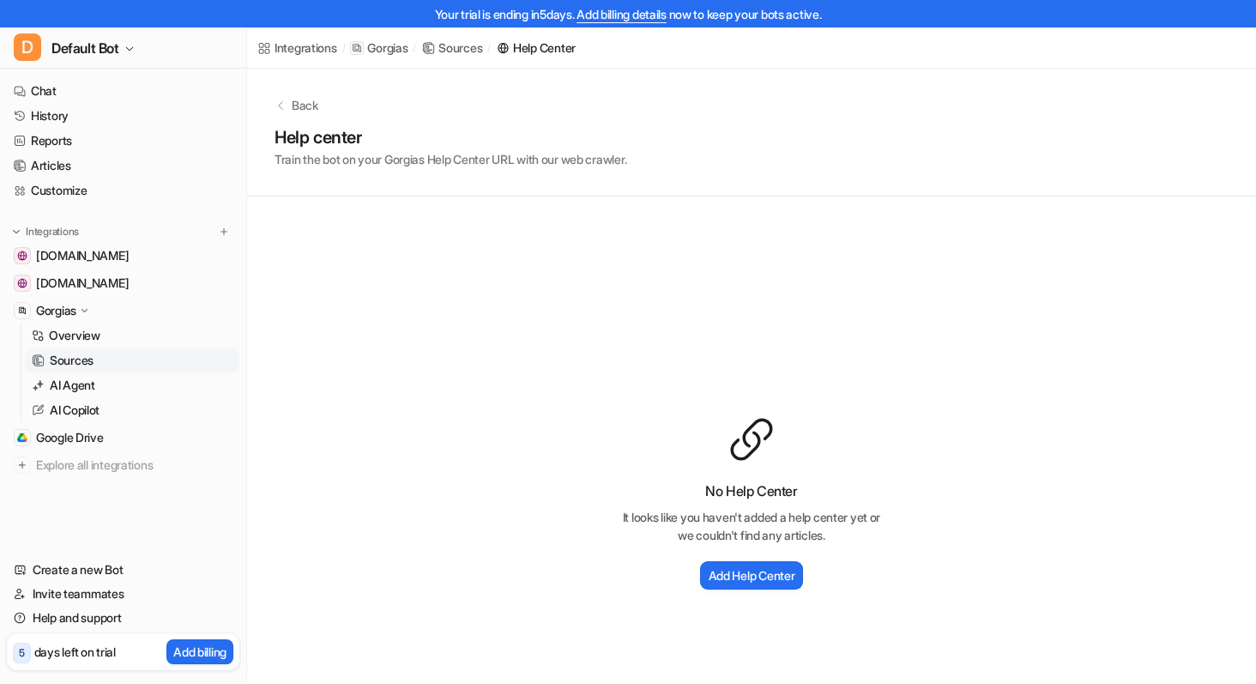
click at [282, 106] on icon at bounding box center [281, 106] width 12 height 12
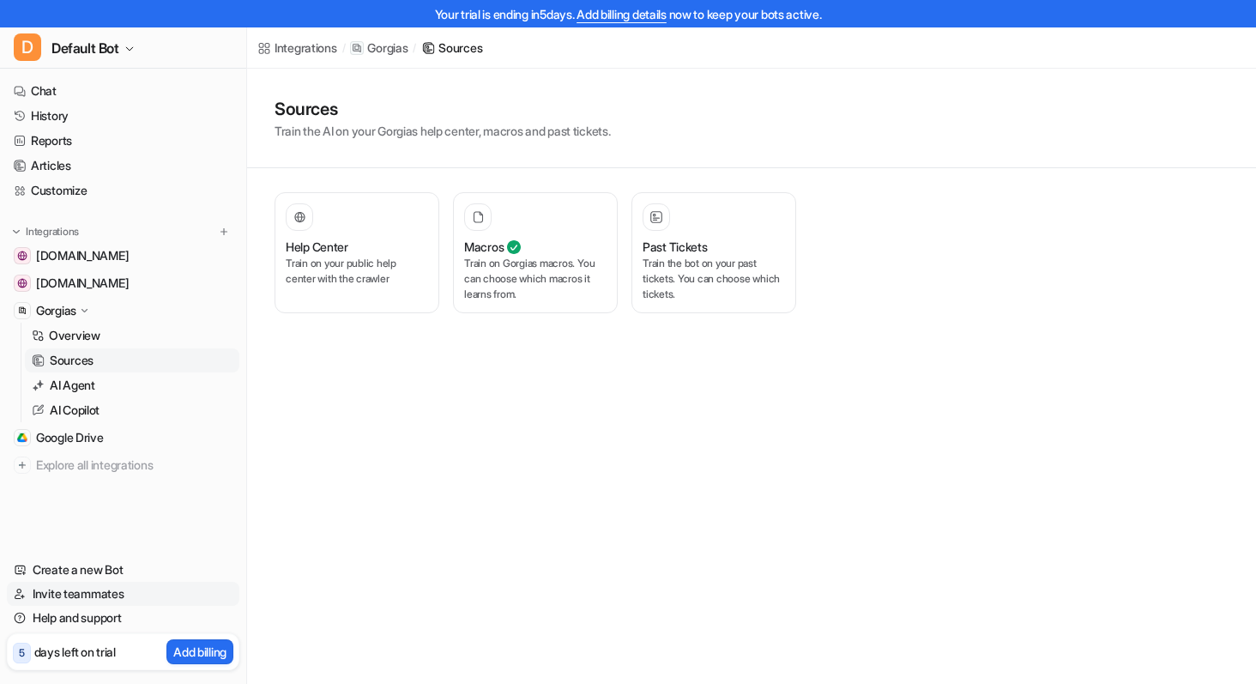
click at [115, 598] on link "Invite teammates" at bounding box center [123, 594] width 232 height 24
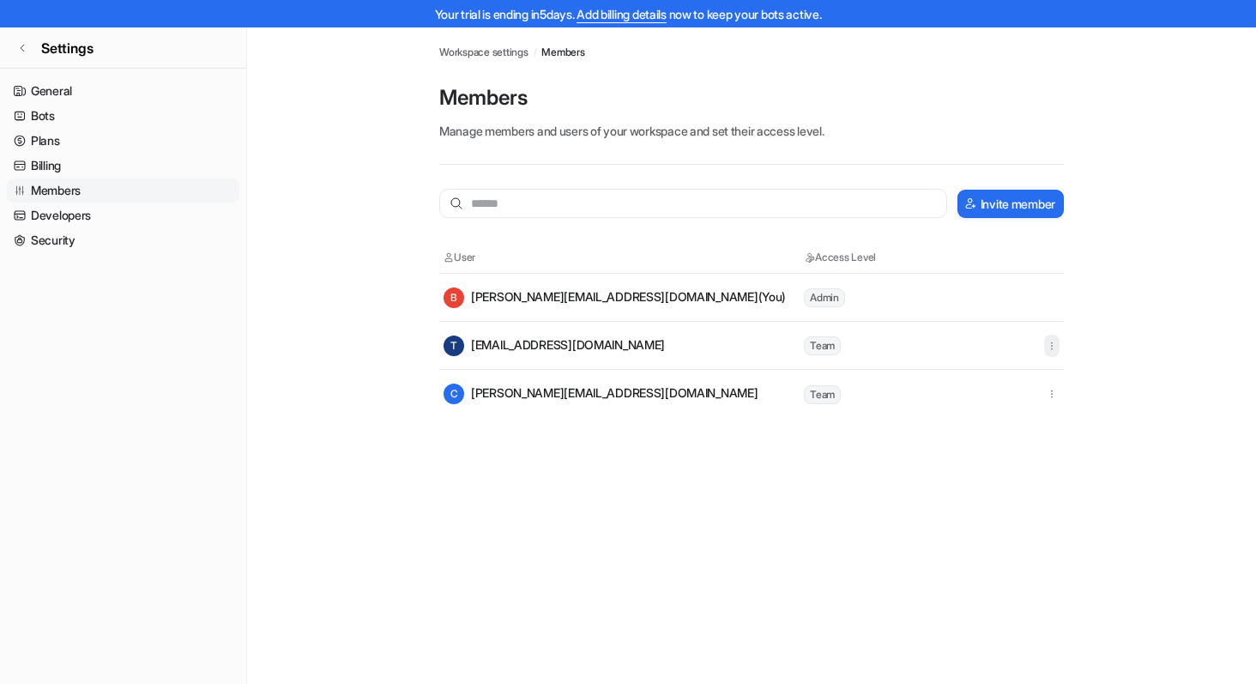
click at [1049, 341] on icon "button" at bounding box center [1052, 346] width 12 height 12
click at [1077, 471] on div "Integrations / Gorgias / Sources Workspace settings / Members Members Manage me…" at bounding box center [628, 369] width 1256 height 684
click at [385, 215] on main "Workspace settings / Members Members Manage members and users of your workspace…" at bounding box center [751, 222] width 1009 height 390
click at [45, 94] on link "General" at bounding box center [123, 91] width 232 height 24
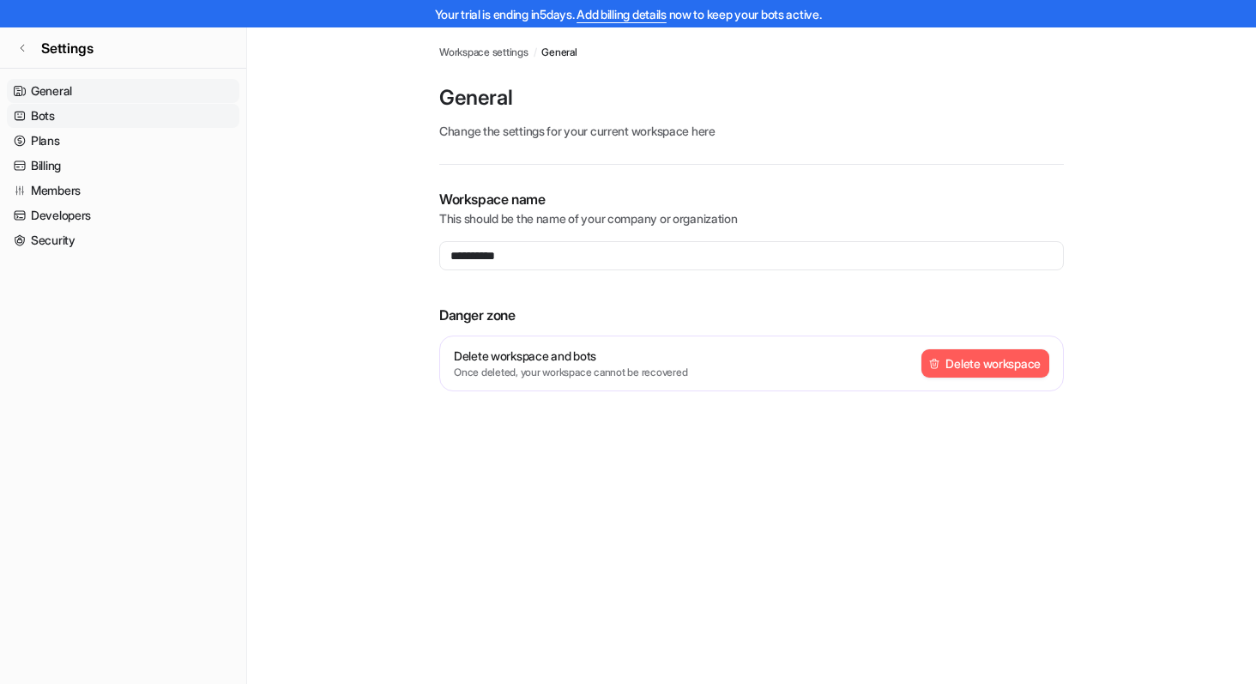
click at [49, 115] on link "Bots" at bounding box center [123, 116] width 232 height 24
click at [61, 92] on link "General" at bounding box center [123, 91] width 232 height 24
click at [24, 51] on icon at bounding box center [22, 48] width 10 height 10
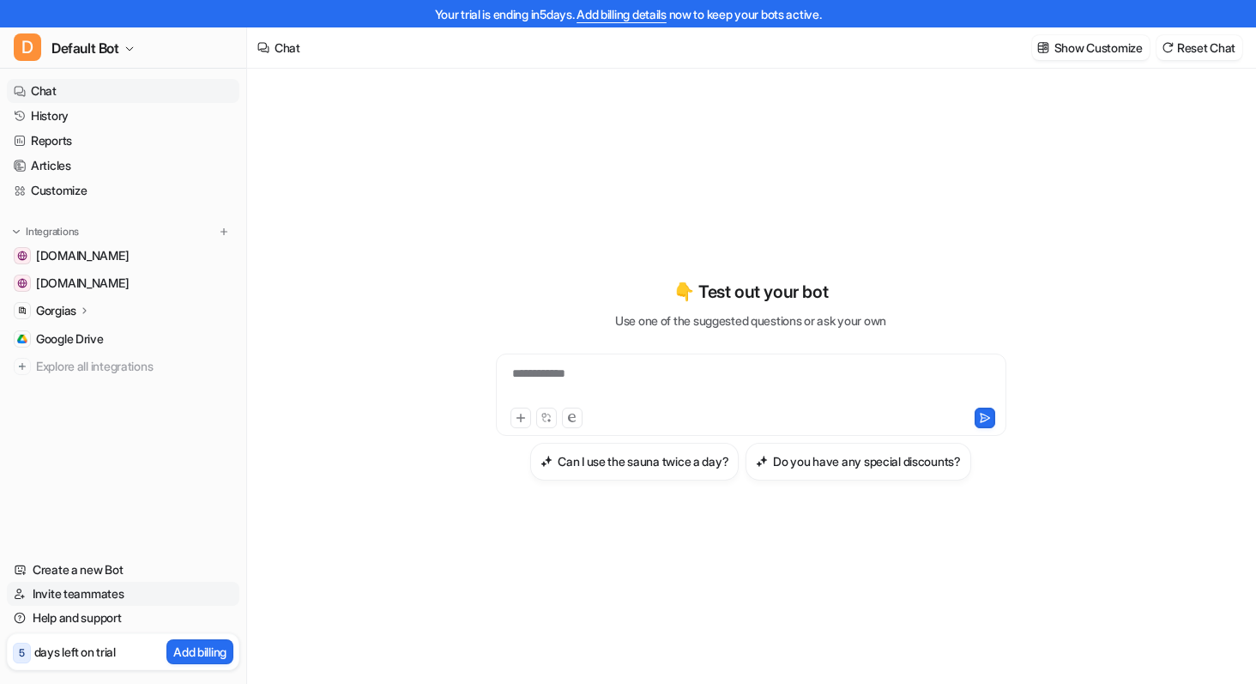
click at [71, 599] on link "Invite teammates" at bounding box center [123, 594] width 232 height 24
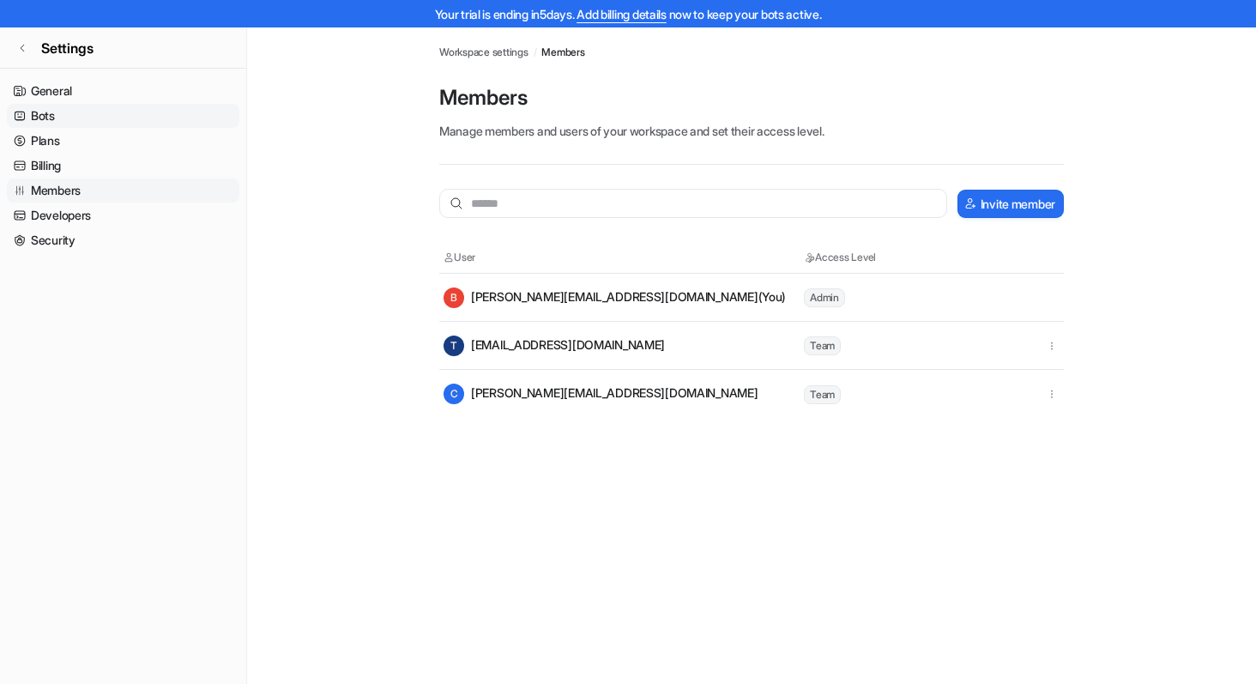
click at [72, 116] on link "Bots" at bounding box center [123, 116] width 232 height 24
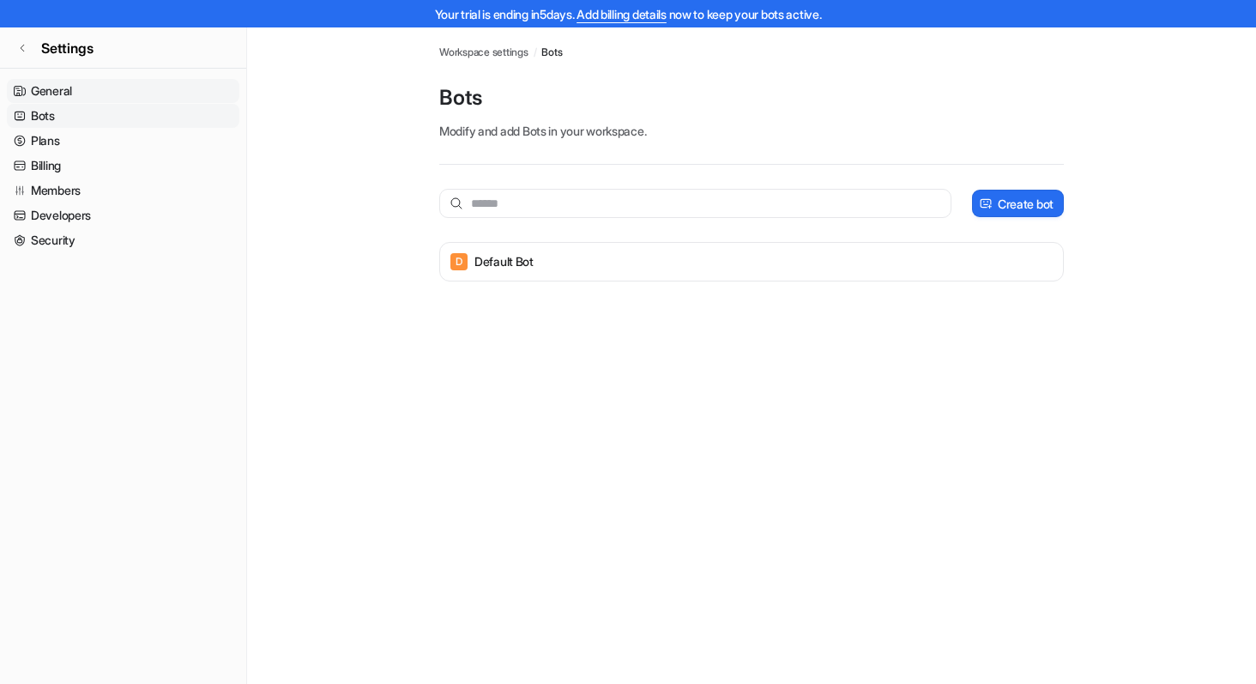
click at [73, 92] on link "General" at bounding box center [123, 91] width 232 height 24
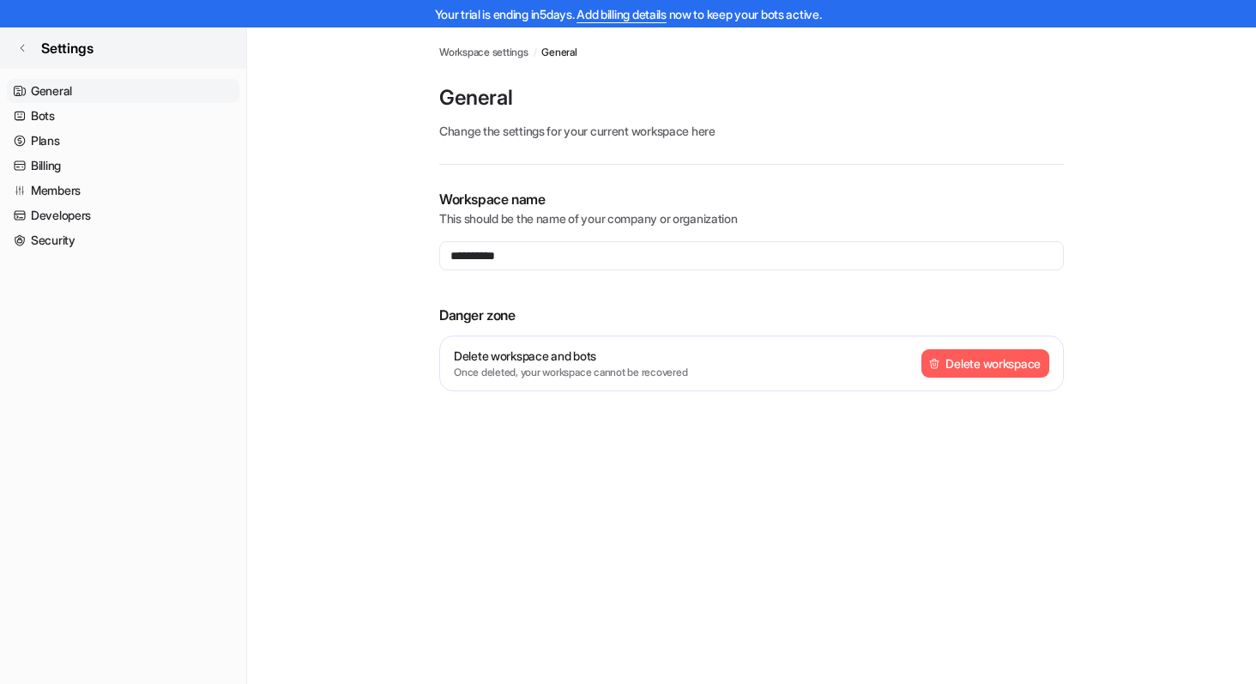
click at [22, 45] on icon at bounding box center [22, 48] width 3 height 7
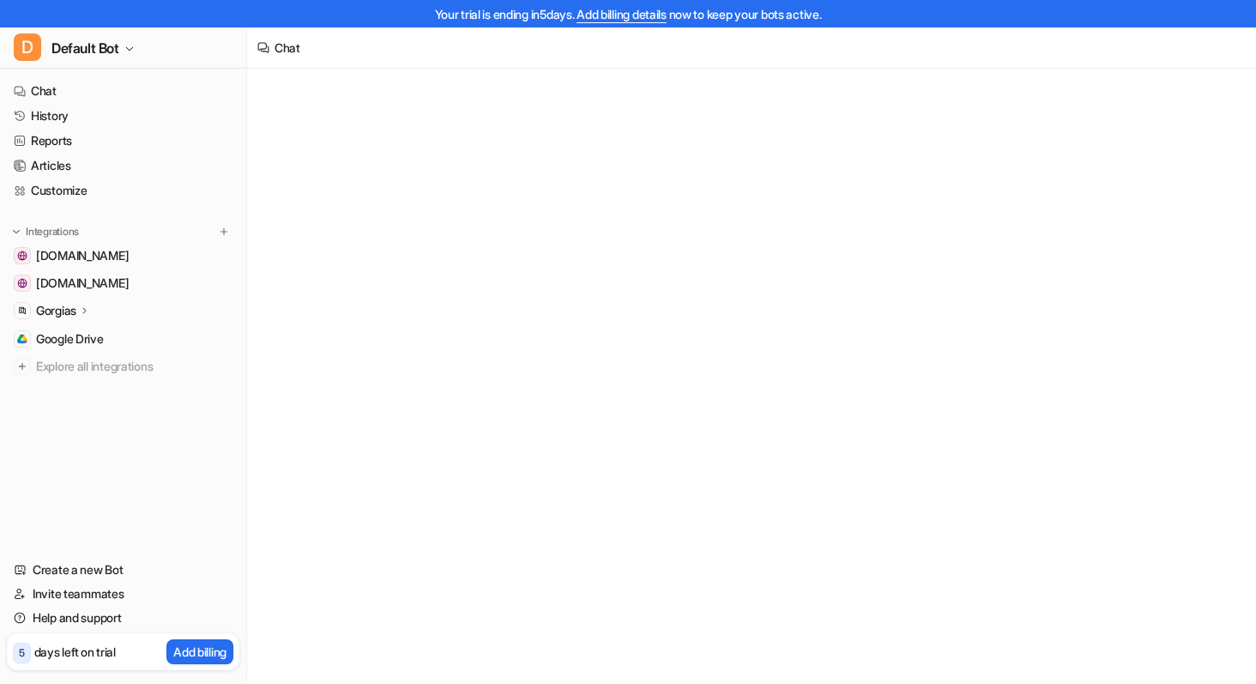
click at [59, 317] on p "Gorgias" at bounding box center [56, 310] width 40 height 17
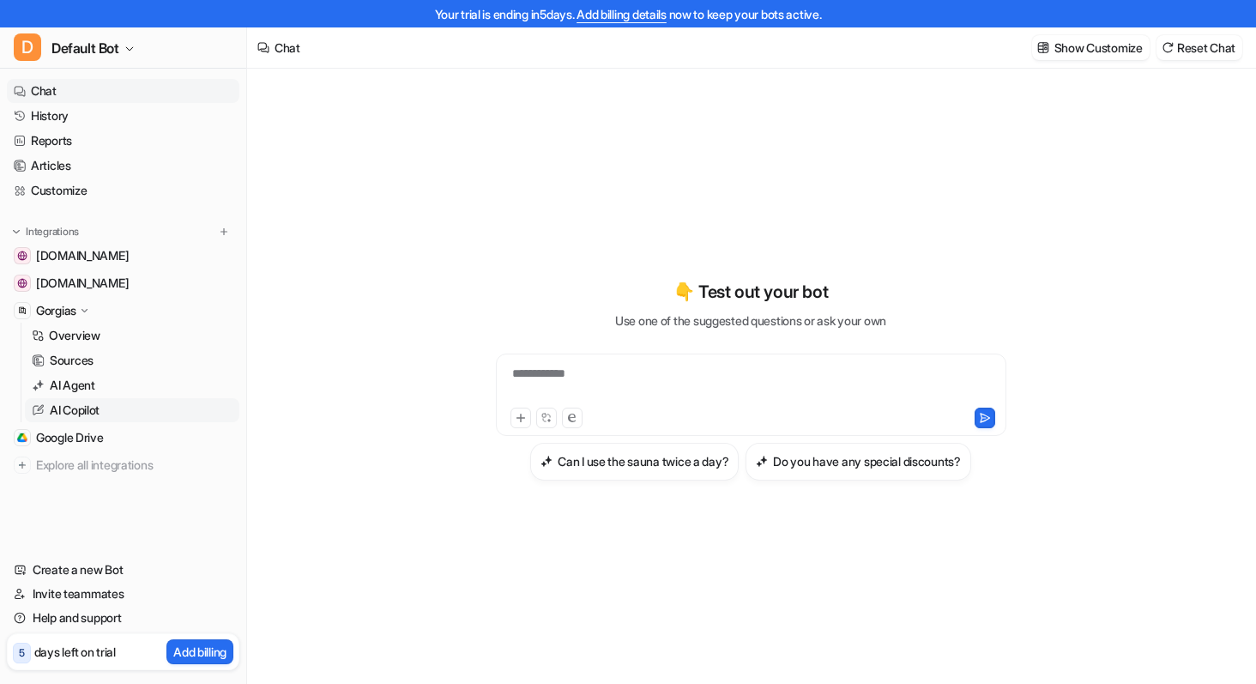
click at [78, 408] on p "AI Copilot" at bounding box center [75, 410] width 50 height 17
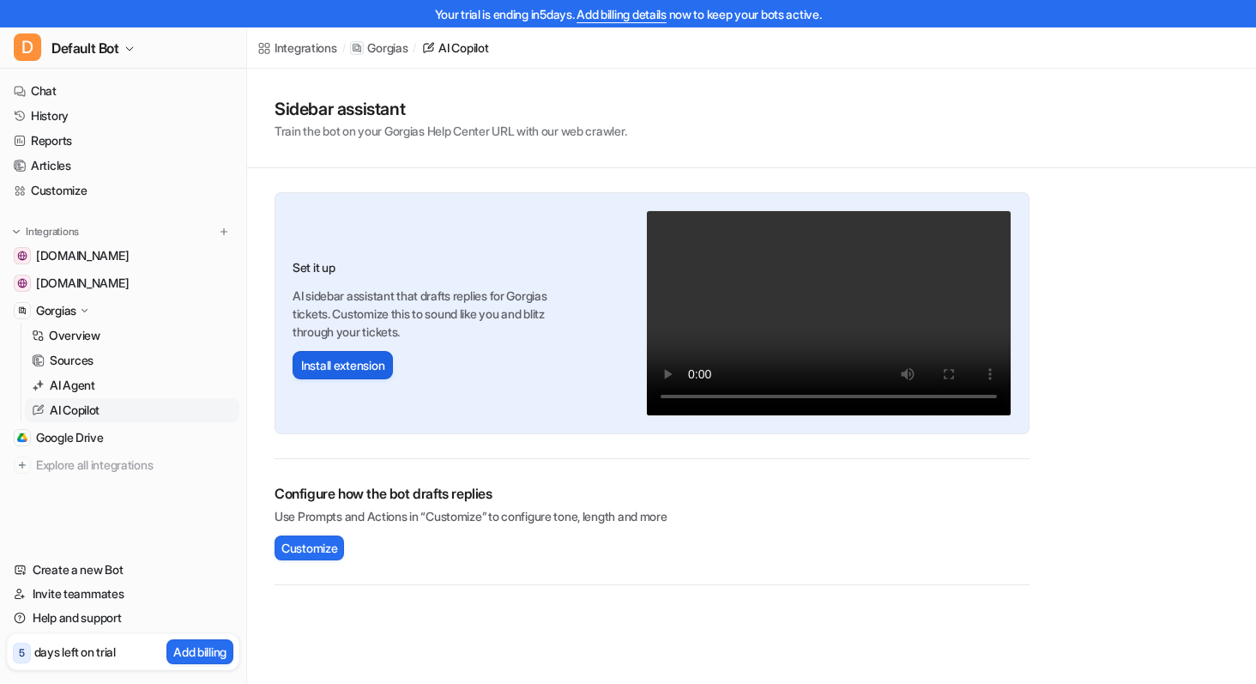
click at [321, 363] on button "Install extension" at bounding box center [343, 365] width 100 height 28
